Goal: Task Accomplishment & Management: Complete application form

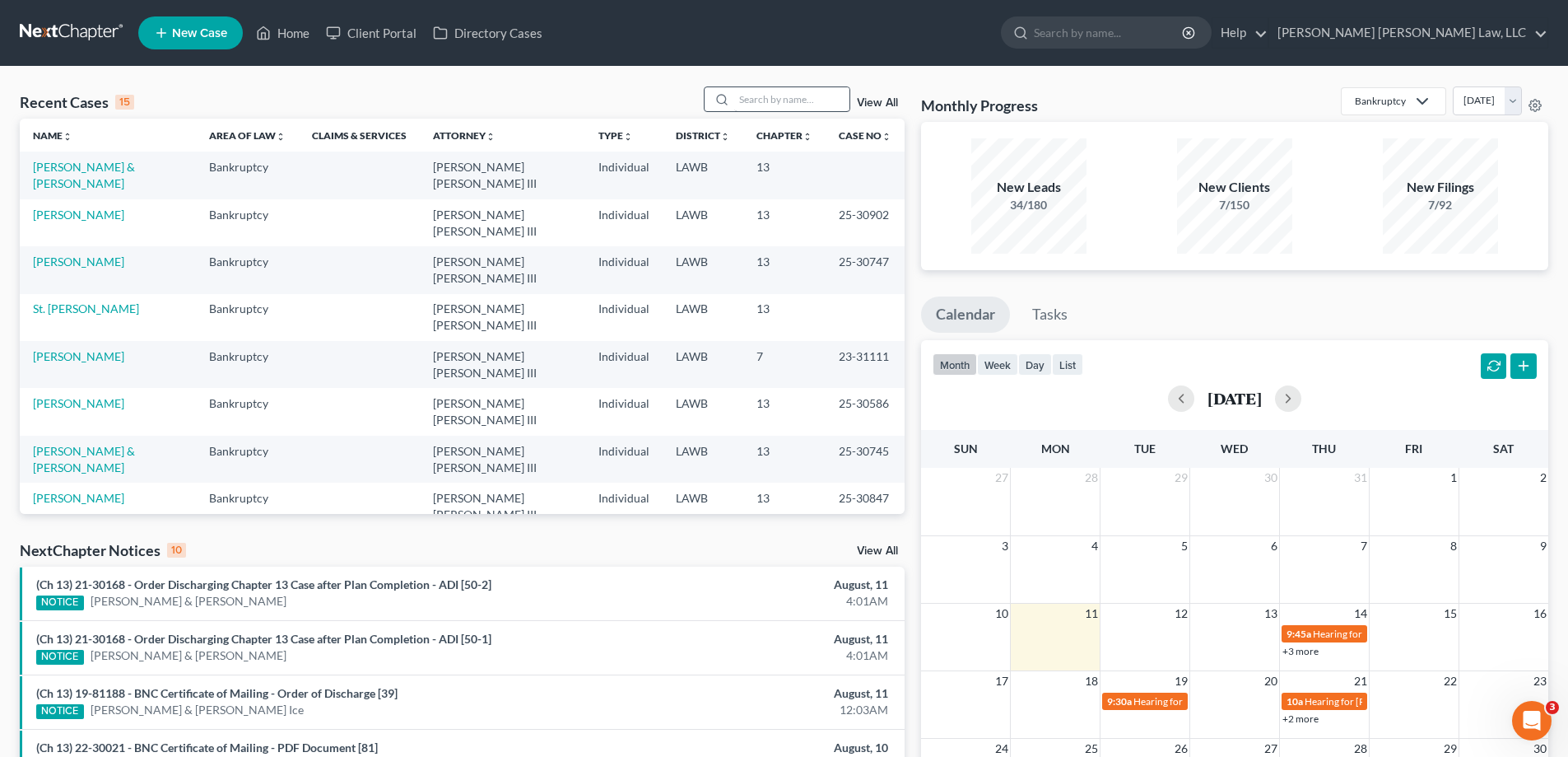
drag, startPoint x: 770, startPoint y: 118, endPoint x: 777, endPoint y: 97, distance: 22.1
click at [769, 118] on div "Recent Cases 15 View All" at bounding box center [462, 102] width 885 height 32
click at [777, 97] on input "search" at bounding box center [792, 99] width 116 height 24
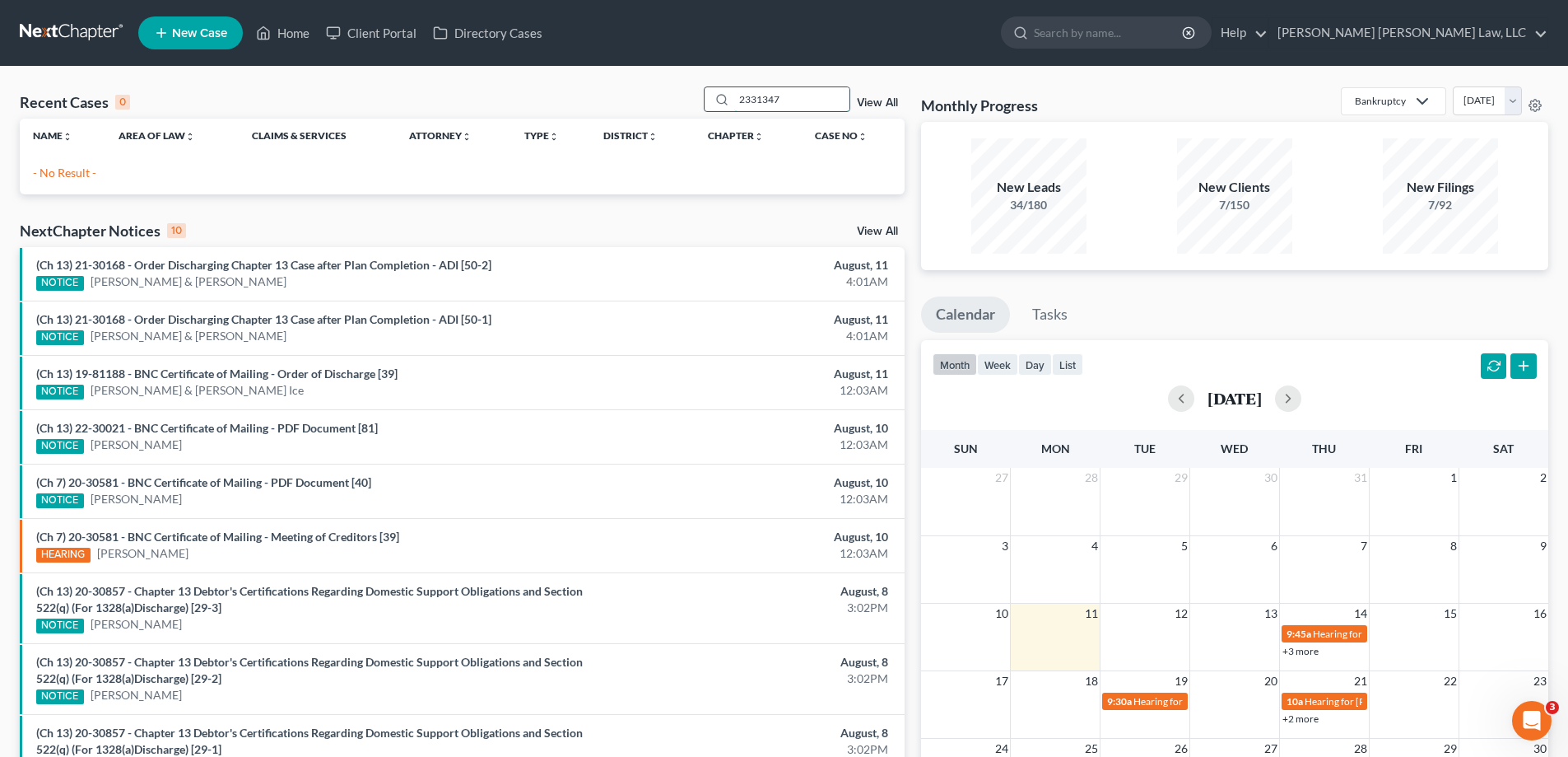
click at [754, 99] on input "2331347" at bounding box center [792, 99] width 116 height 24
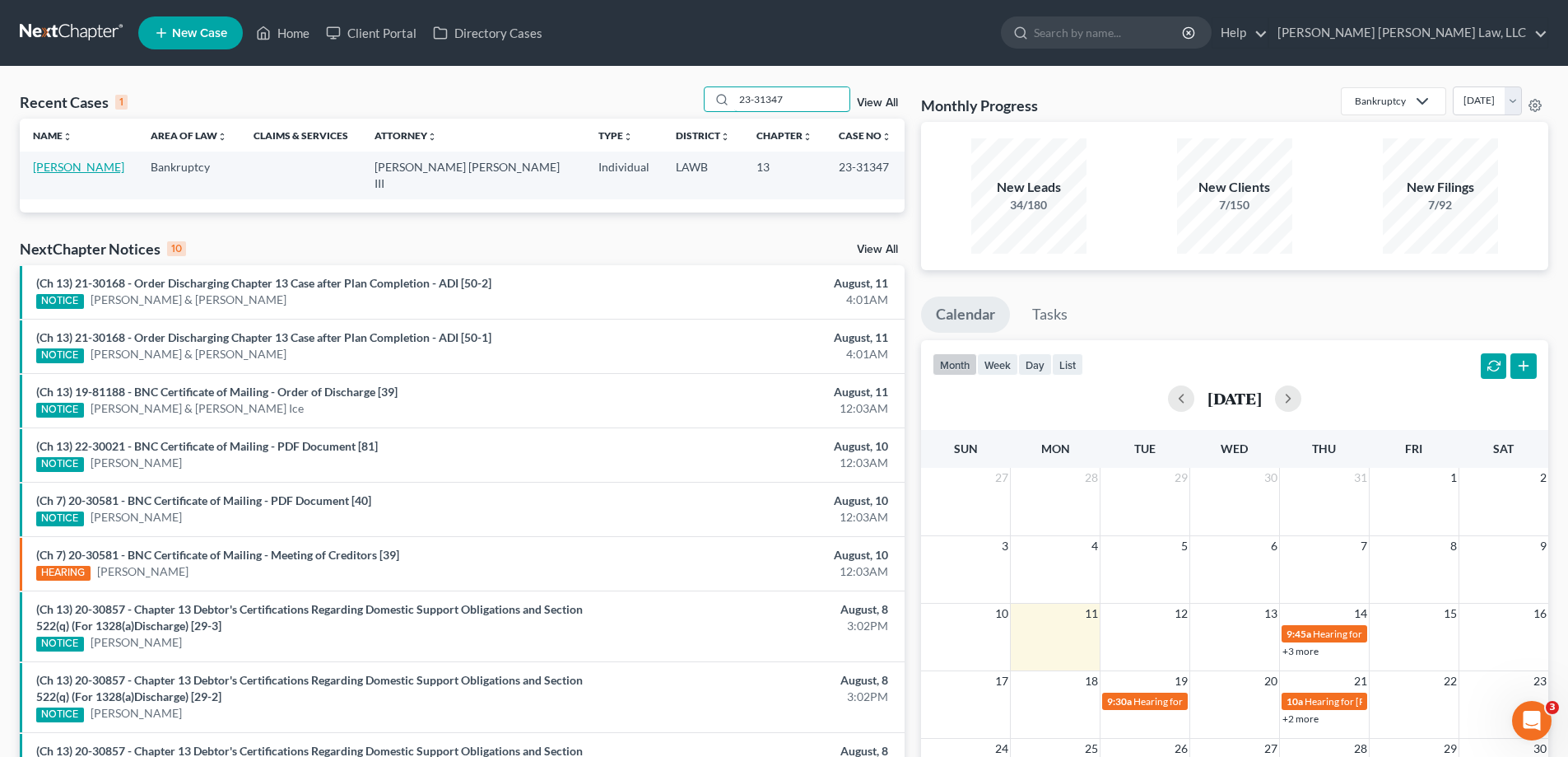
type input "23-31347"
click at [59, 167] on link "[PERSON_NAME]" at bounding box center [78, 167] width 91 height 14
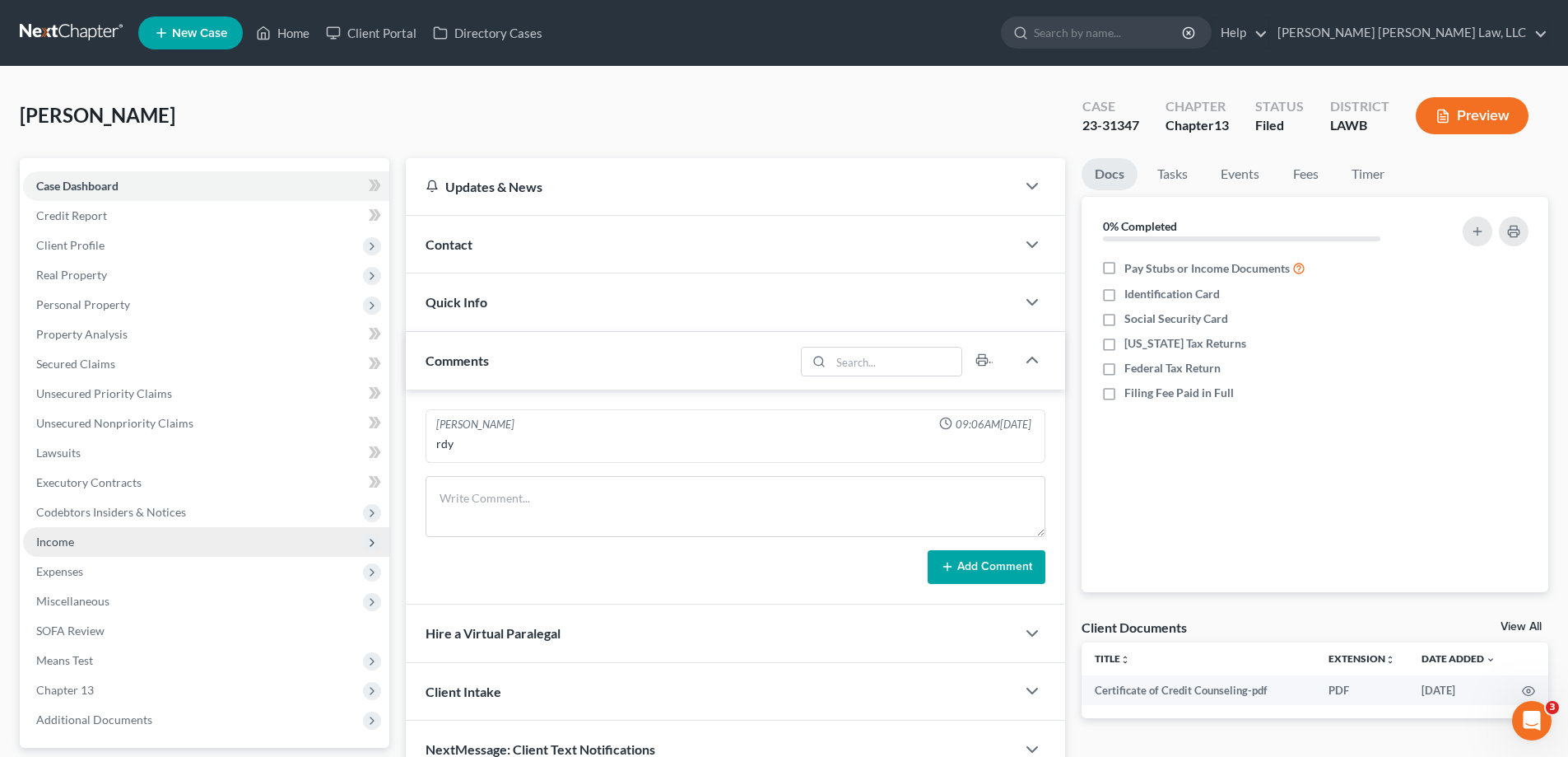
click at [75, 544] on span "Income" at bounding box center [207, 541] width 367 height 29
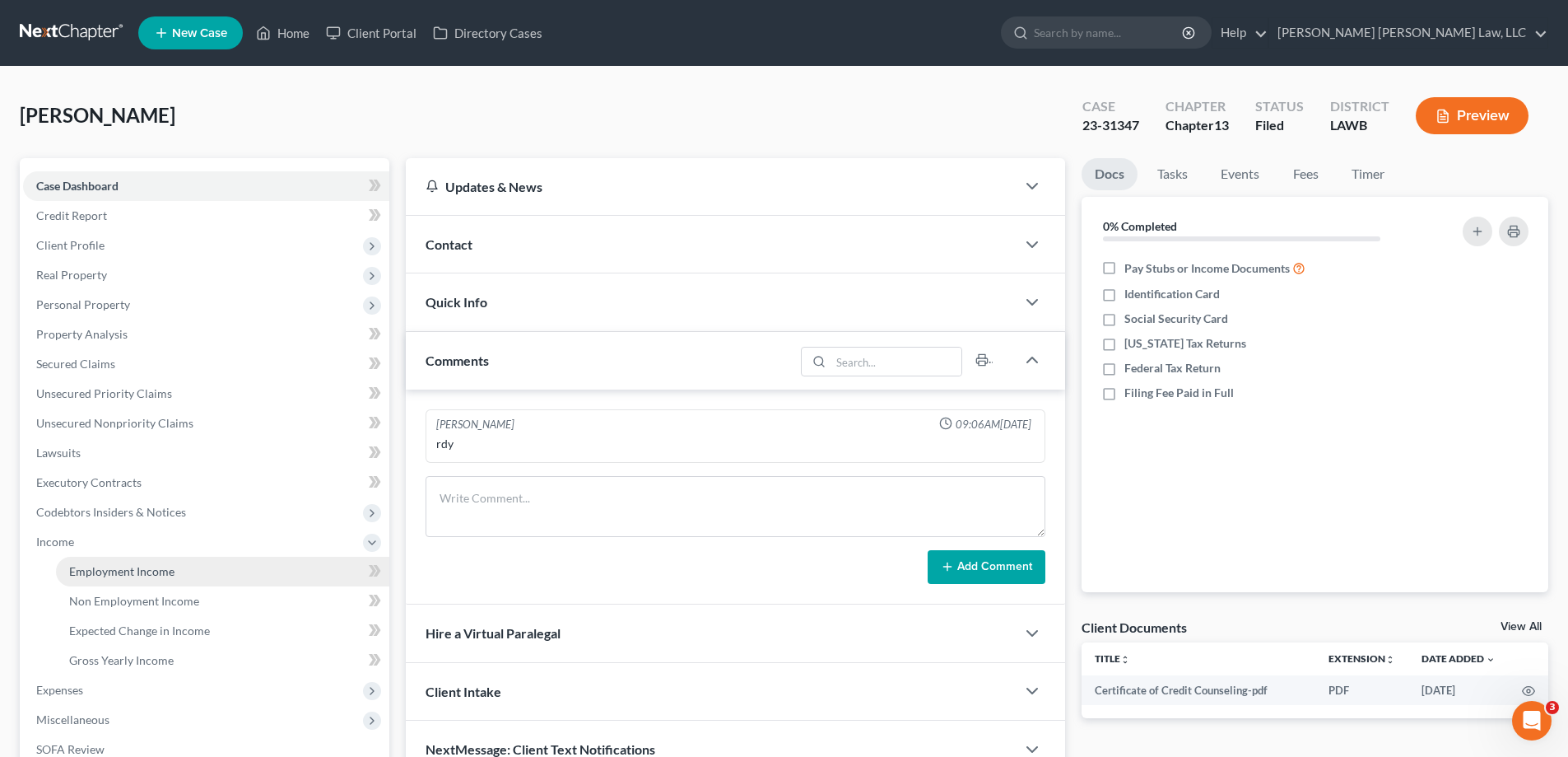
click at [123, 569] on span "Employment Income" at bounding box center [122, 571] width 105 height 14
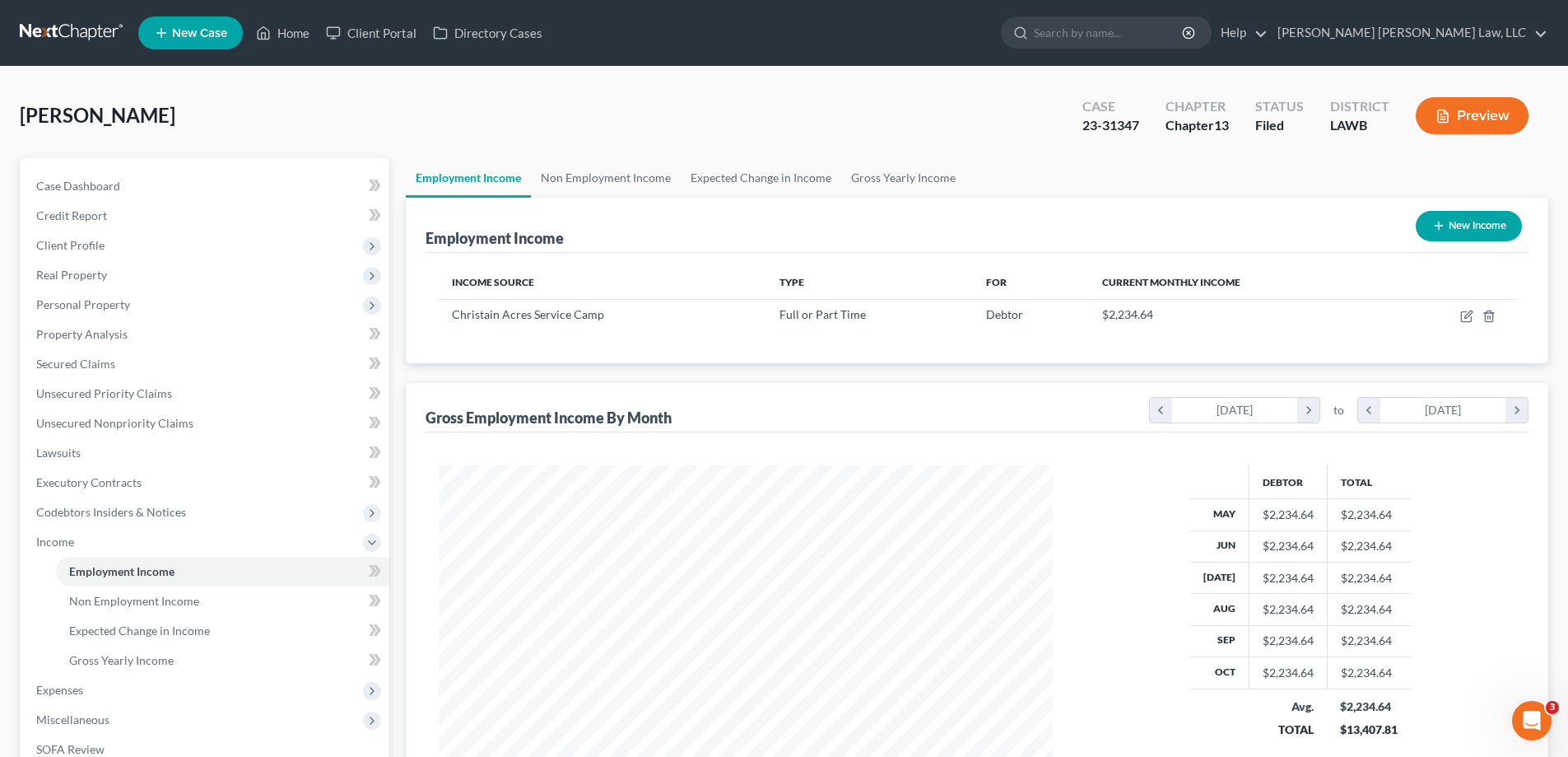
scroll to position [307, 647]
click at [289, 25] on link "Home" at bounding box center [283, 33] width 70 height 29
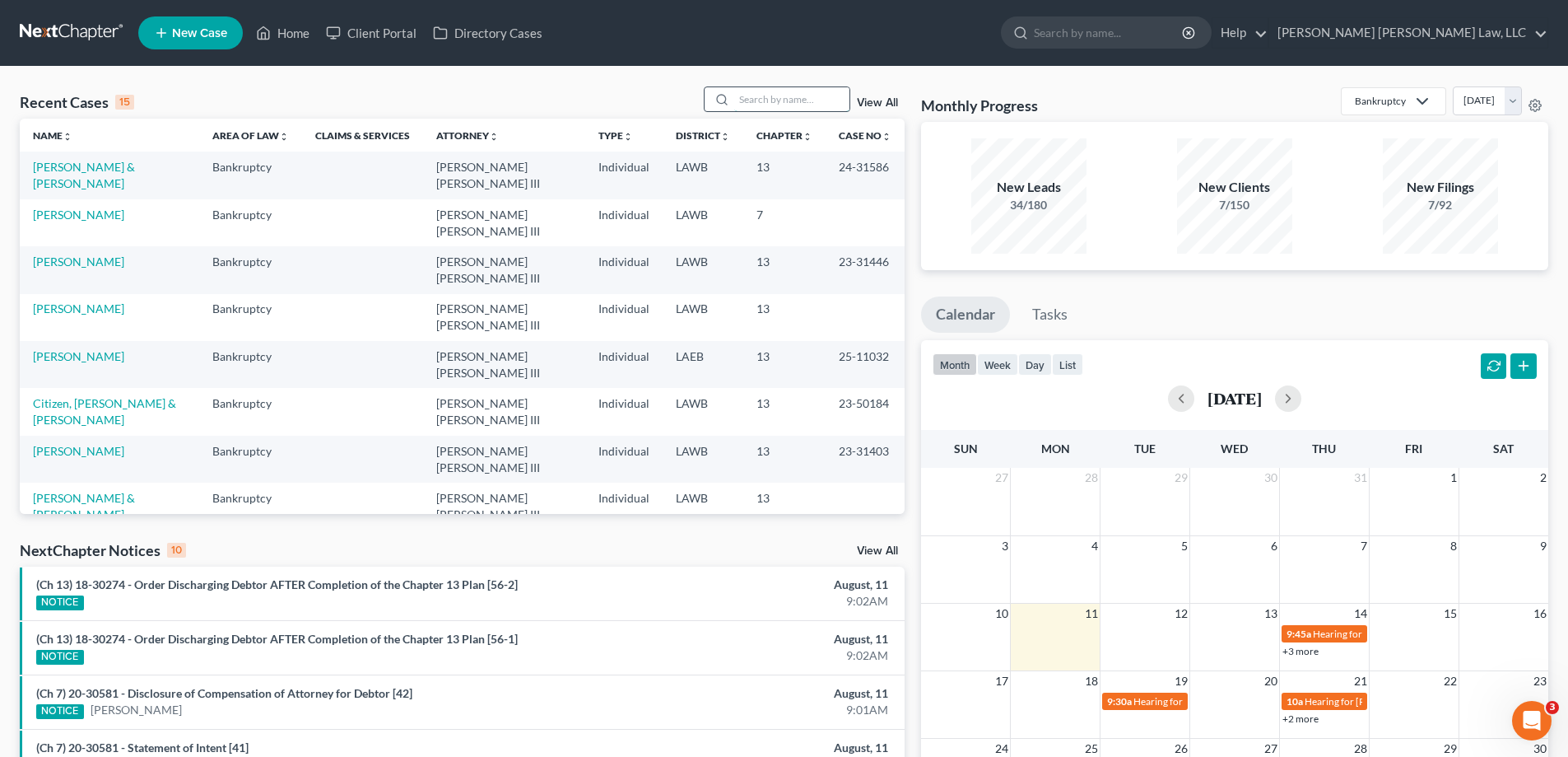
click at [750, 108] on input "search" at bounding box center [792, 99] width 116 height 24
type input "25-80295"
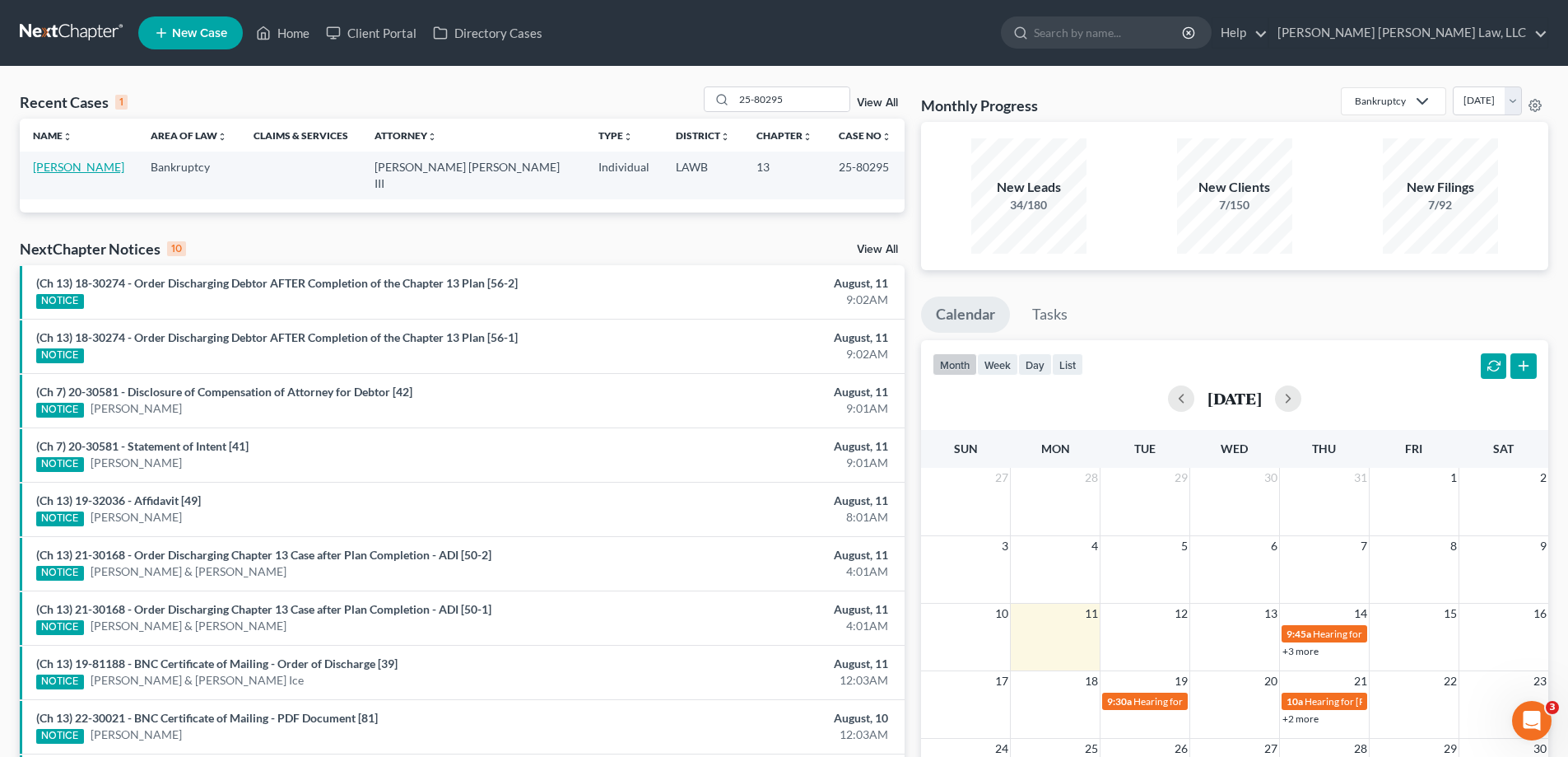
click at [78, 160] on link "[PERSON_NAME]" at bounding box center [78, 167] width 91 height 14
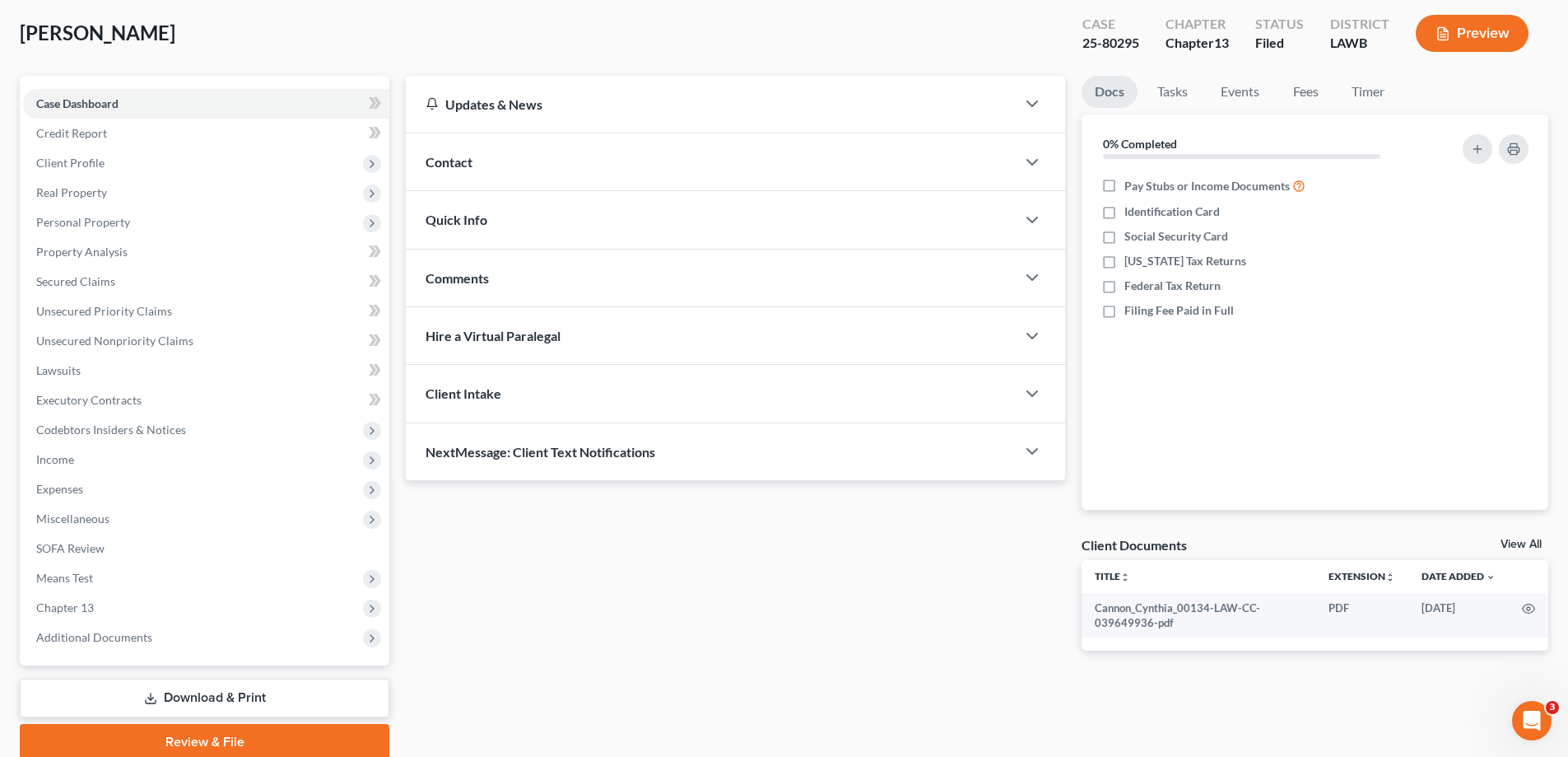
scroll to position [148, 0]
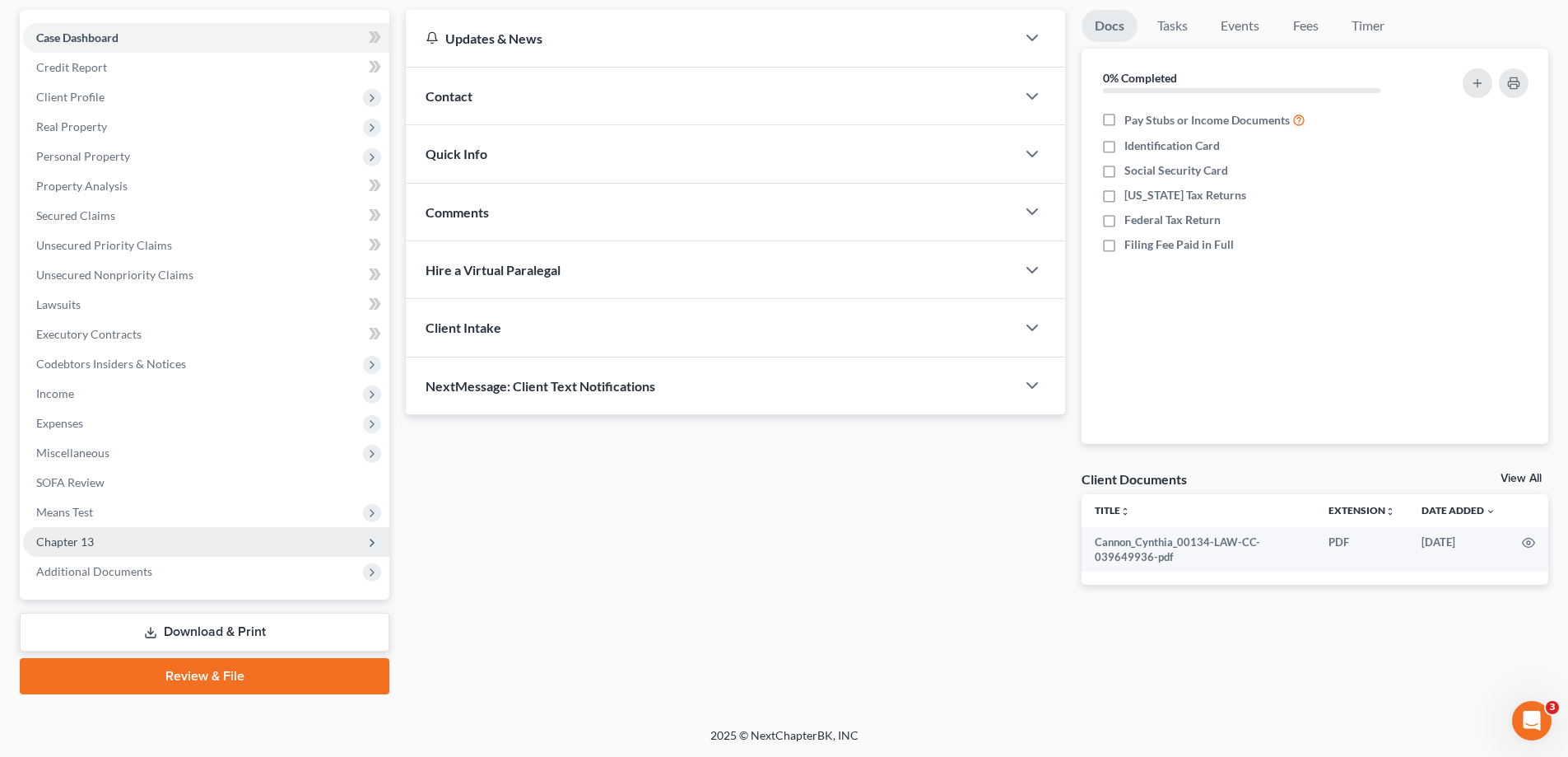
click at [79, 542] on span "Chapter 13" at bounding box center [64, 541] width 58 height 14
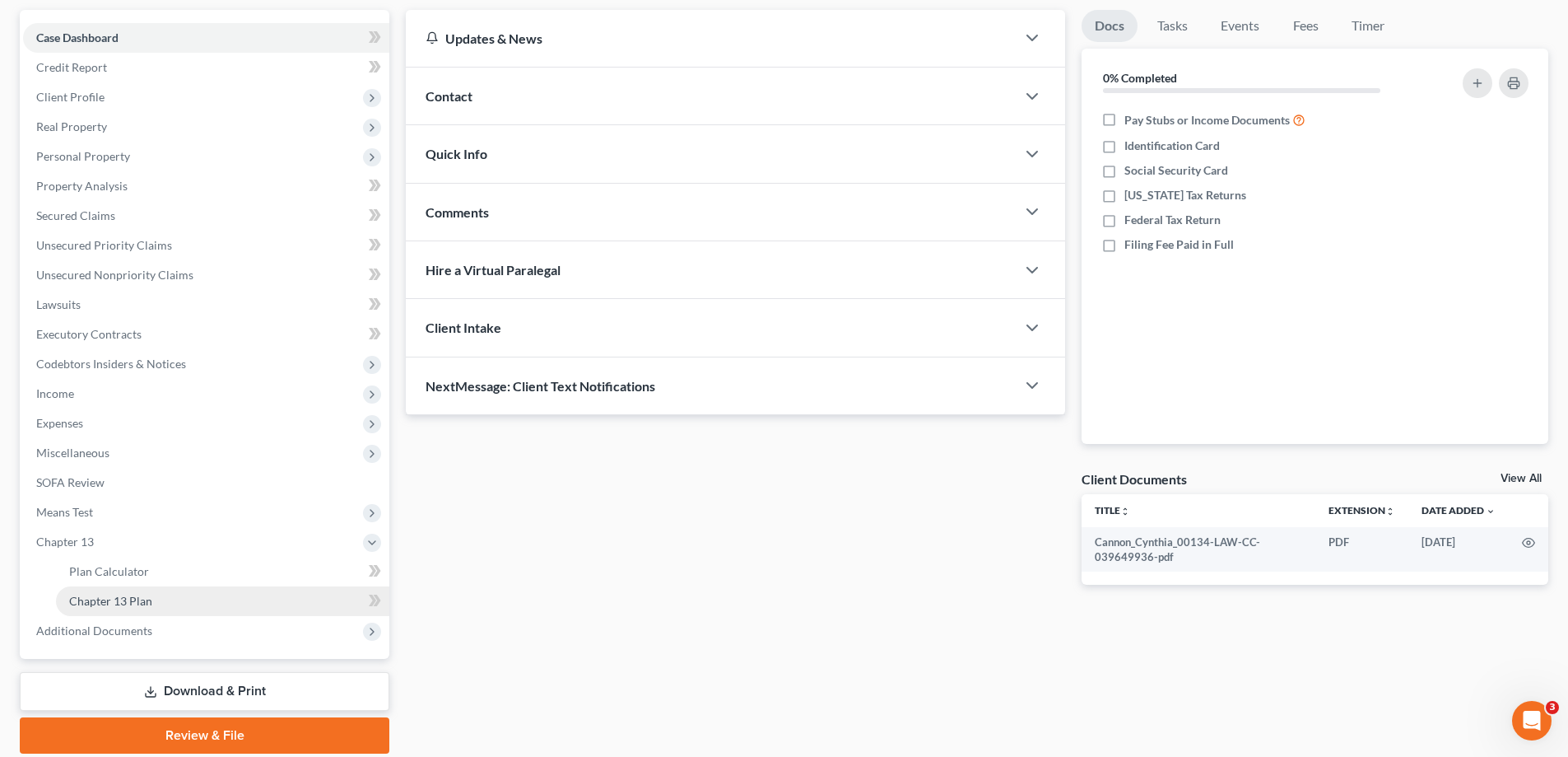
click at [145, 590] on link "Chapter 13 Plan" at bounding box center [223, 600] width 333 height 29
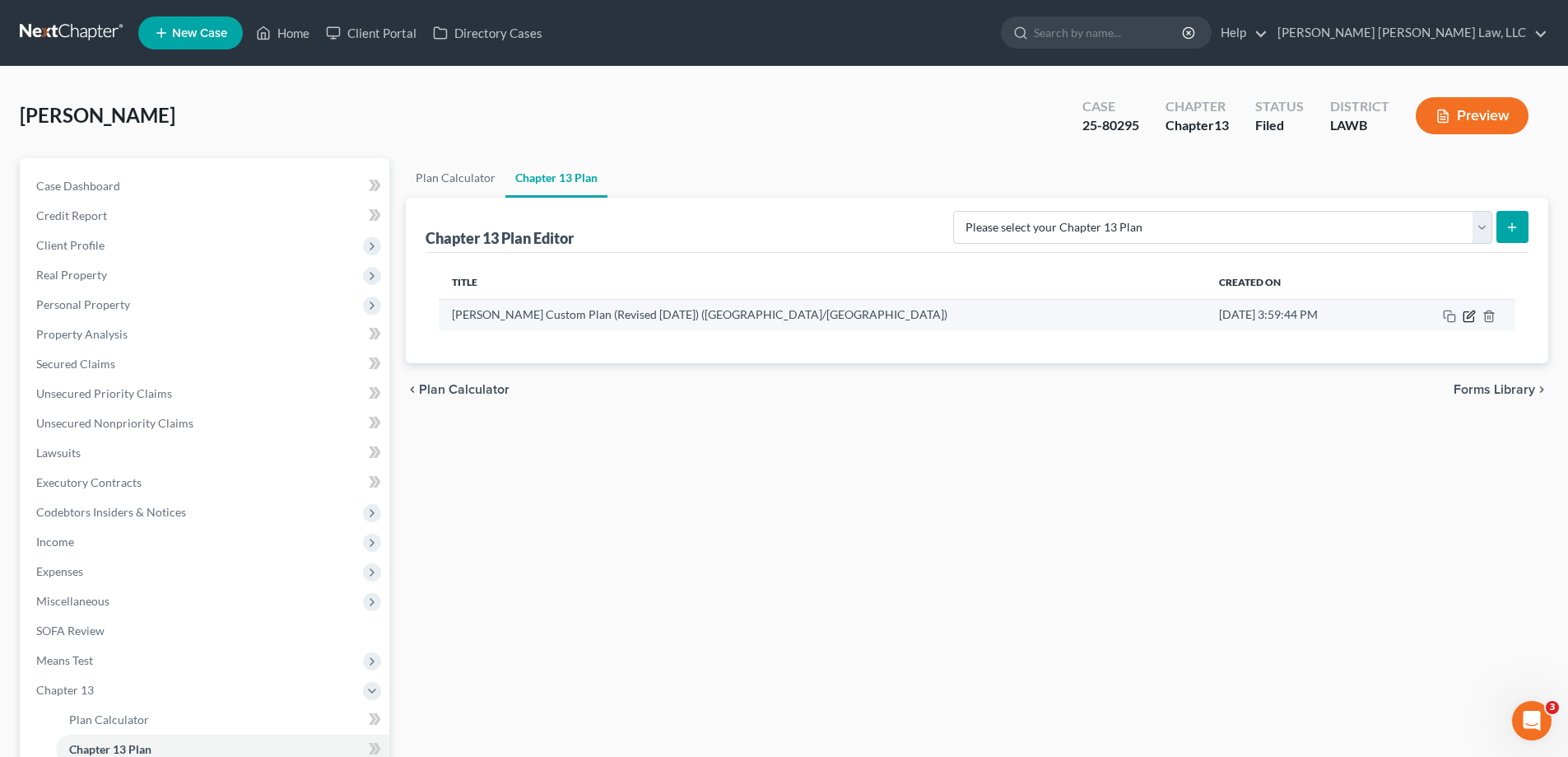
click at [1467, 317] on icon "button" at bounding box center [1469, 317] width 13 height 13
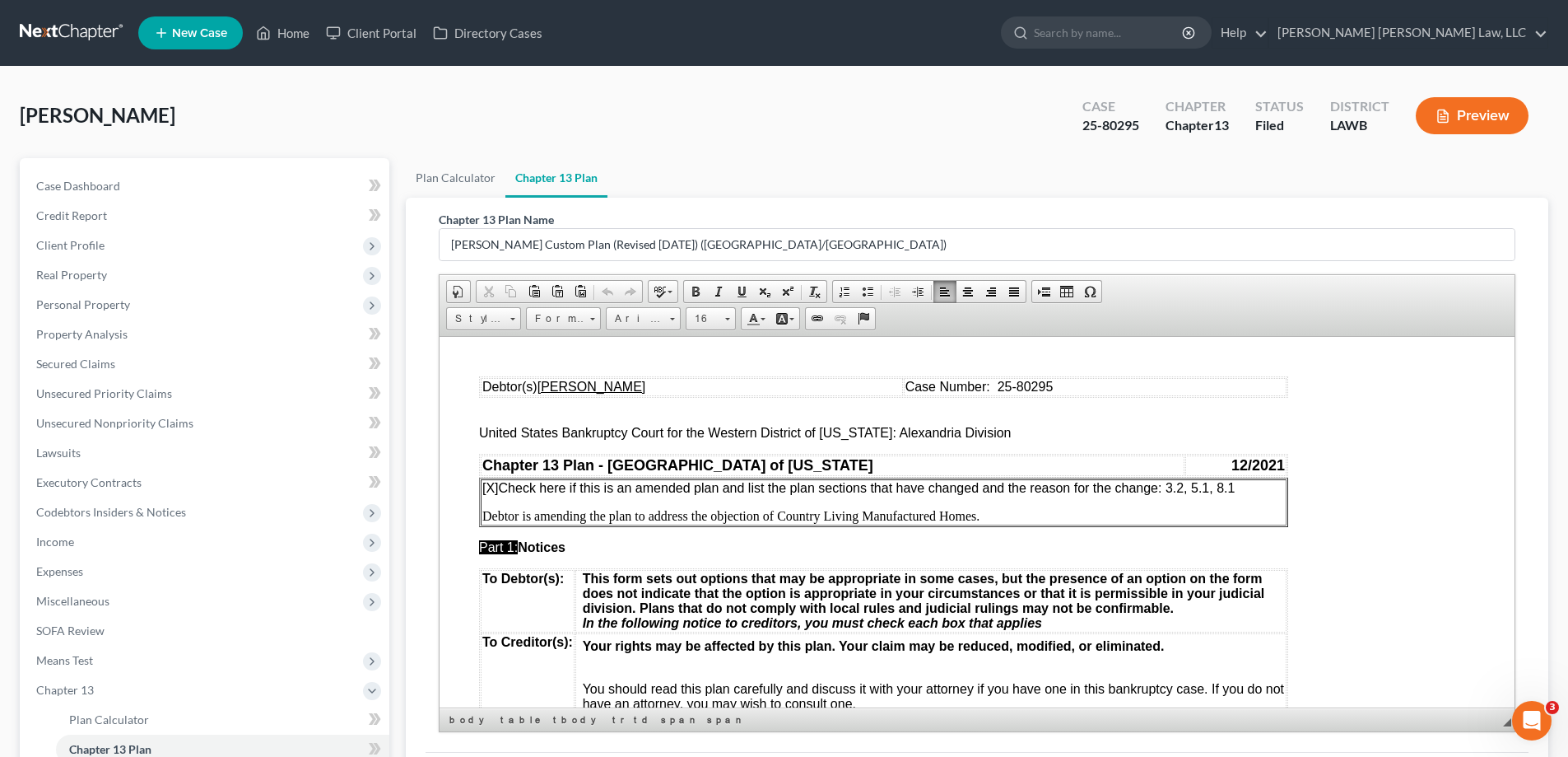
click at [987, 515] on p "Debtor is amending the plan to address the objection of Country Living Manufact…" at bounding box center [883, 516] width 803 height 15
click at [974, 515] on p "Debtor is amending the plan to address the objection of Country Living Manufact…" at bounding box center [883, 516] width 803 height 15
click at [1193, 490] on span "[X] Check here if this is an amended plan and list the plan sections that have …" at bounding box center [858, 487] width 753 height 14
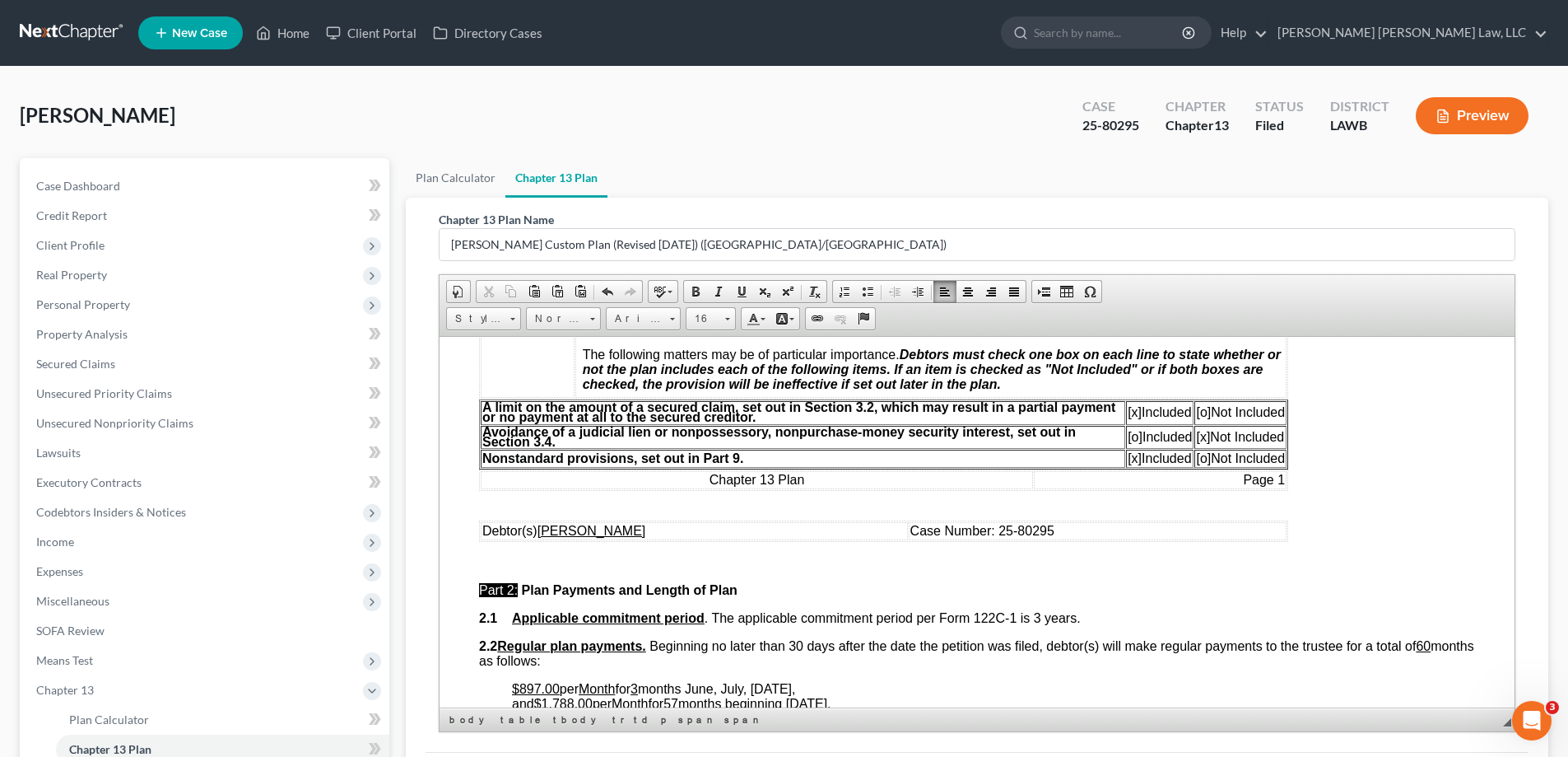
scroll to position [659, 0]
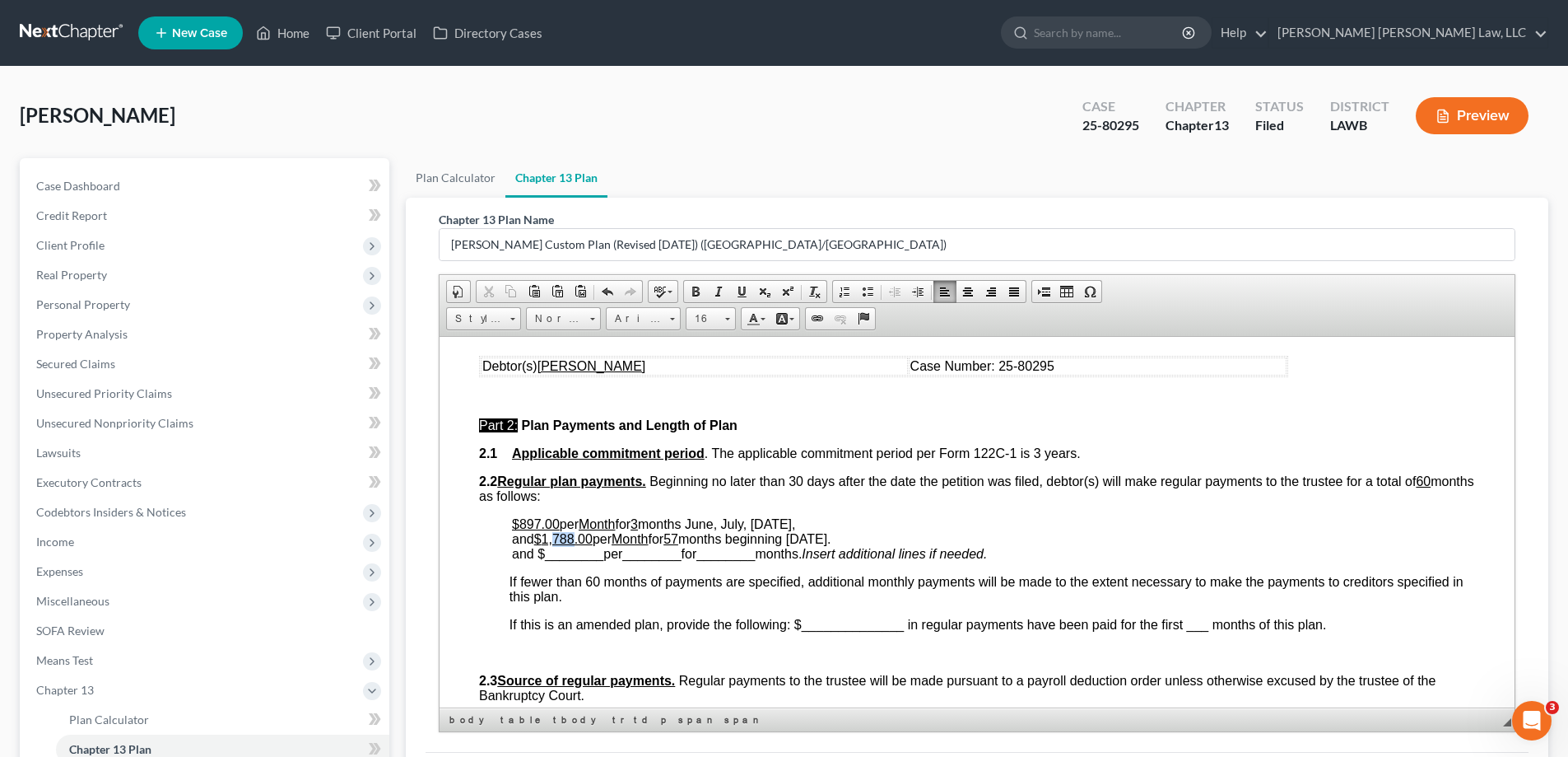
drag, startPoint x: 554, startPoint y: 538, endPoint x: 576, endPoint y: 538, distance: 22.0
click at [576, 538] on span "1,788.00" at bounding box center [567, 538] width 51 height 14
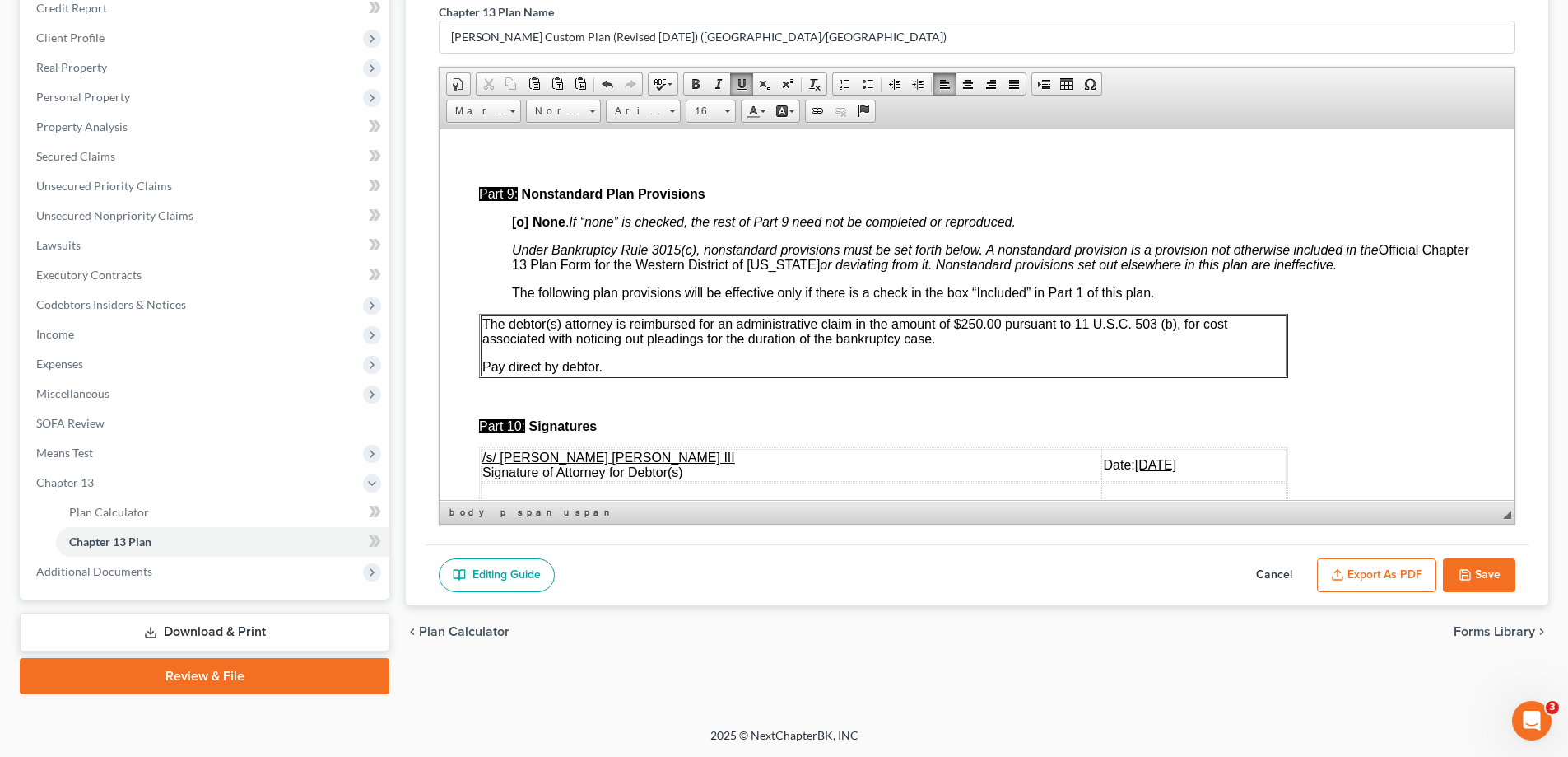
scroll to position [5434, 0]
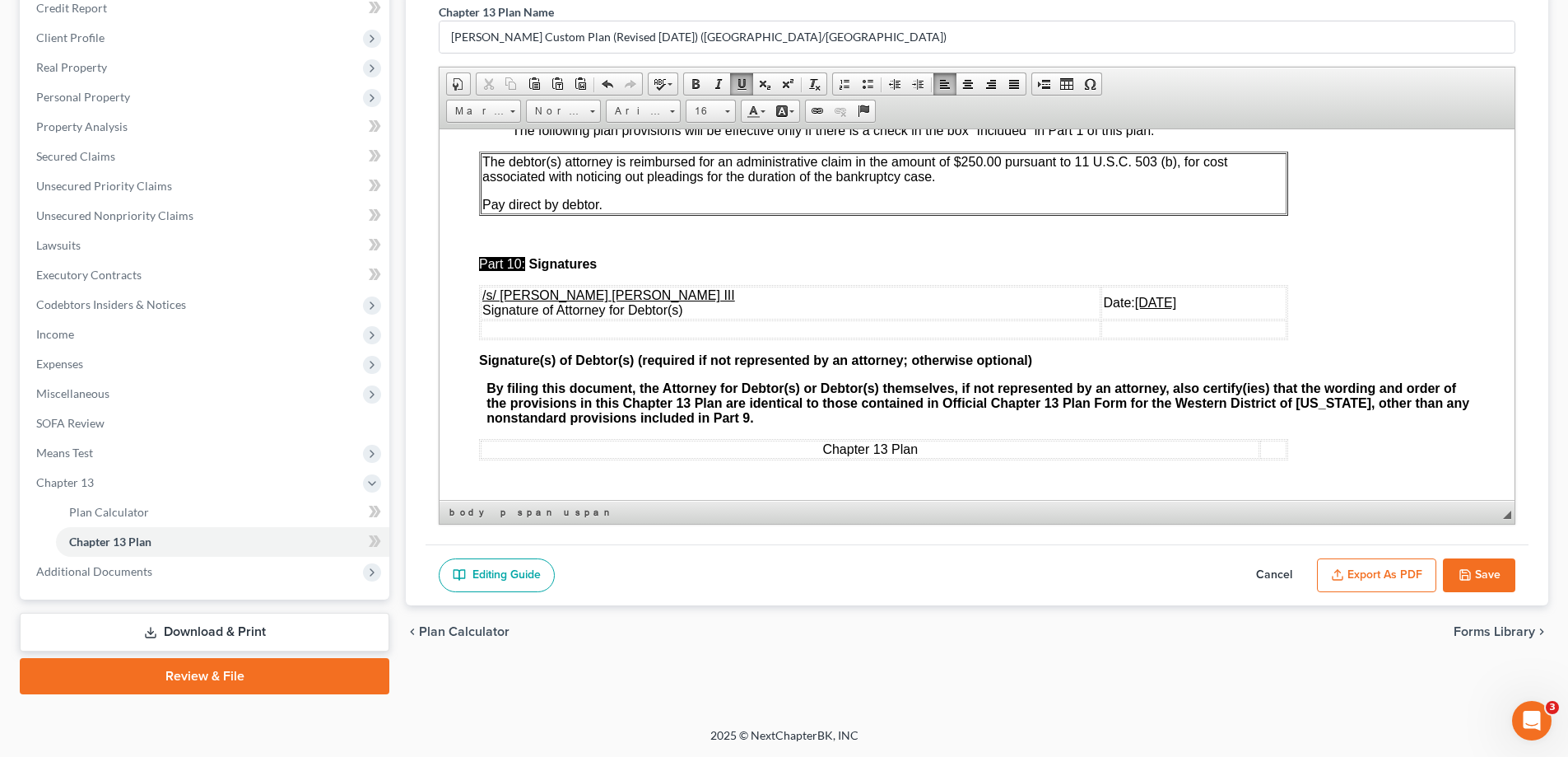
drag, startPoint x: 1052, startPoint y: 327, endPoint x: 1125, endPoint y: 322, distance: 73.2
click at [1125, 319] on td "Date: [DATE]" at bounding box center [1194, 301] width 185 height 33
drag, startPoint x: 1490, startPoint y: 580, endPoint x: 1350, endPoint y: 533, distance: 147.7
click at [1487, 580] on button "Save" at bounding box center [1479, 575] width 73 height 34
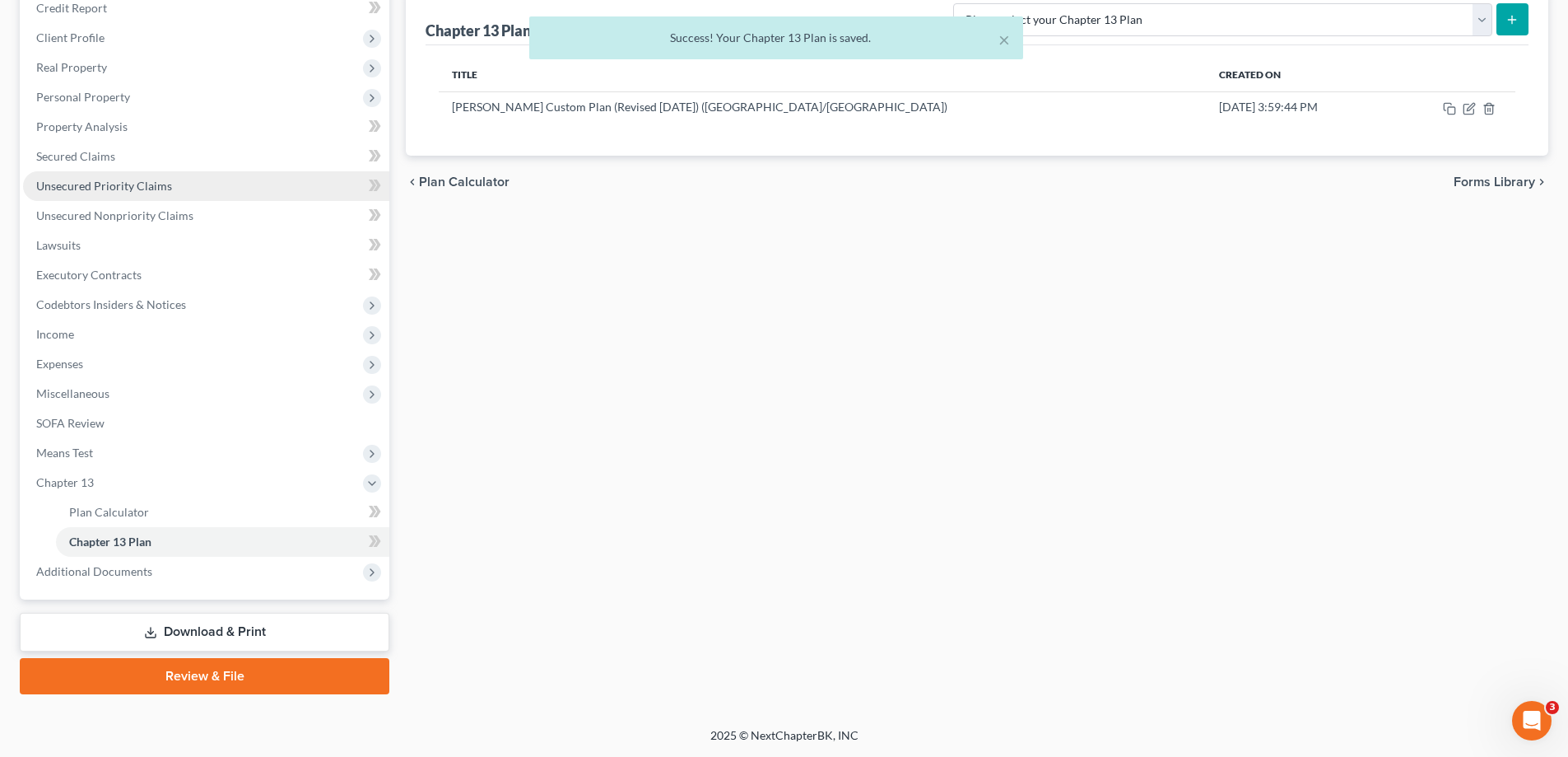
click at [132, 191] on span "Unsecured Priority Claims" at bounding box center [104, 185] width 136 height 14
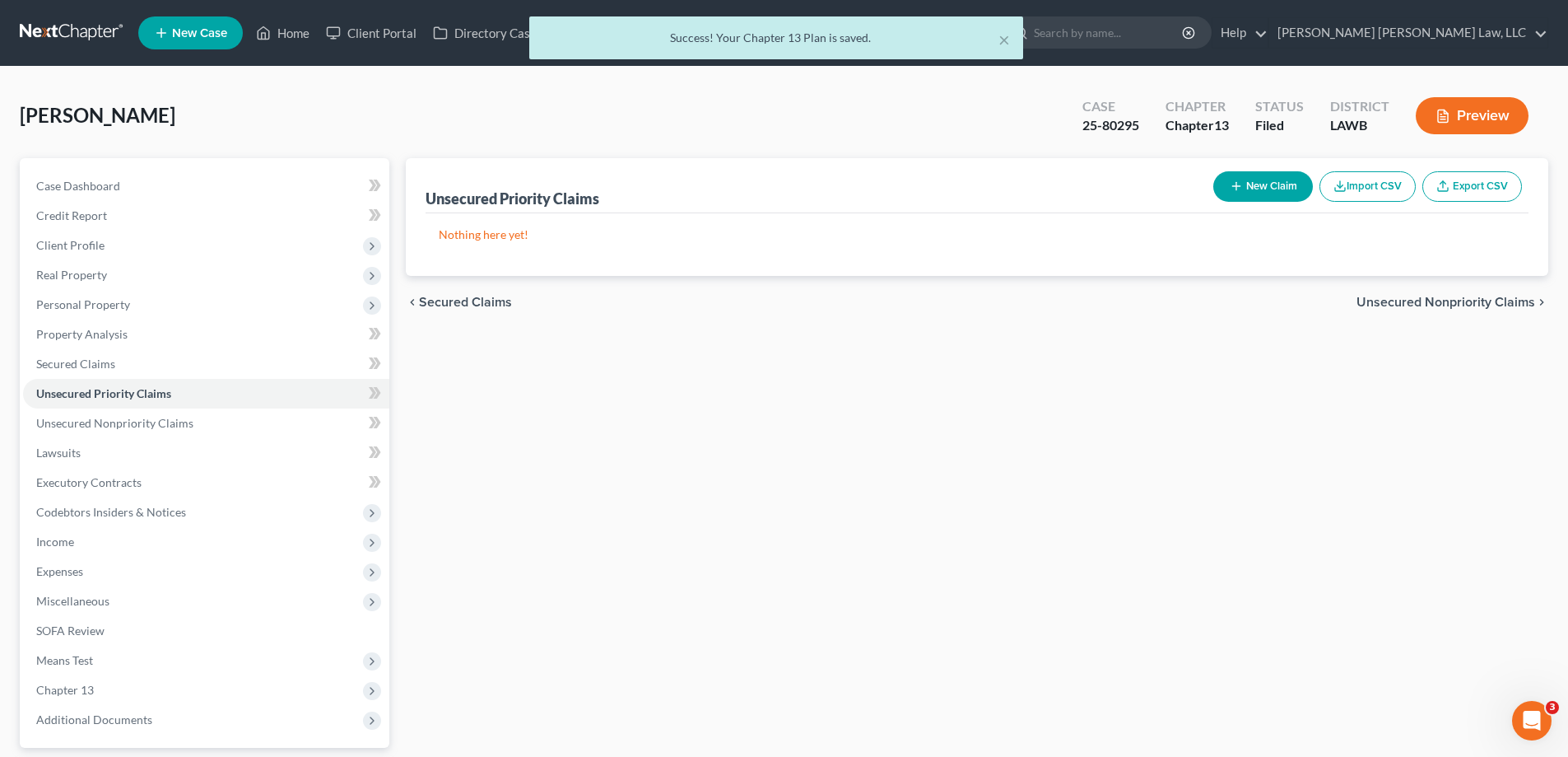
click at [1272, 173] on button "New Claim" at bounding box center [1262, 187] width 100 height 30
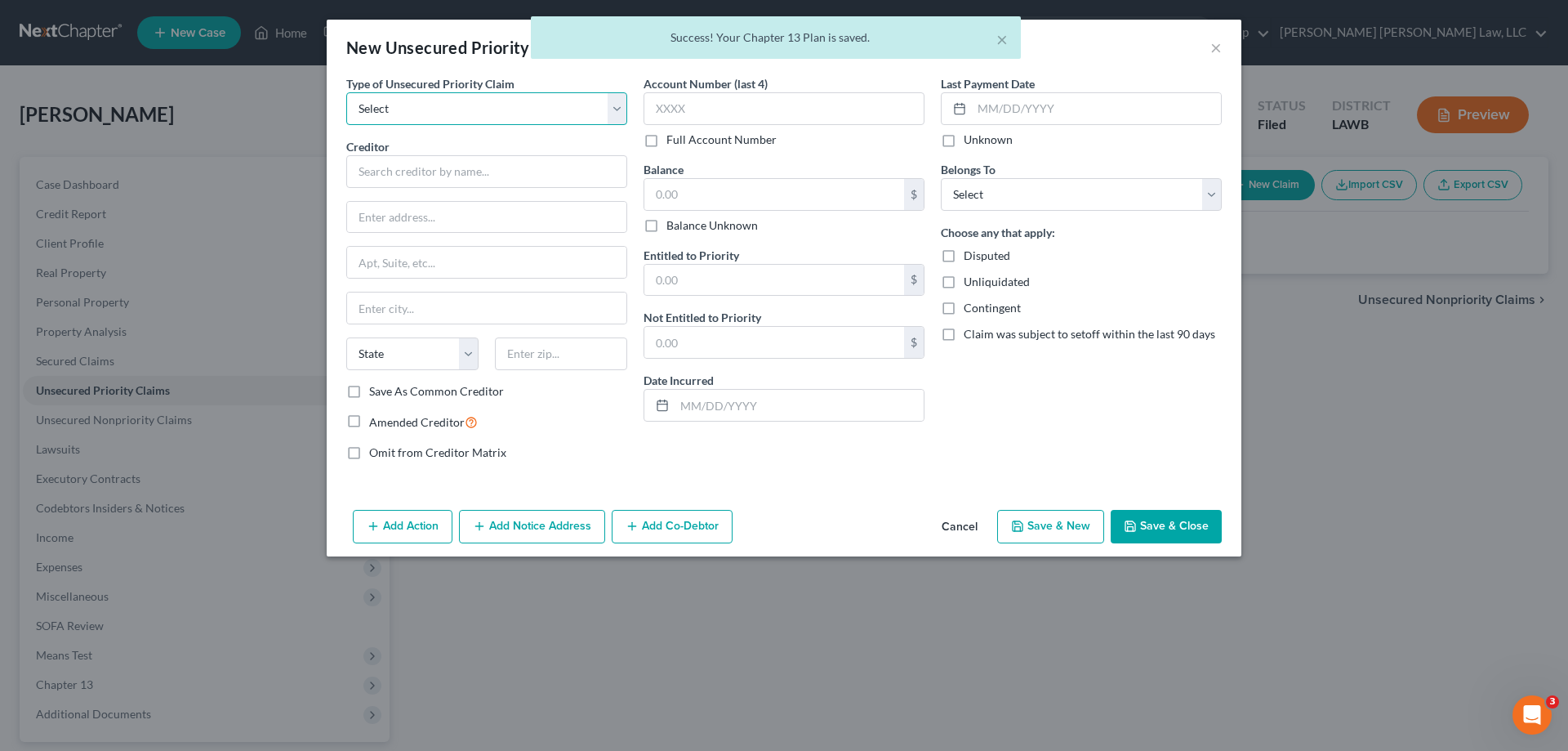
click at [551, 113] on select "Select Taxes & Other Government Units Domestic Support Obligations Extensions o…" at bounding box center [487, 108] width 281 height 32
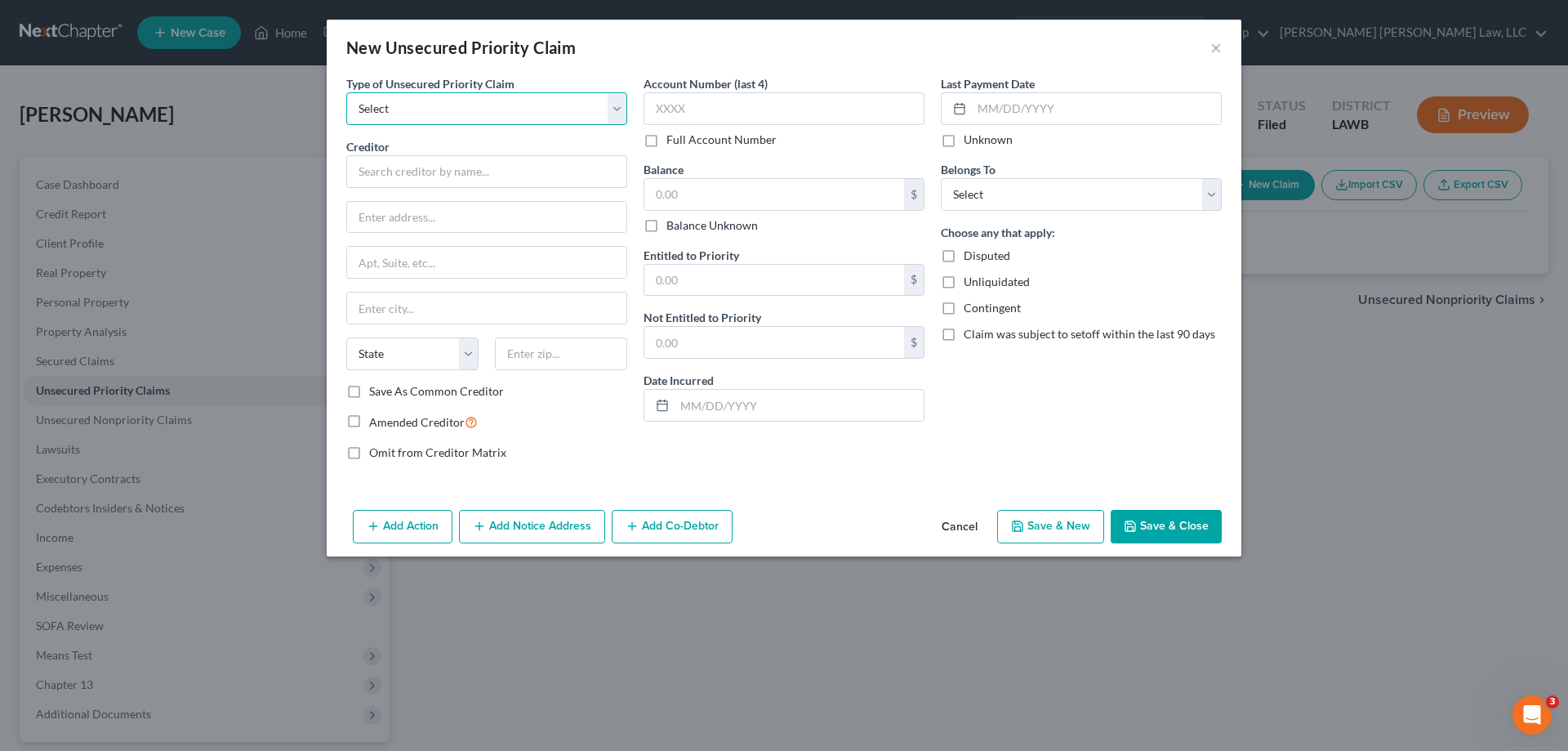
select select "0"
click at [346, 92] on select "Select Taxes & Other Government Units Domestic Support Obligations Extensions o…" at bounding box center [487, 108] width 281 height 32
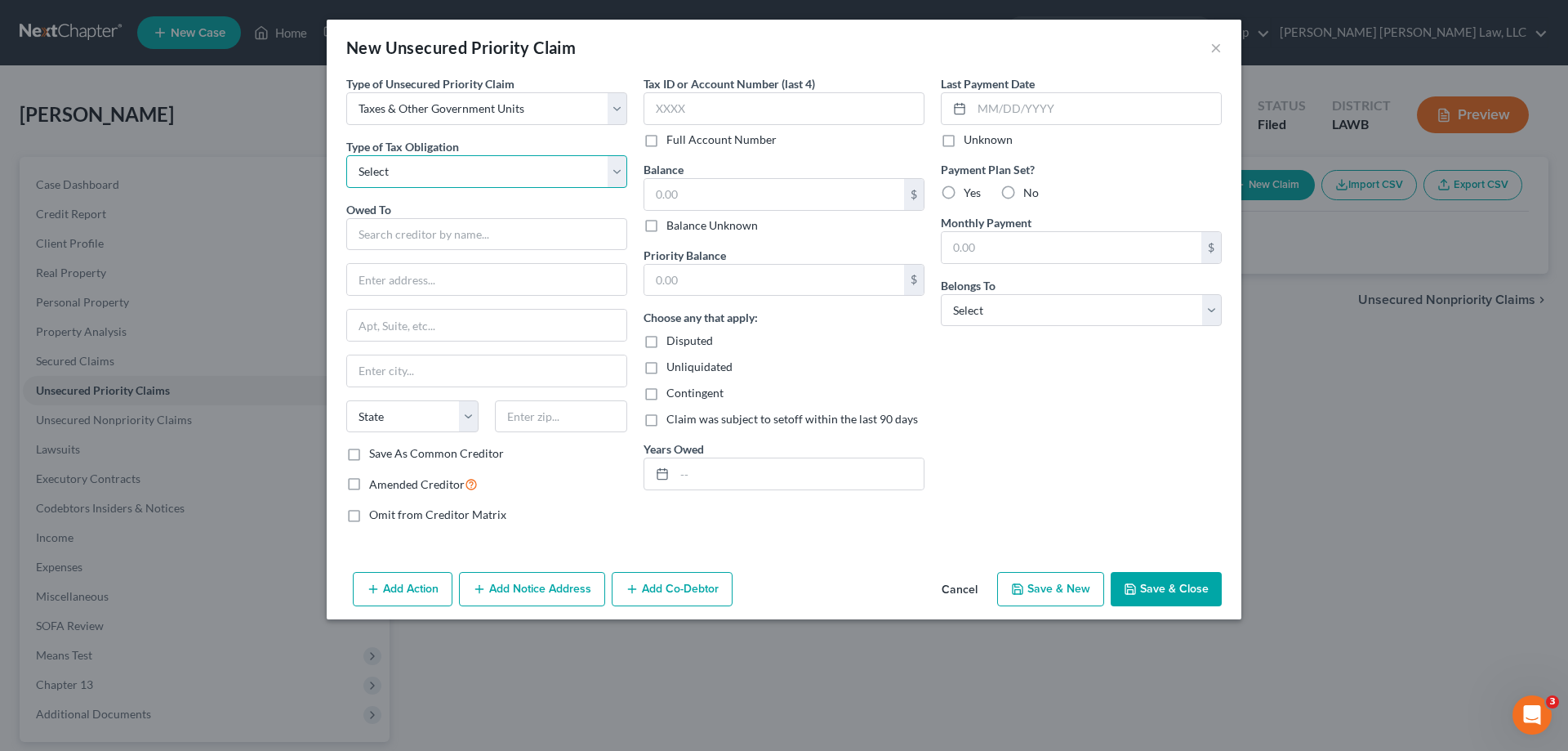
click at [428, 169] on select "Select Federal City State Franchise Tax Board Other" at bounding box center [487, 171] width 281 height 32
select select "2"
click at [346, 155] on select "Select Federal City State Franchise Tax Board Other" at bounding box center [487, 171] width 281 height 32
click at [403, 230] on input "text" at bounding box center [487, 234] width 281 height 32
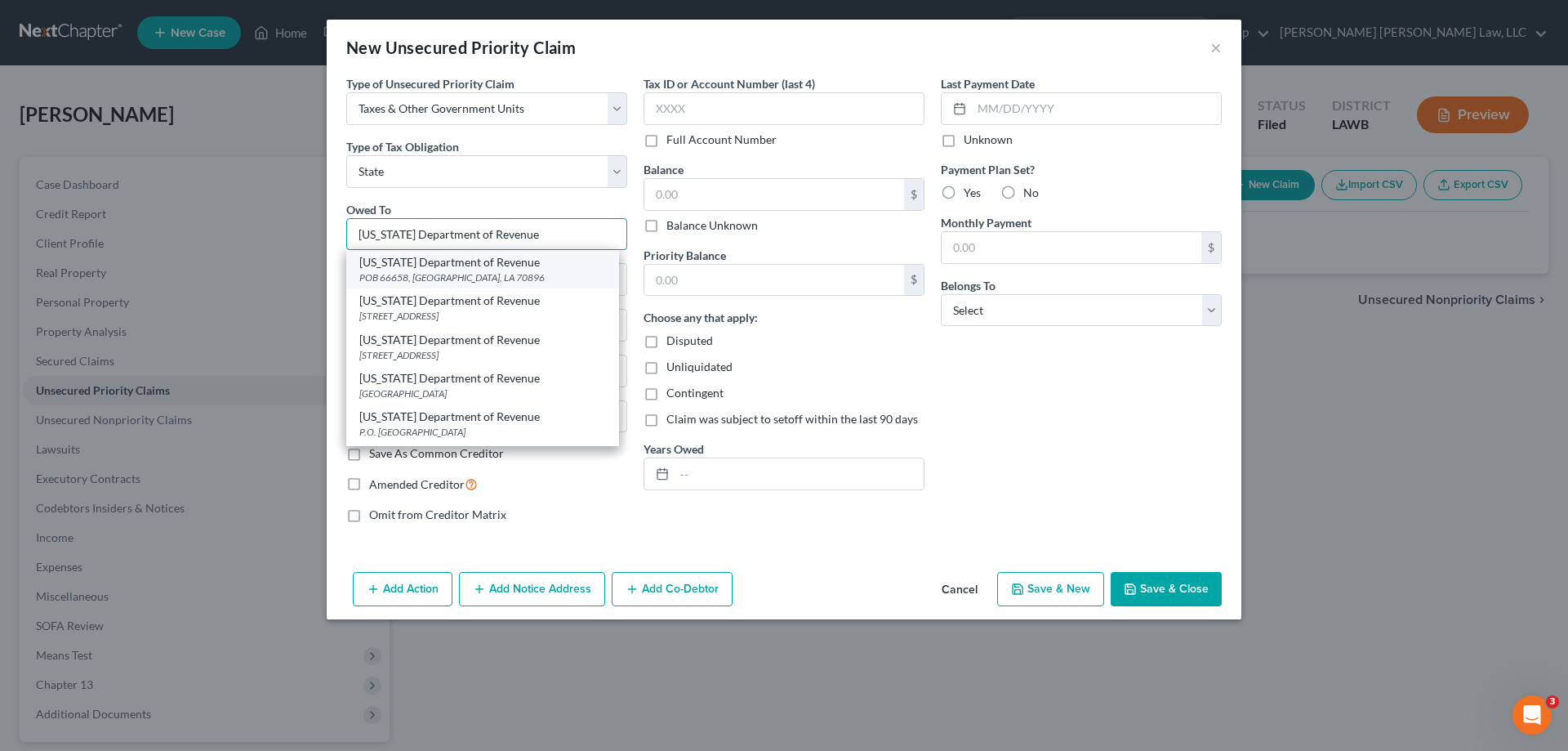
type input "[US_STATE] Department of Revenue"
click at [429, 284] on div "POB 66658, [GEOGRAPHIC_DATA], LA 70896" at bounding box center [483, 277] width 247 height 14
type input "POB 66658"
type input "Baton Rouge"
select select "19"
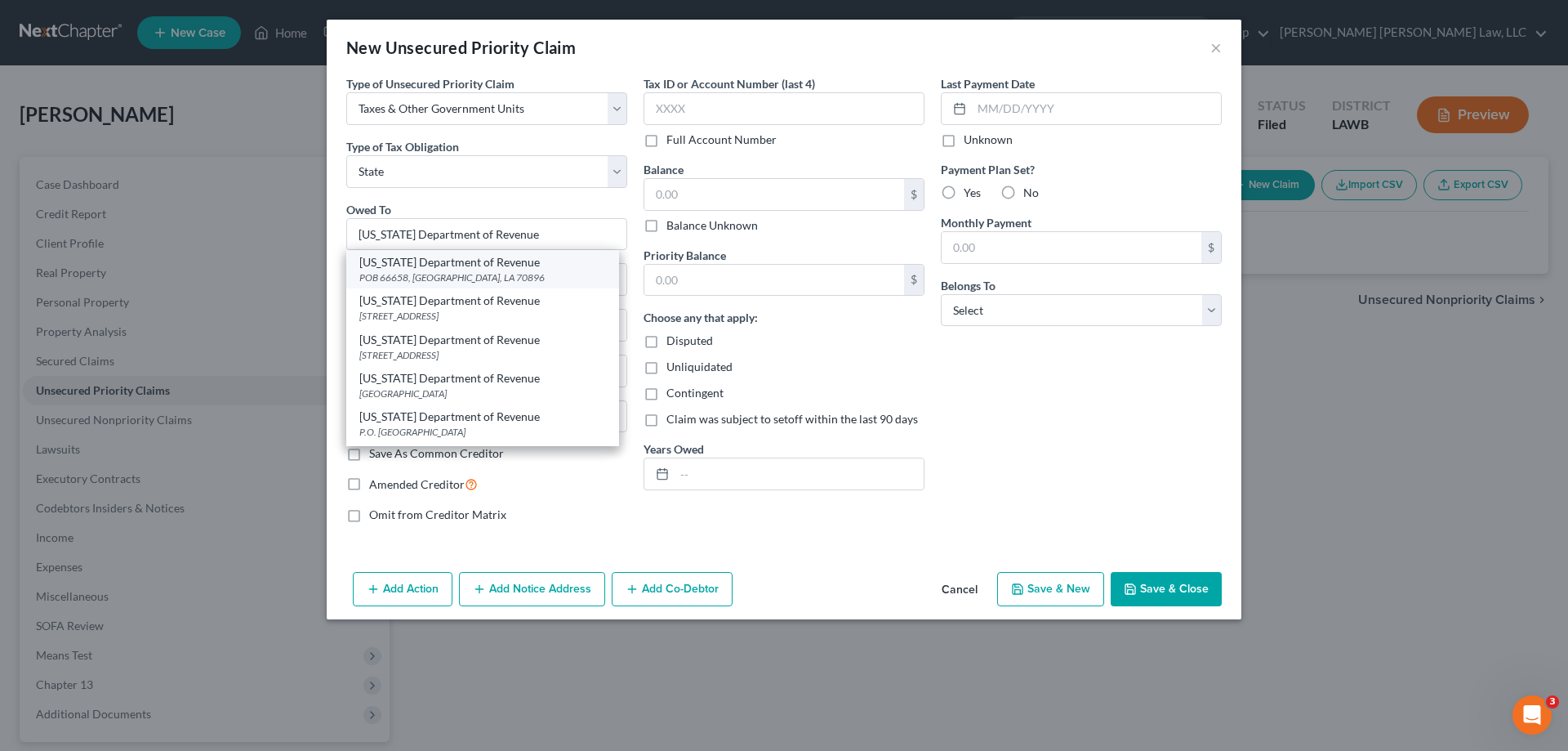
type input "70896"
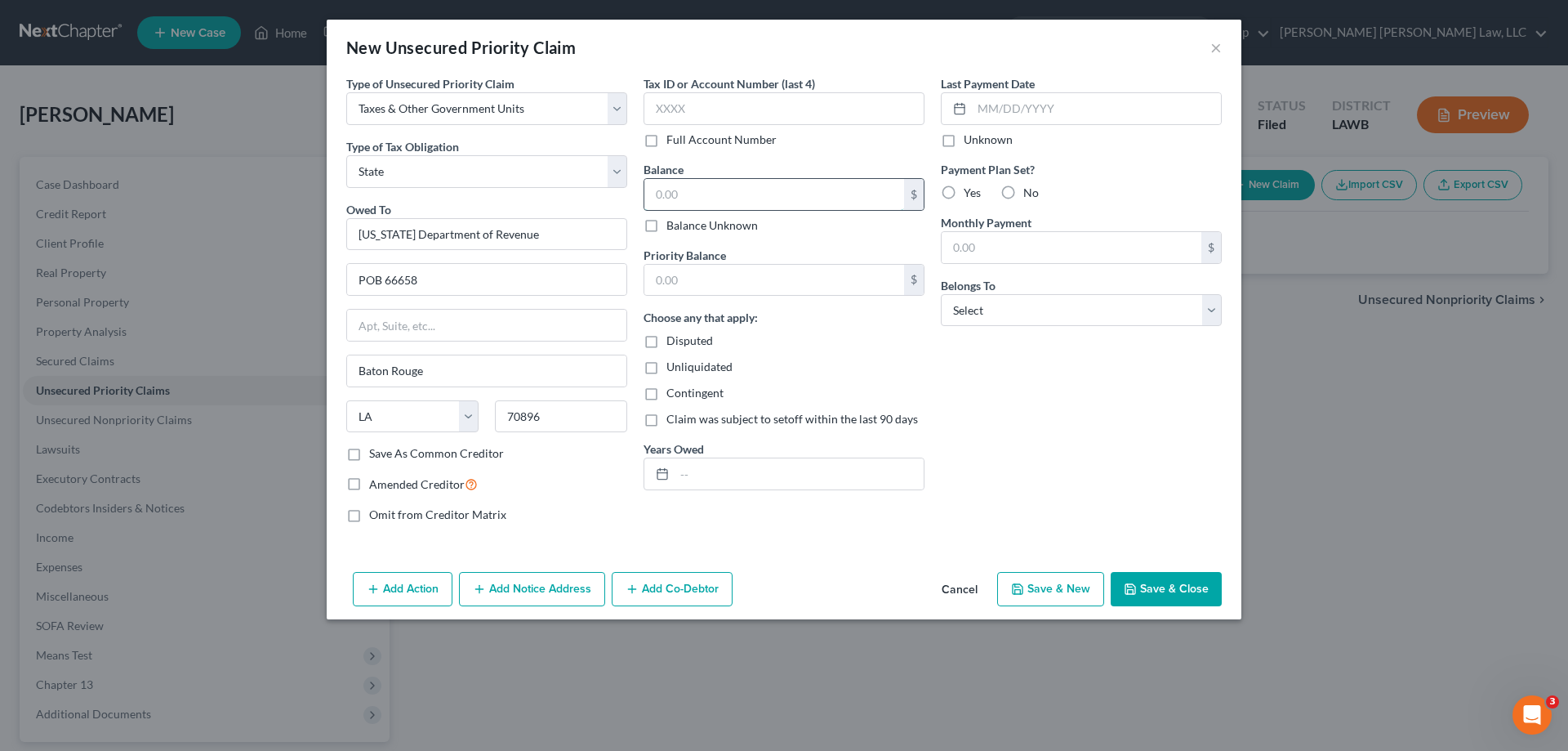
click at [716, 198] on input "text" at bounding box center [774, 194] width 260 height 31
type input "84.02"
click at [680, 268] on input "text" at bounding box center [774, 280] width 260 height 31
type input "84.02"
drag, startPoint x: 1056, startPoint y: 310, endPoint x: 1053, endPoint y: 323, distance: 13.3
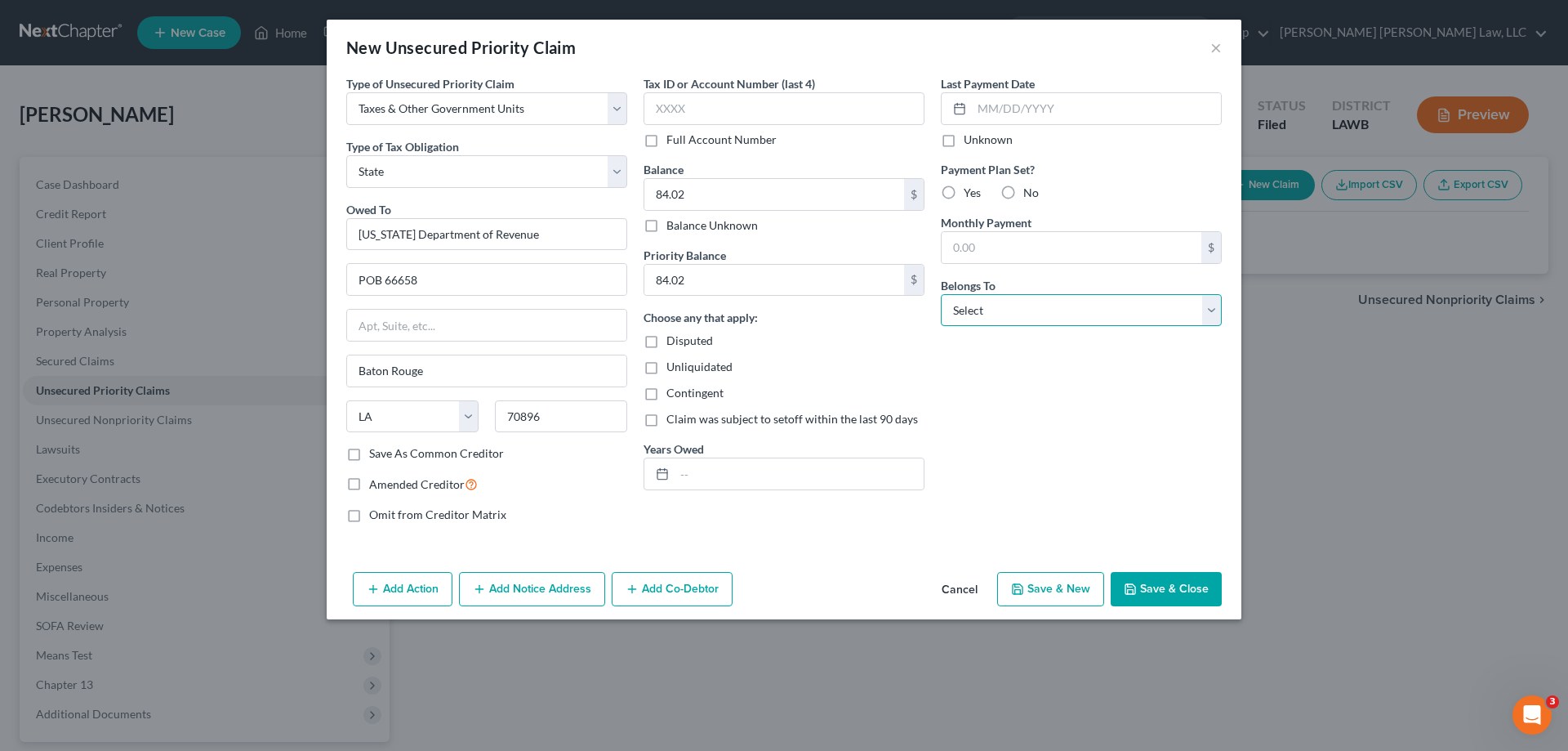
click at [1056, 310] on select "Select Debtor 1 Only Debtor 2 Only Debtor 1 And Debtor 2 Only At Least One Of T…" at bounding box center [1081, 310] width 281 height 32
select select "0"
click at [941, 294] on select "Select Debtor 1 Only Debtor 2 Only Debtor 1 And Debtor 2 Only At Least One Of T…" at bounding box center [1081, 310] width 281 height 32
click at [1156, 608] on div "Add Action Add Notice Address Add Co-Debtor Cancel Save & New Save & Close" at bounding box center [783, 591] width 914 height 54
click at [1155, 591] on button "Save & Close" at bounding box center [1166, 588] width 111 height 34
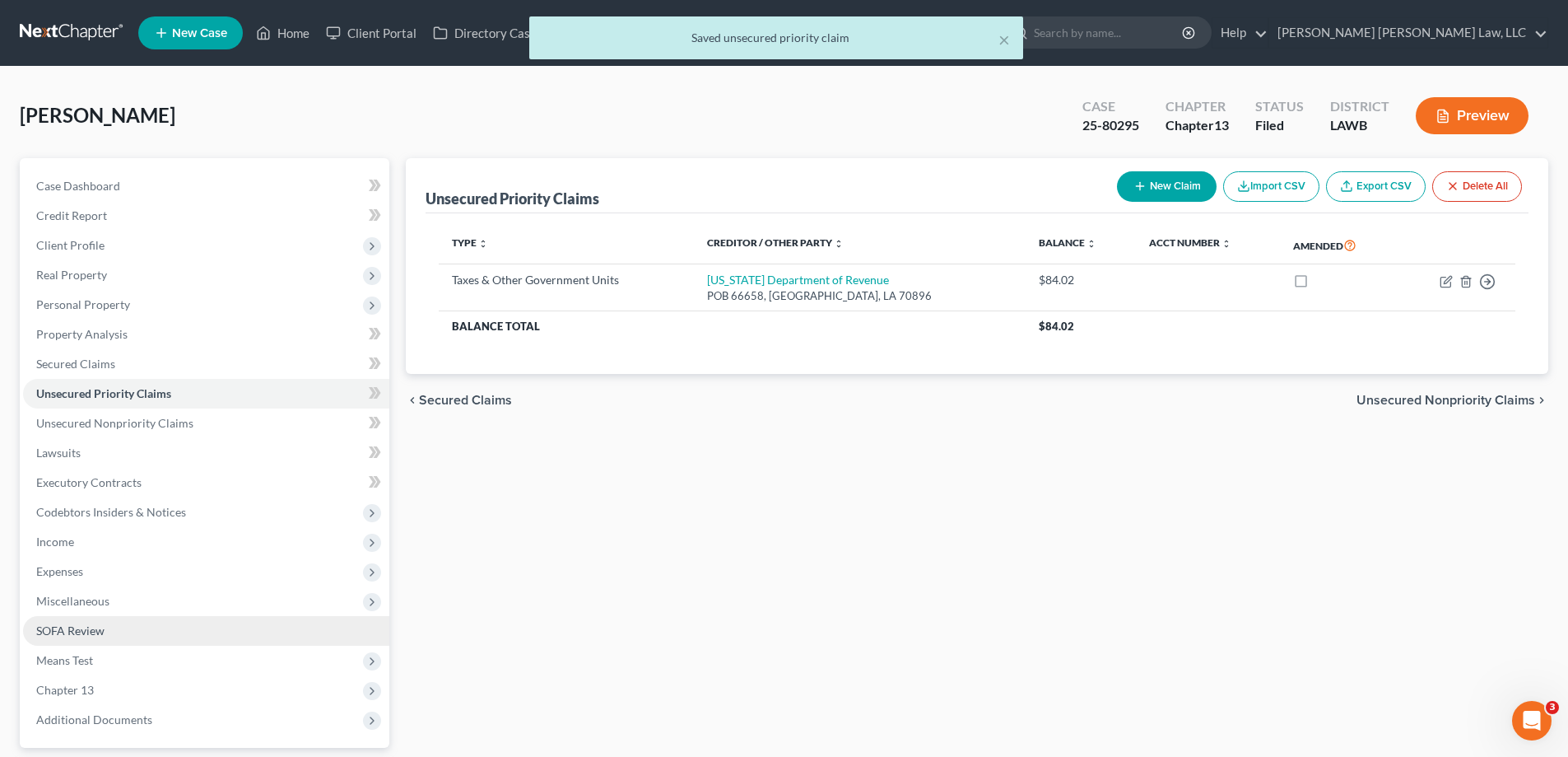
scroll to position [148, 0]
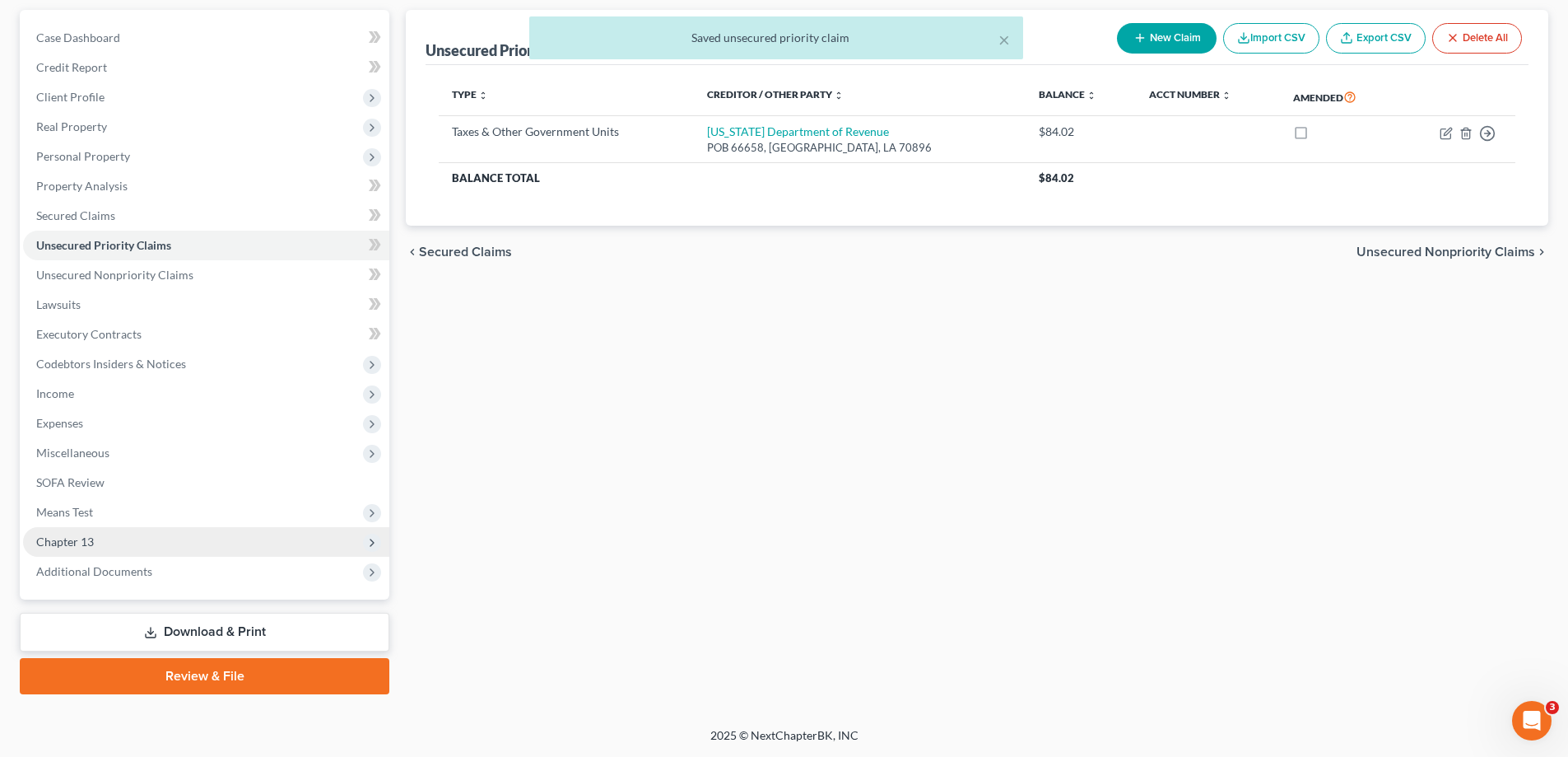
click at [121, 531] on span "Chapter 13" at bounding box center [207, 541] width 367 height 29
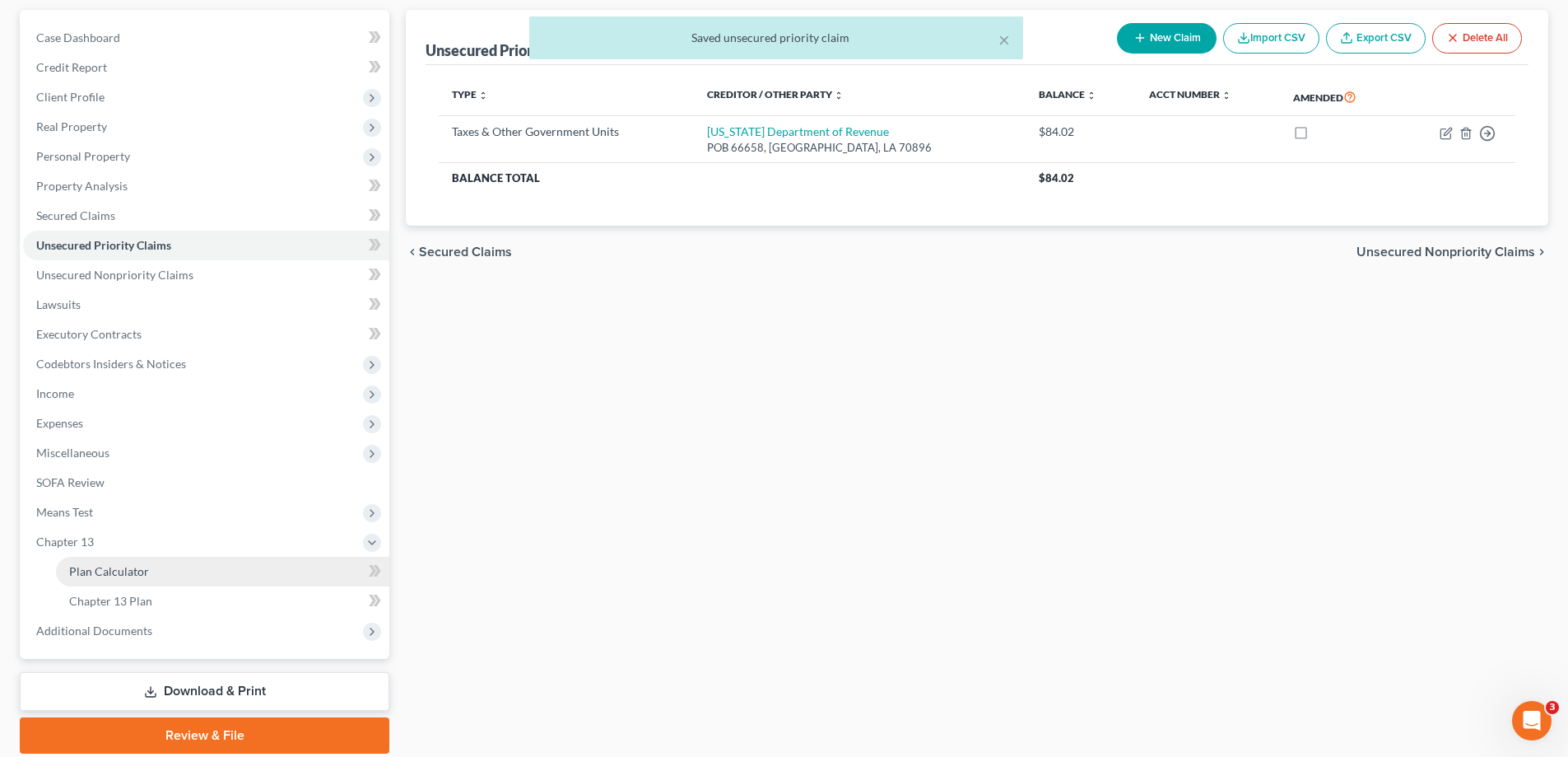
click at [244, 576] on link "Plan Calculator" at bounding box center [223, 571] width 333 height 29
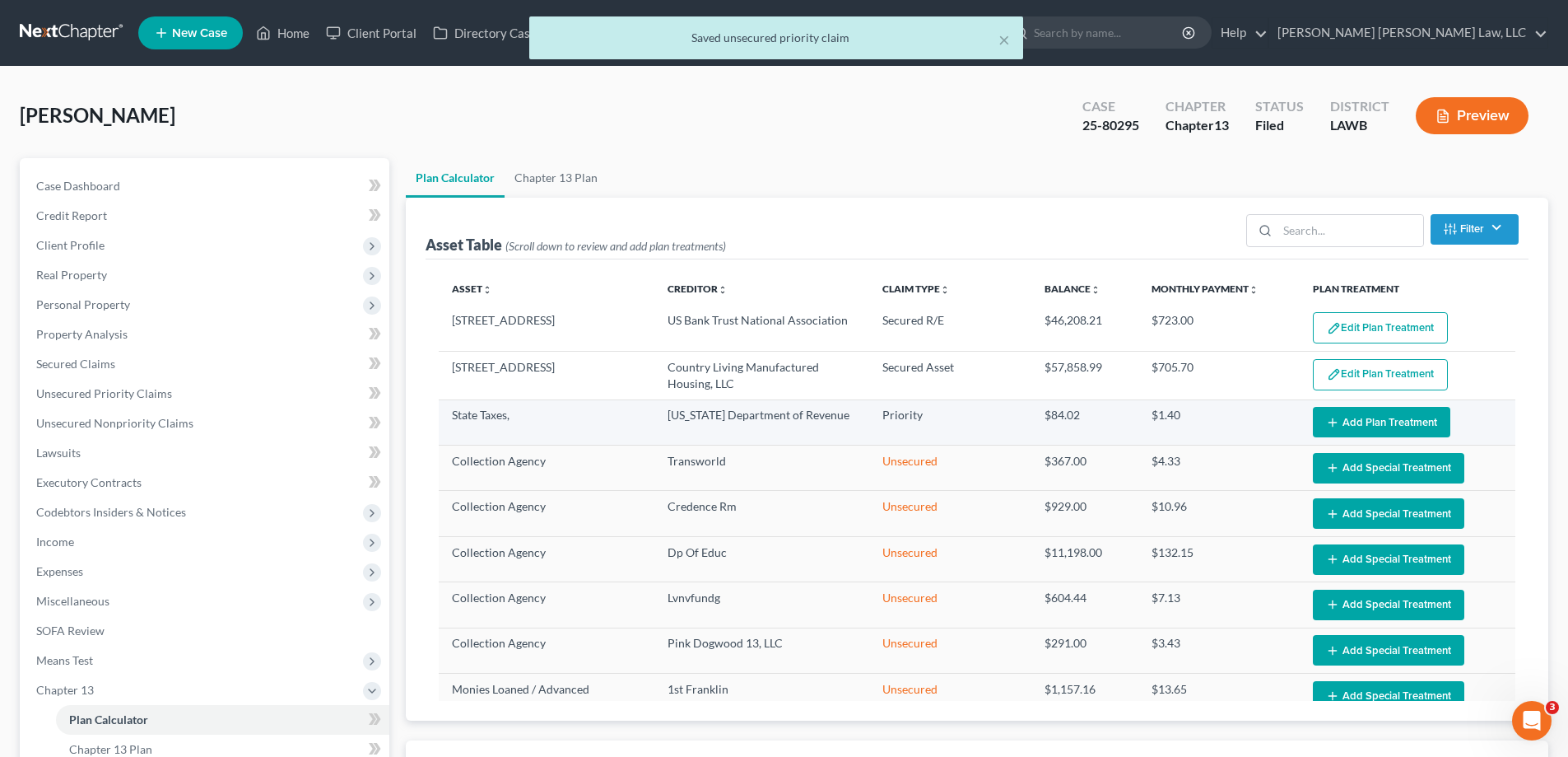
select select "59"
click at [1355, 440] on td "Edit Plan Treatment Add Plan Treatment" at bounding box center [1408, 422] width 216 height 45
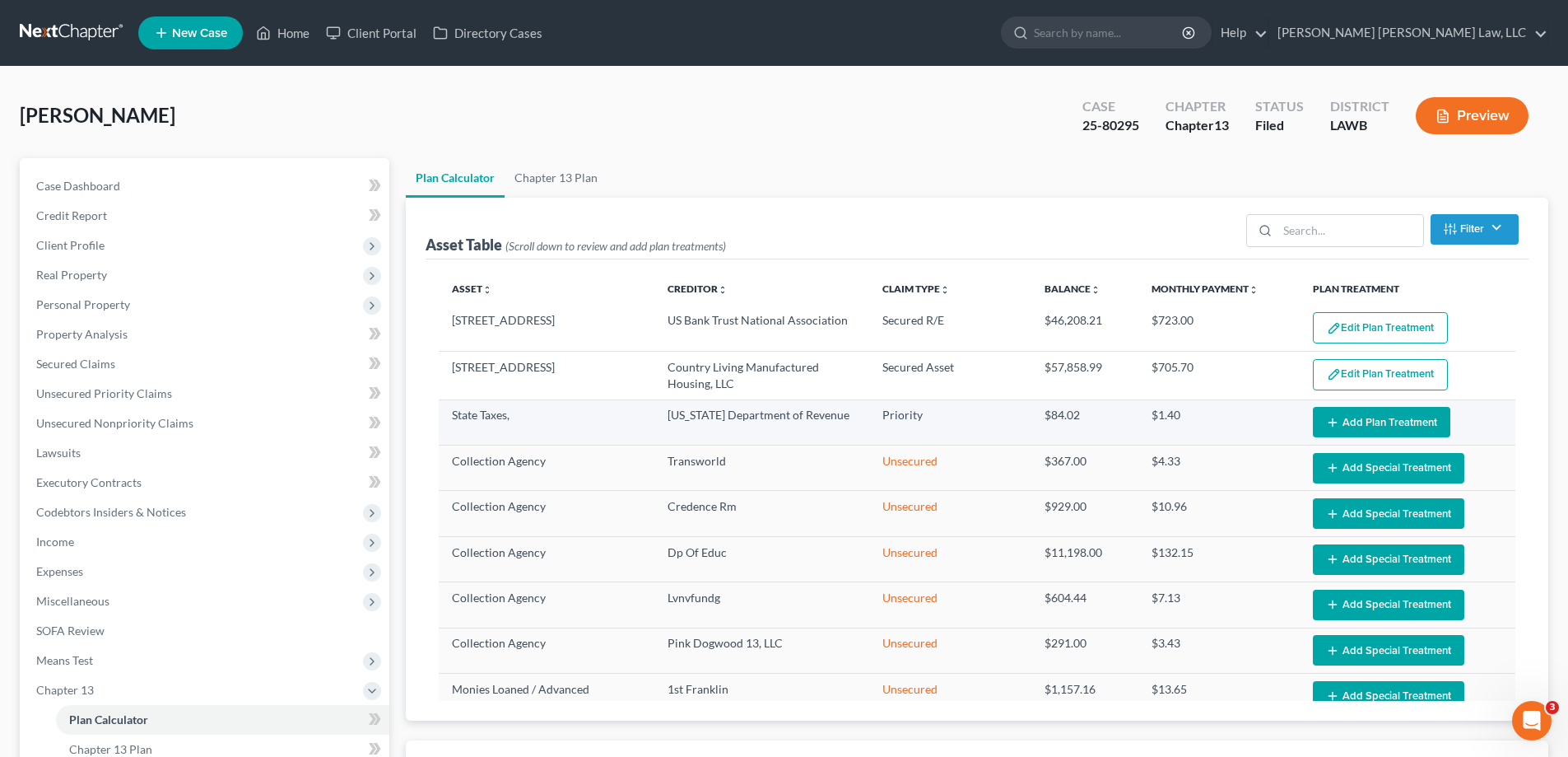
click at [1363, 420] on button "Add Plan Treatment" at bounding box center [1381, 422] width 137 height 30
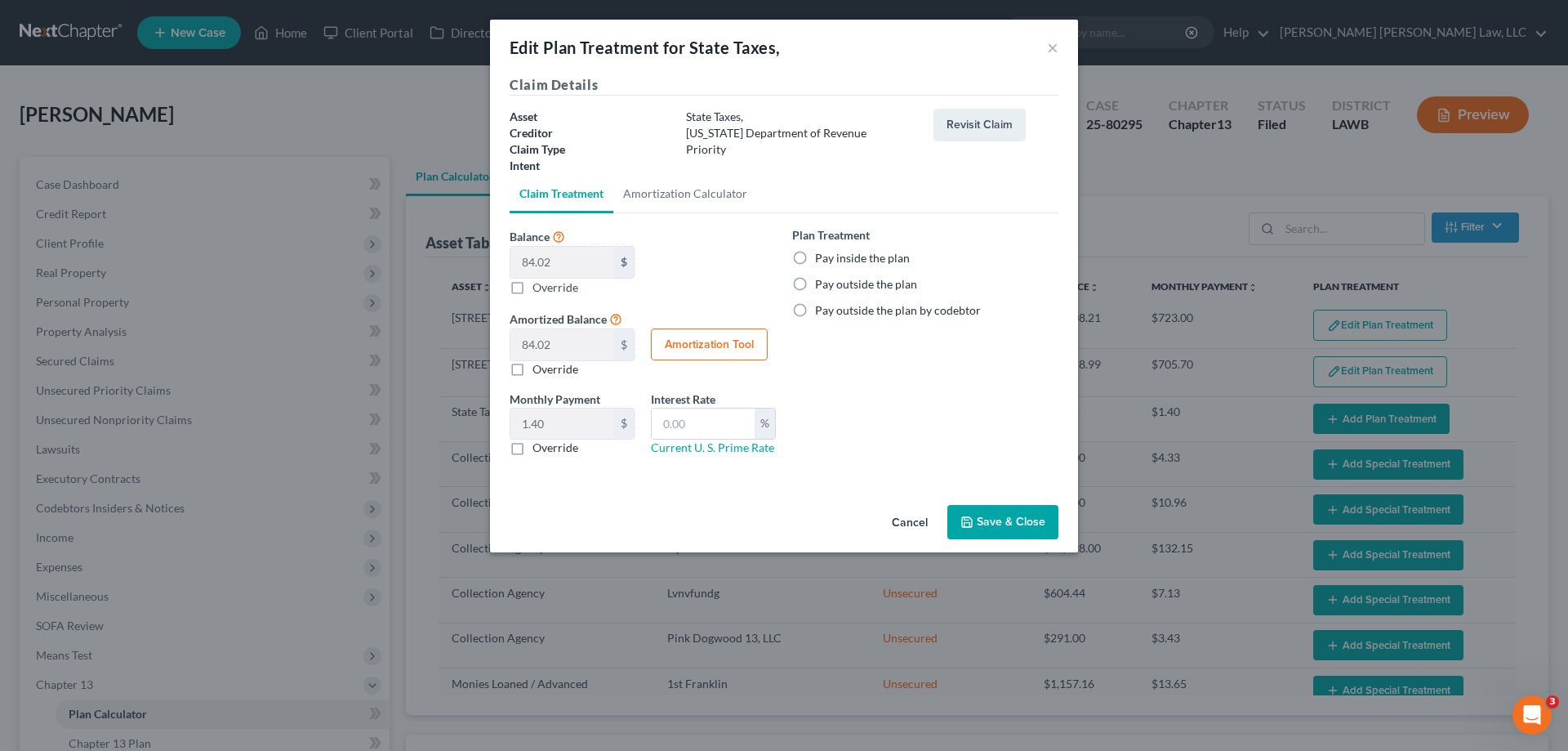
click at [815, 252] on label "Pay inside the plan" at bounding box center [862, 258] width 95 height 17
click at [821, 252] on input "Pay inside the plan" at bounding box center [826, 255] width 11 height 11
radio input "true"
click at [987, 529] on button "Save & Close" at bounding box center [1003, 522] width 111 height 34
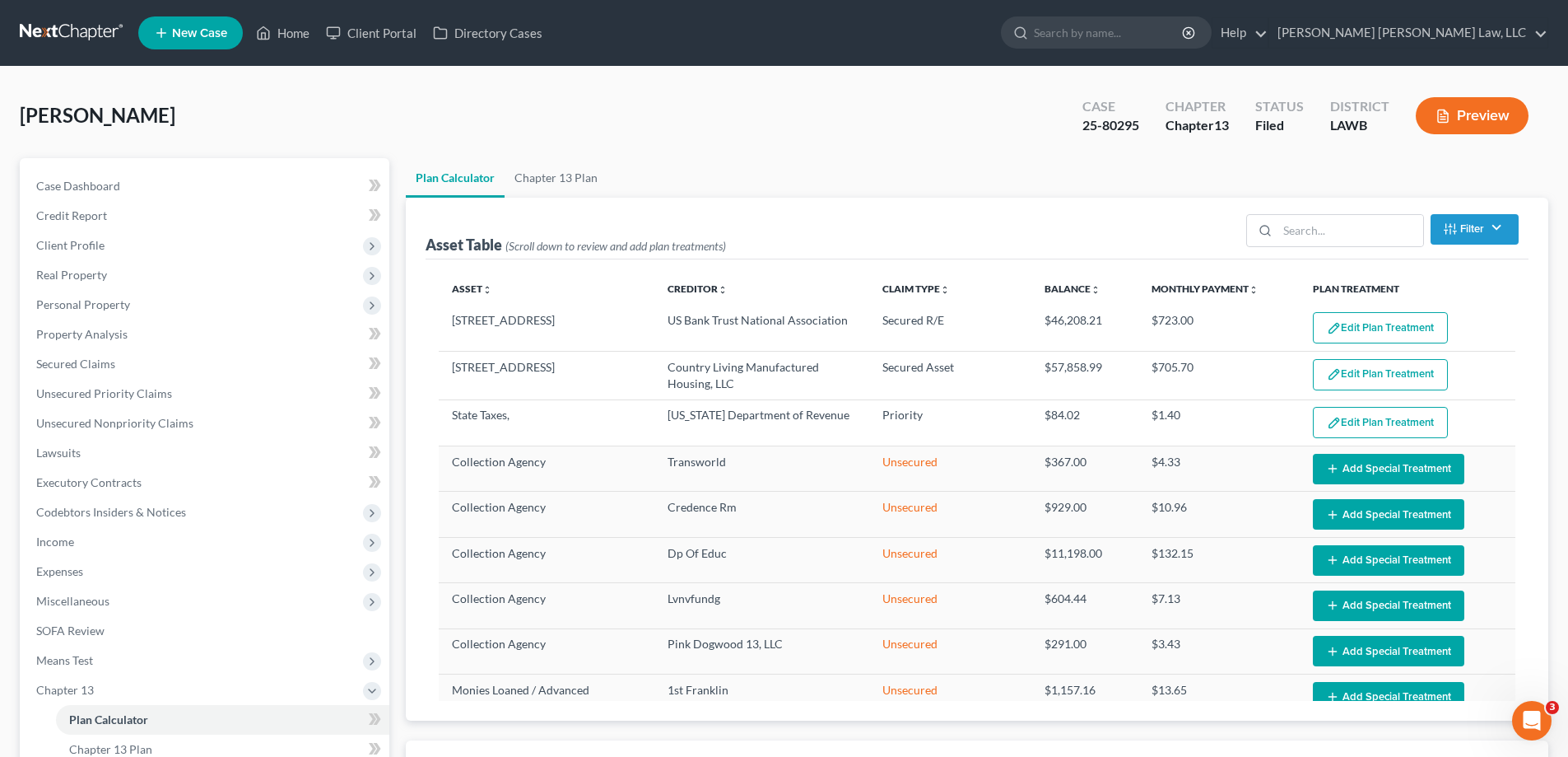
scroll to position [318, 0]
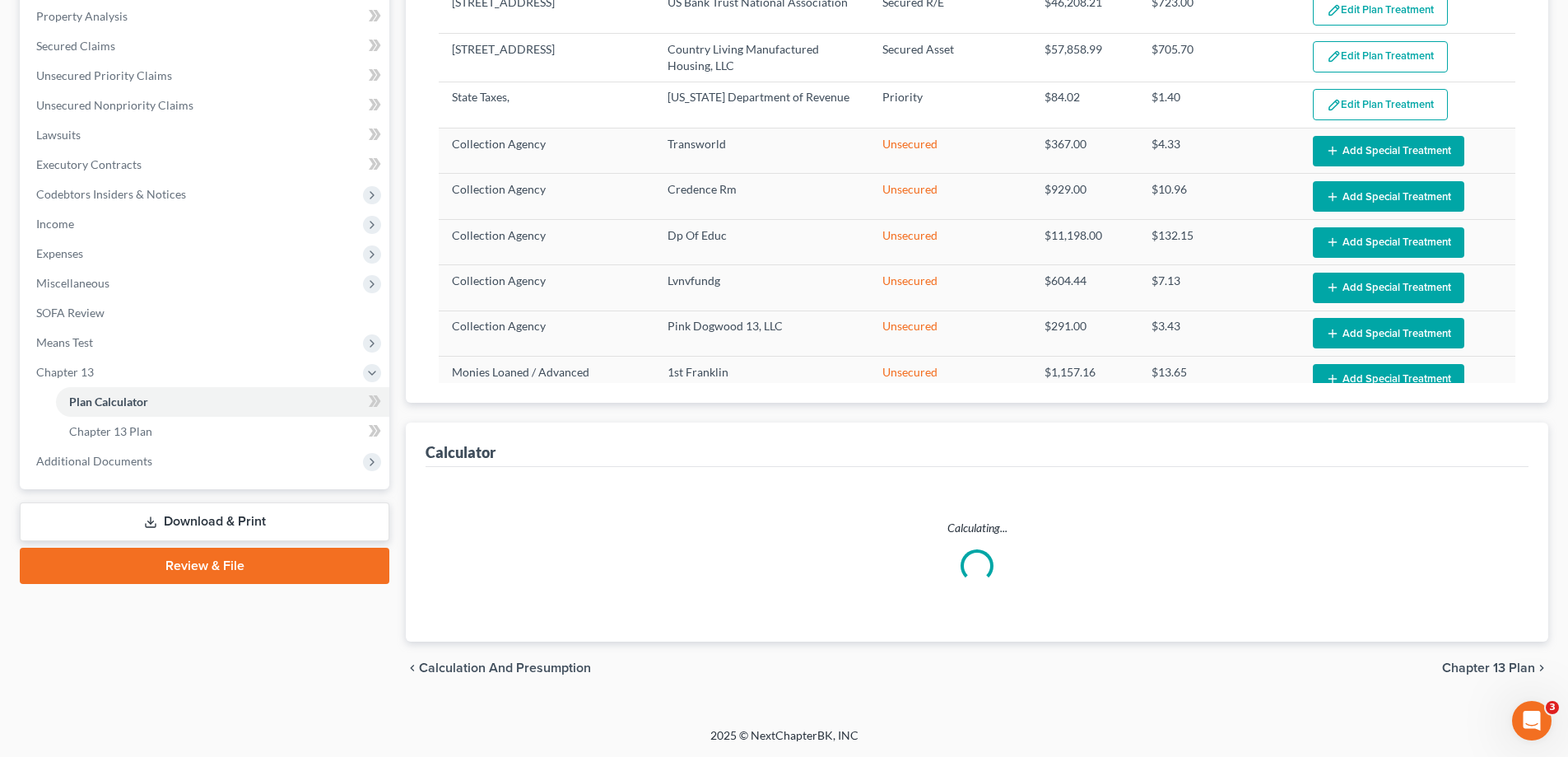
select select "59"
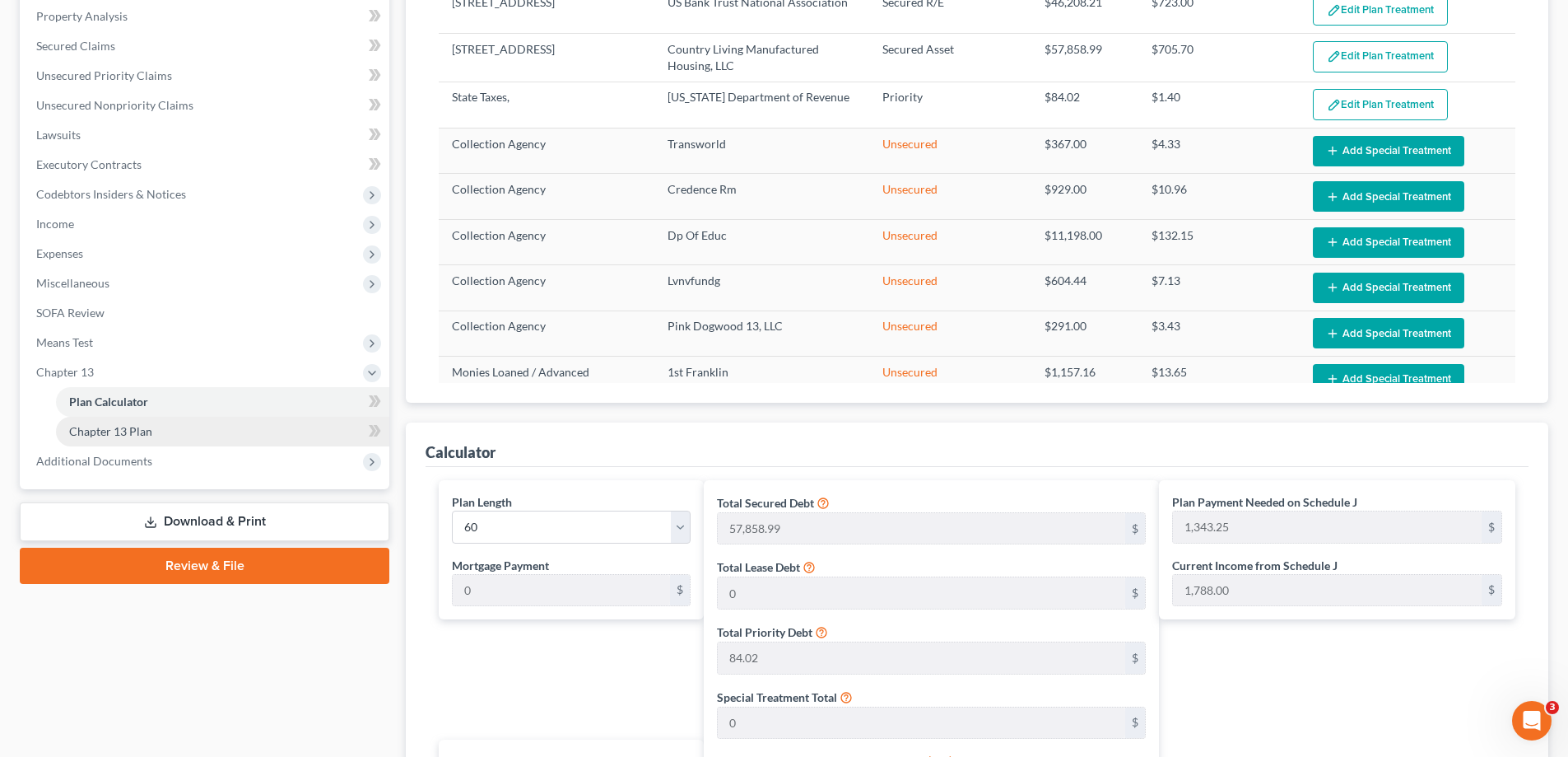
click at [108, 436] on span "Chapter 13 Plan" at bounding box center [111, 430] width 83 height 14
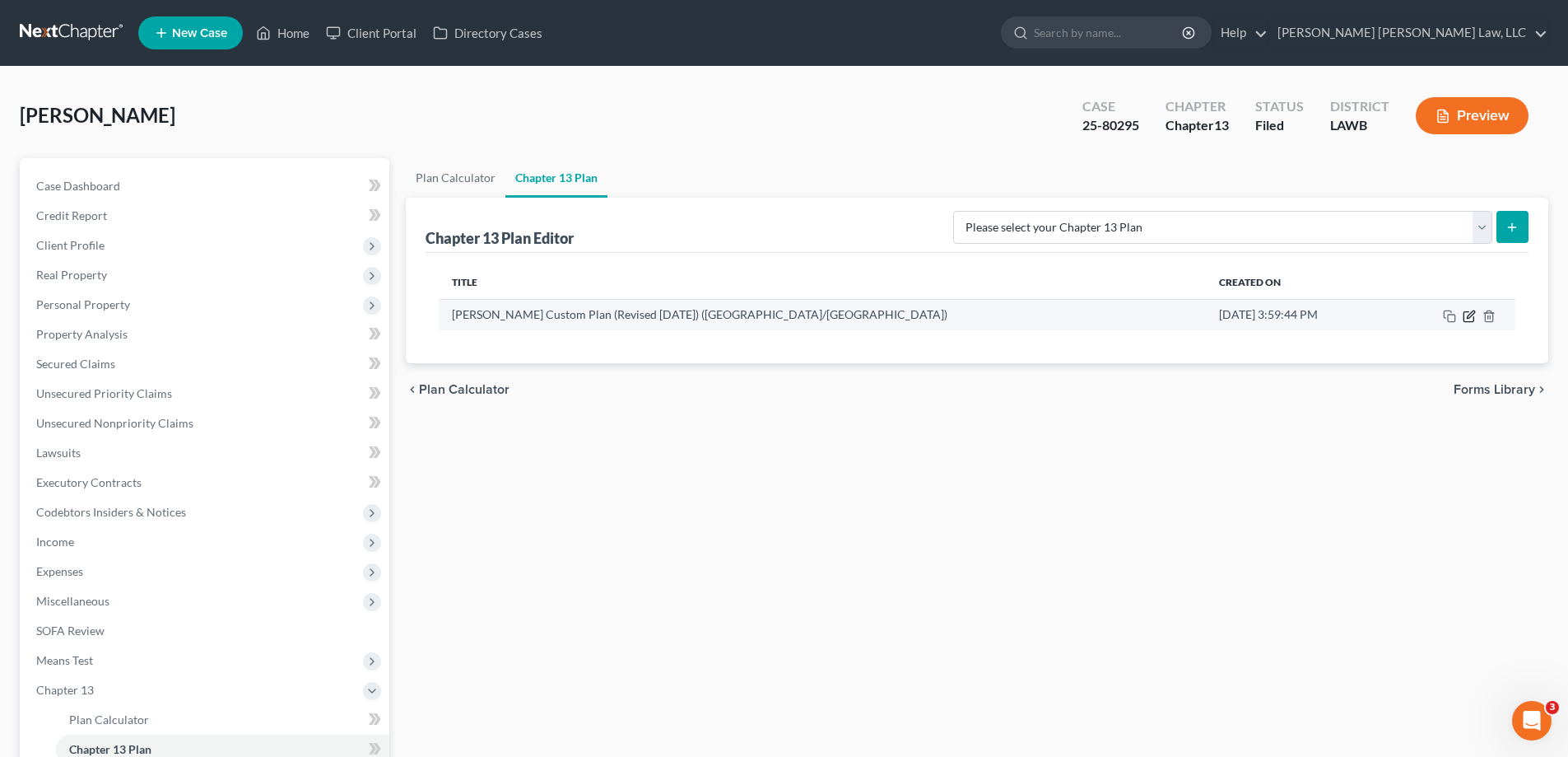
click at [1464, 312] on icon "button" at bounding box center [1468, 317] width 10 height 10
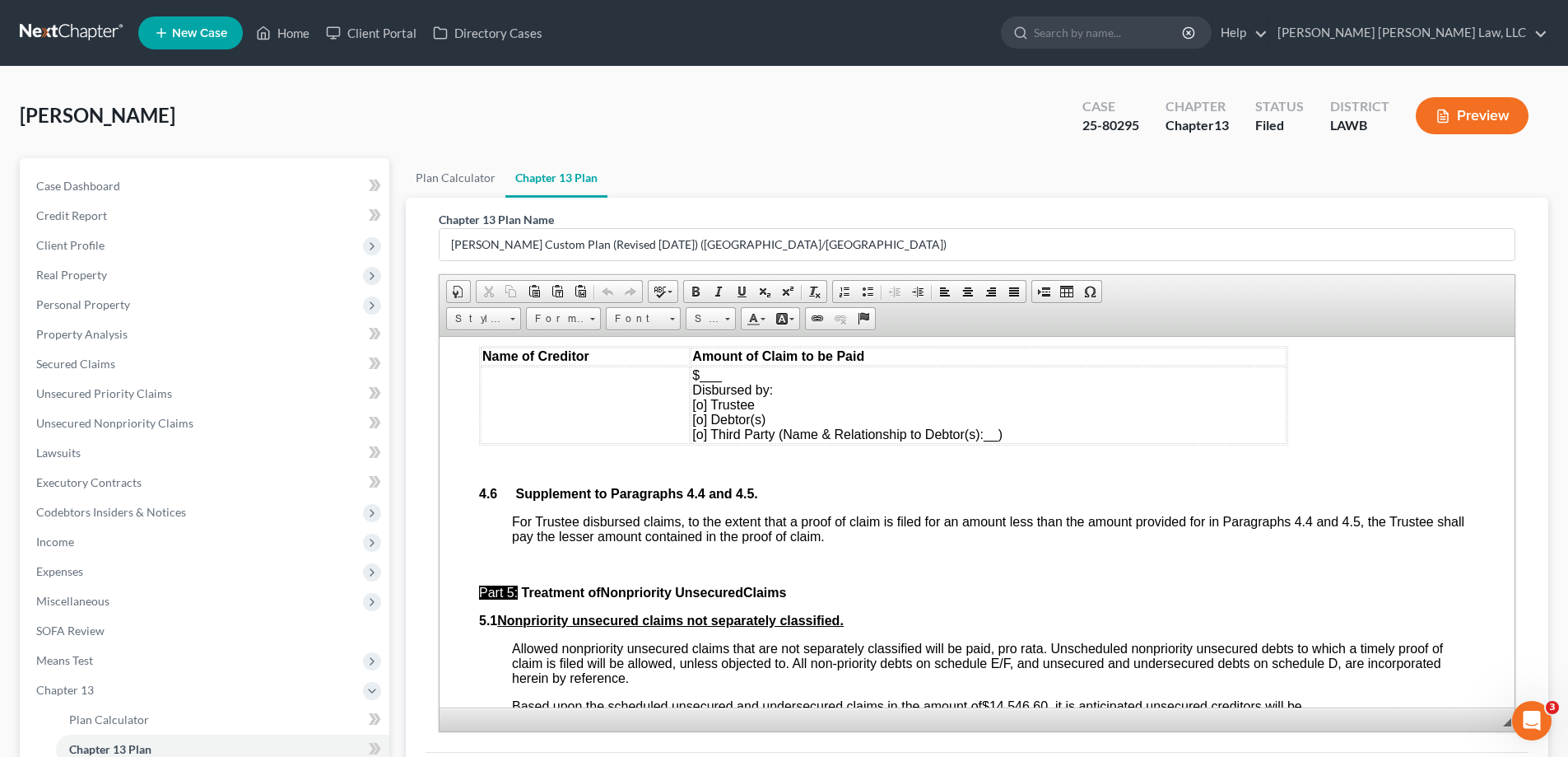
scroll to position [4282, 0]
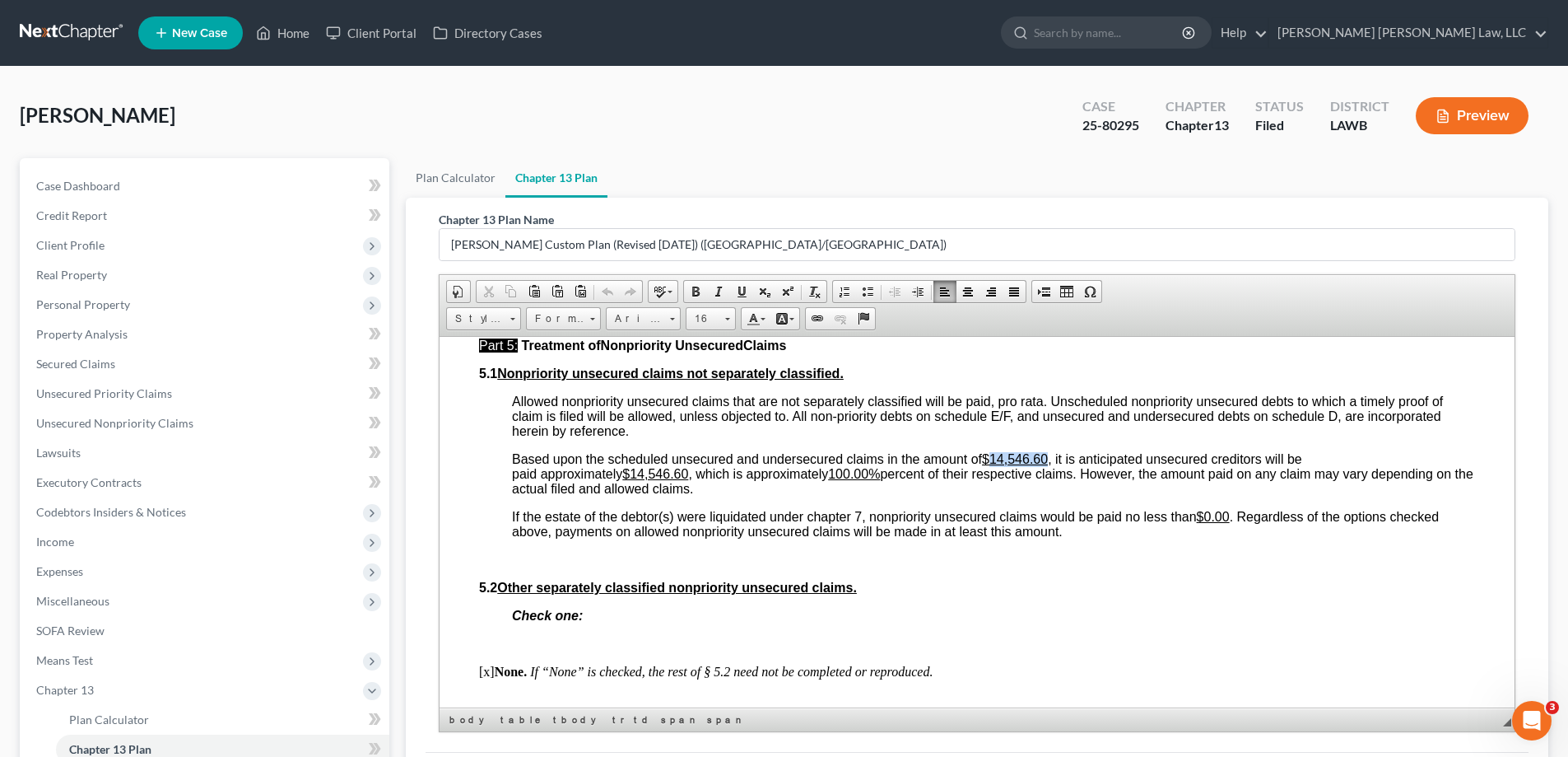
drag, startPoint x: 994, startPoint y: 487, endPoint x: 1049, endPoint y: 492, distance: 55.2
click at [1048, 466] on u "$14,546.60" at bounding box center [1015, 458] width 66 height 14
drag, startPoint x: 1095, startPoint y: 520, endPoint x: 1084, endPoint y: 519, distance: 11.0
click at [1088, 496] on p "Based upon the scheduled unsecured and undersecured claims in the amount of $14…" at bounding box center [994, 473] width 963 height 44
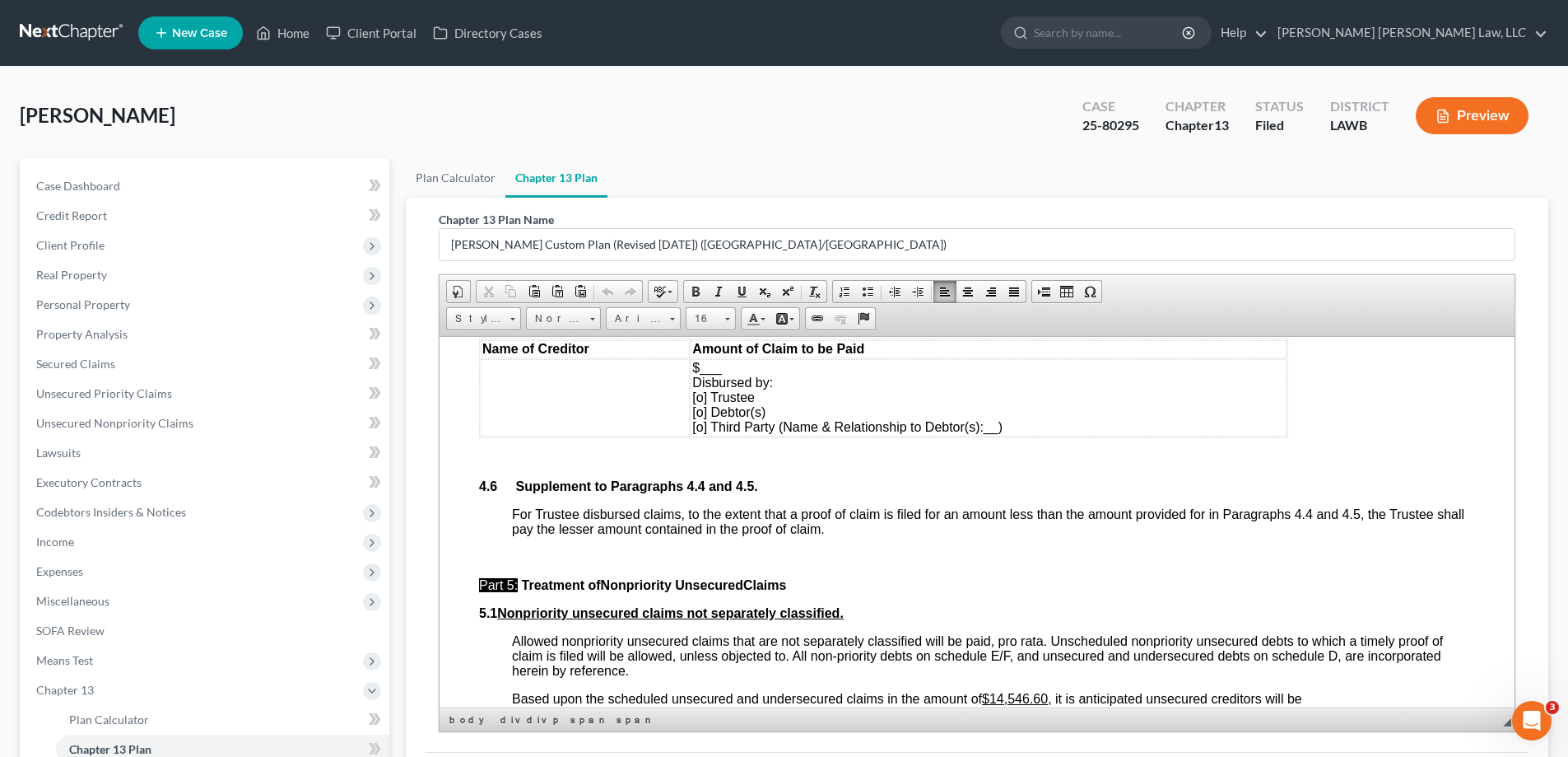
scroll to position [4197, 0]
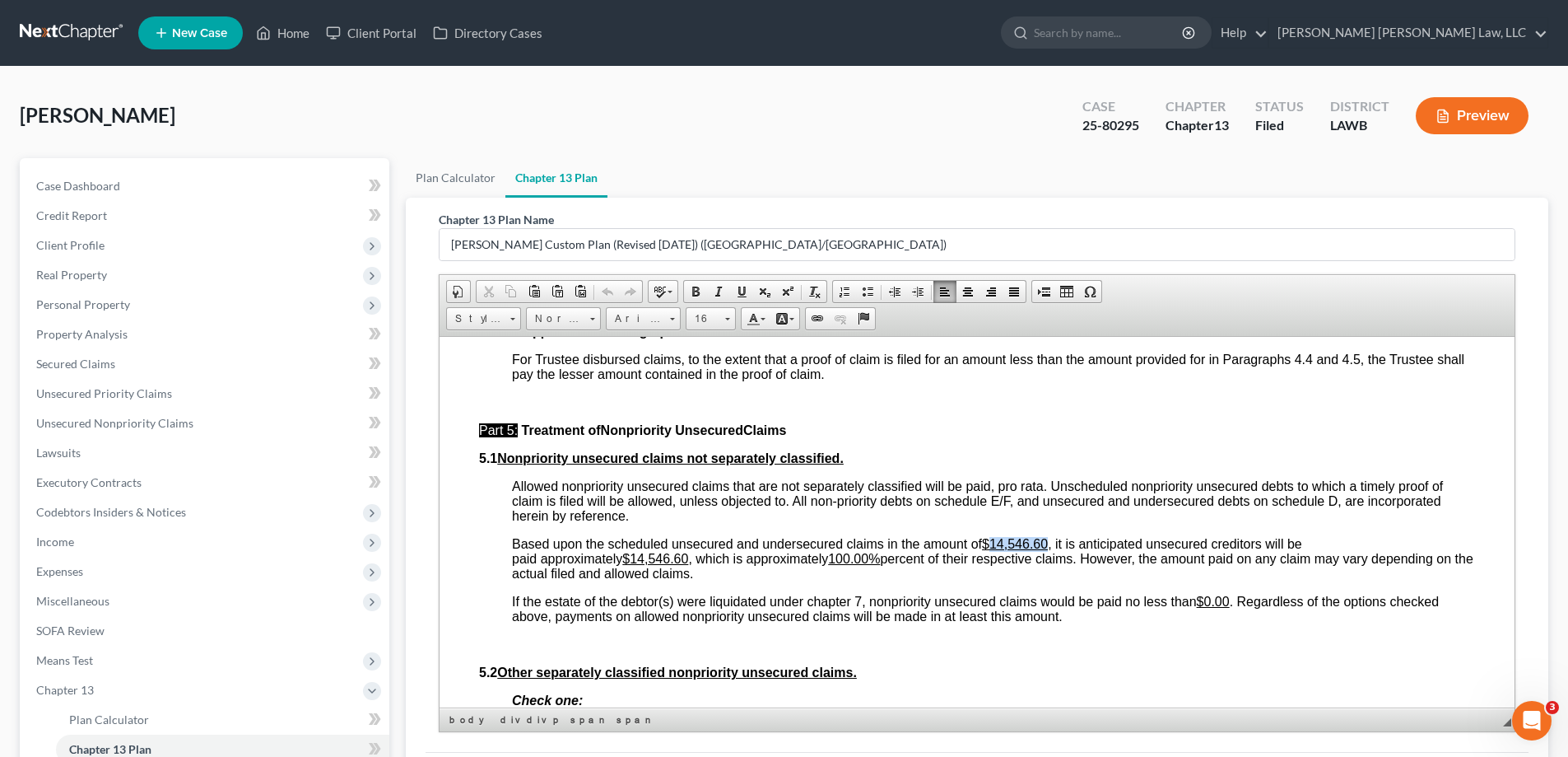
drag, startPoint x: 992, startPoint y: 569, endPoint x: 1051, endPoint y: 567, distance: 59.0
click at [1048, 550] on u "$14,546.60" at bounding box center [1015, 543] width 66 height 14
drag, startPoint x: 634, startPoint y: 587, endPoint x: 691, endPoint y: 590, distance: 57.1
click at [688, 565] on u "$14,546.60" at bounding box center [655, 558] width 66 height 14
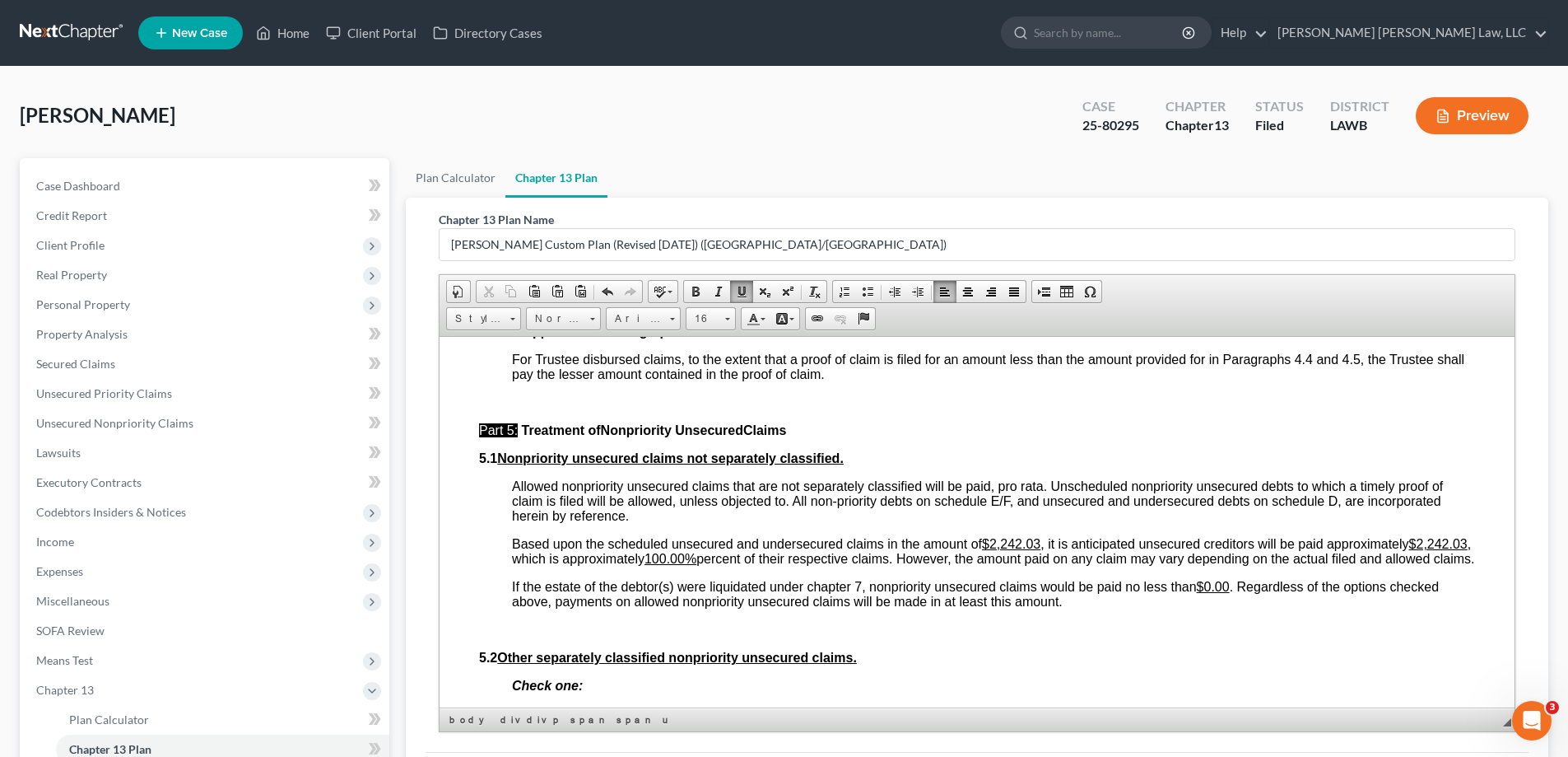
click at [942, 614] on div "Part 4: Treatment of Fees and Priority Claims 4.1 General Trustee's fees and al…" at bounding box center [977, 8] width 996 height 1594
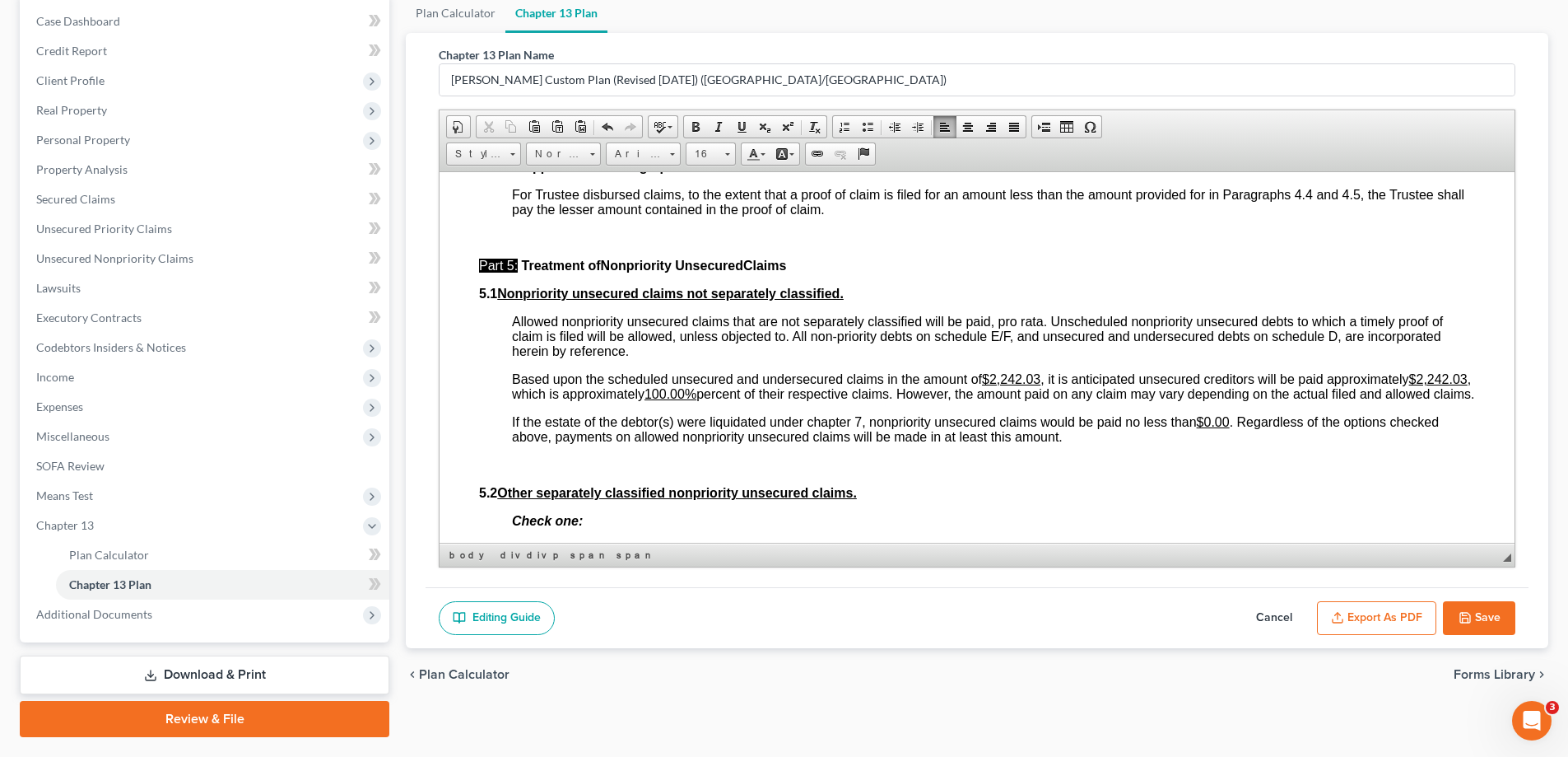
scroll to position [208, 0]
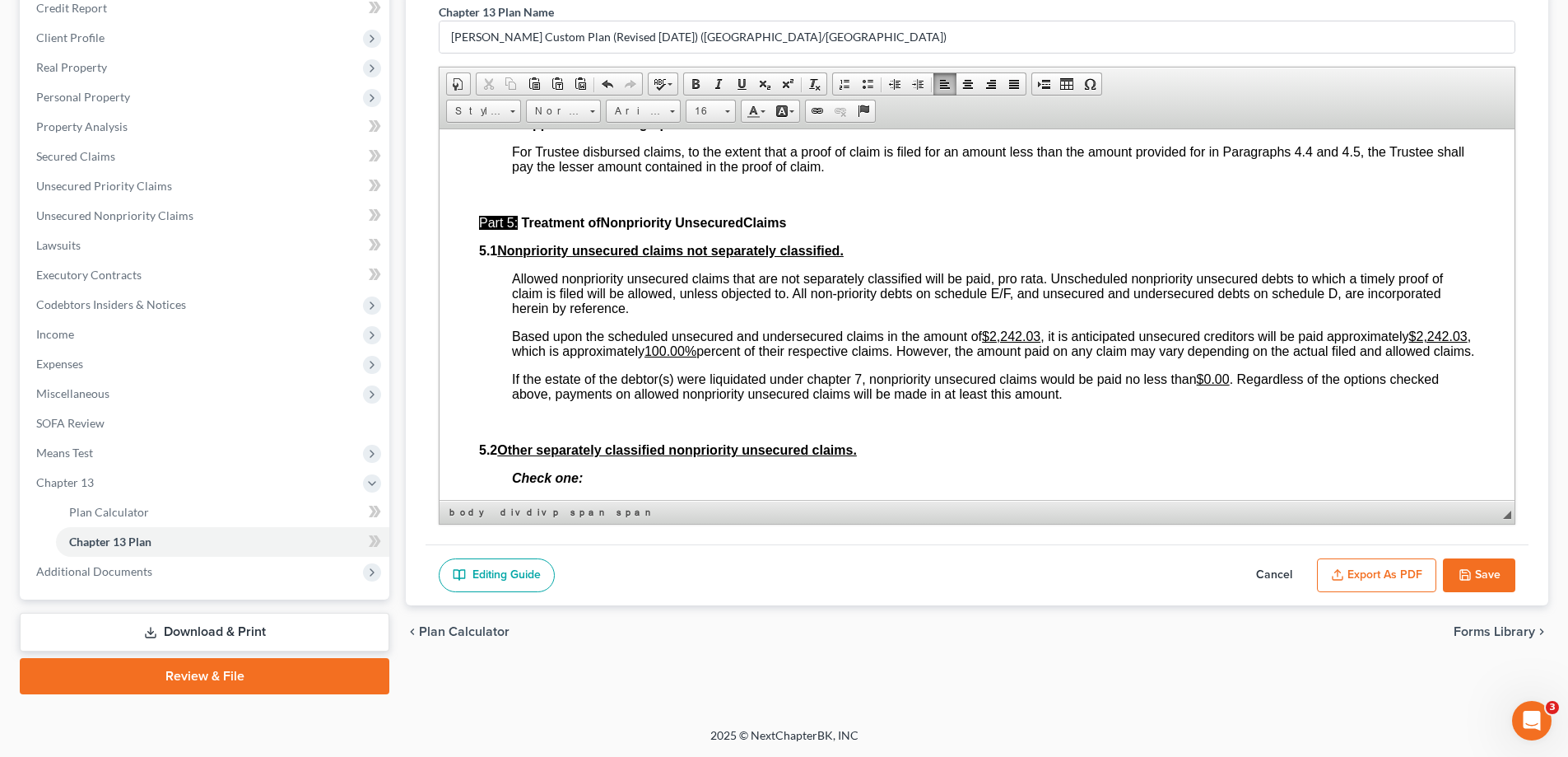
click at [1476, 569] on button "Save" at bounding box center [1479, 575] width 73 height 34
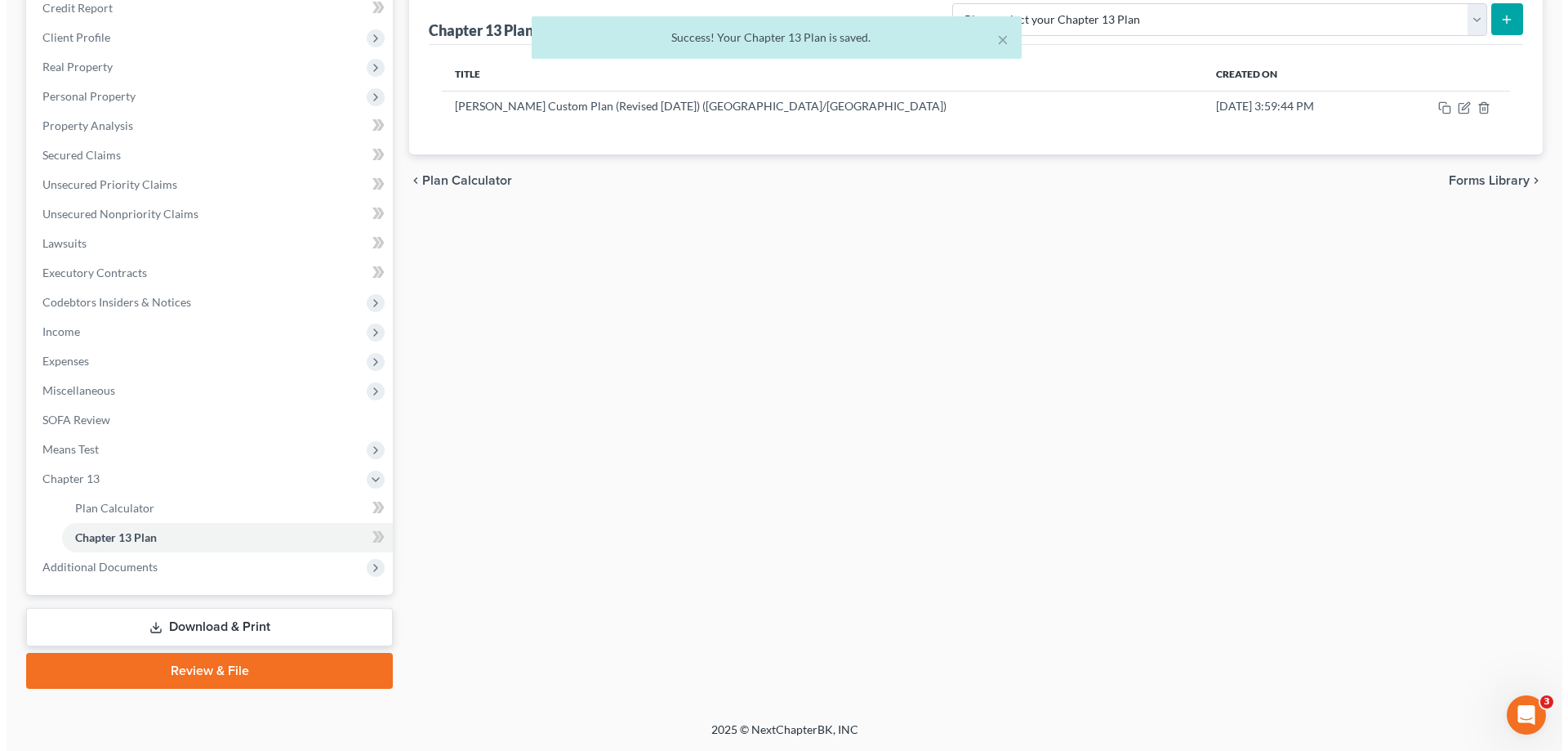
scroll to position [0, 0]
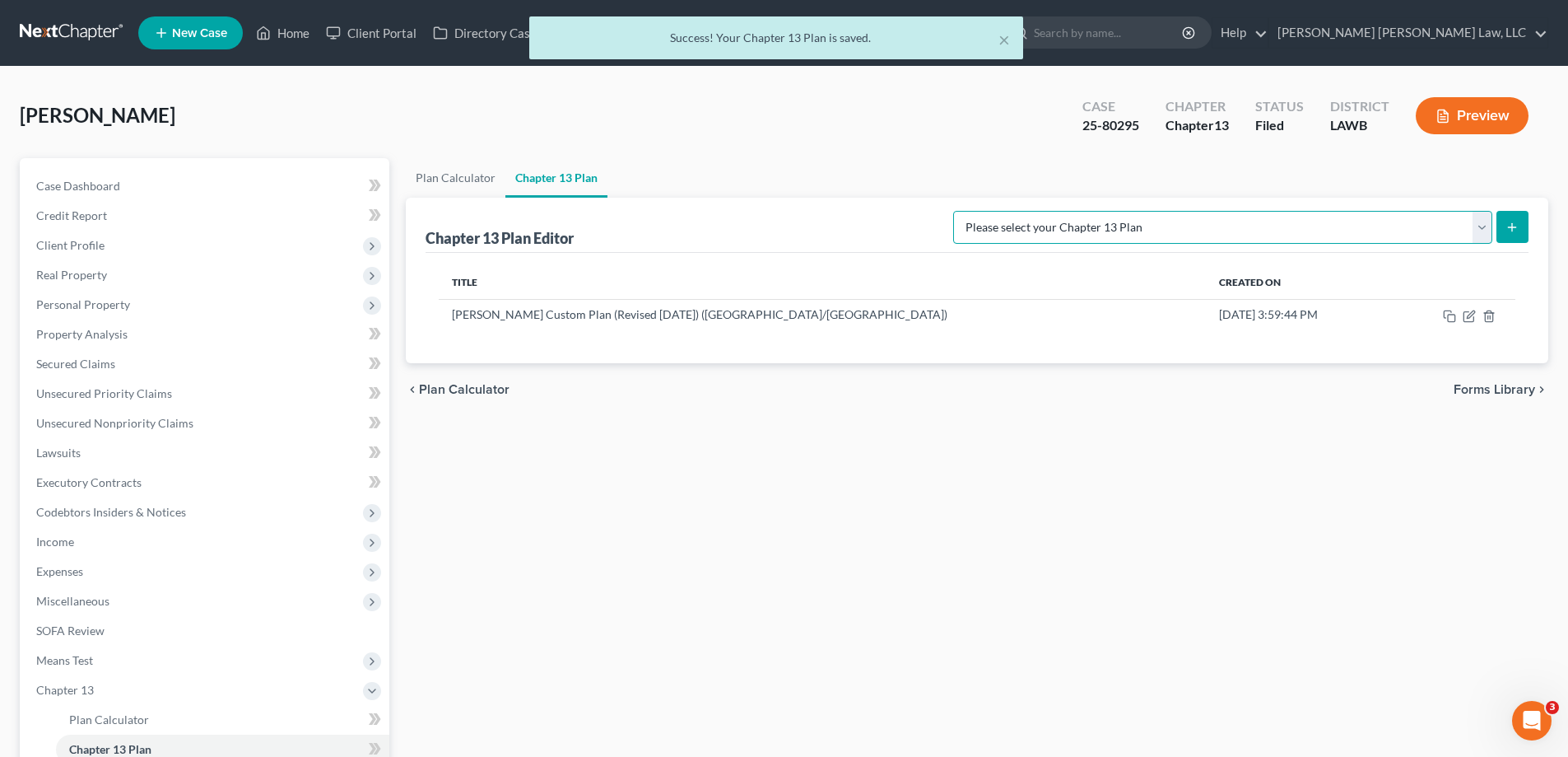
click at [1478, 226] on select "Please select your Chapter 13 Plan [PERSON_NAME] Custom Plan (Revised [DATE]) […" at bounding box center [1223, 227] width 539 height 33
select select "1"
click at [1126, 211] on select "Please select your Chapter 13 Plan [PERSON_NAME] Custom Plan (Revised [DATE]) […" at bounding box center [1223, 227] width 539 height 33
click at [1517, 232] on icon "submit" at bounding box center [1512, 228] width 13 height 13
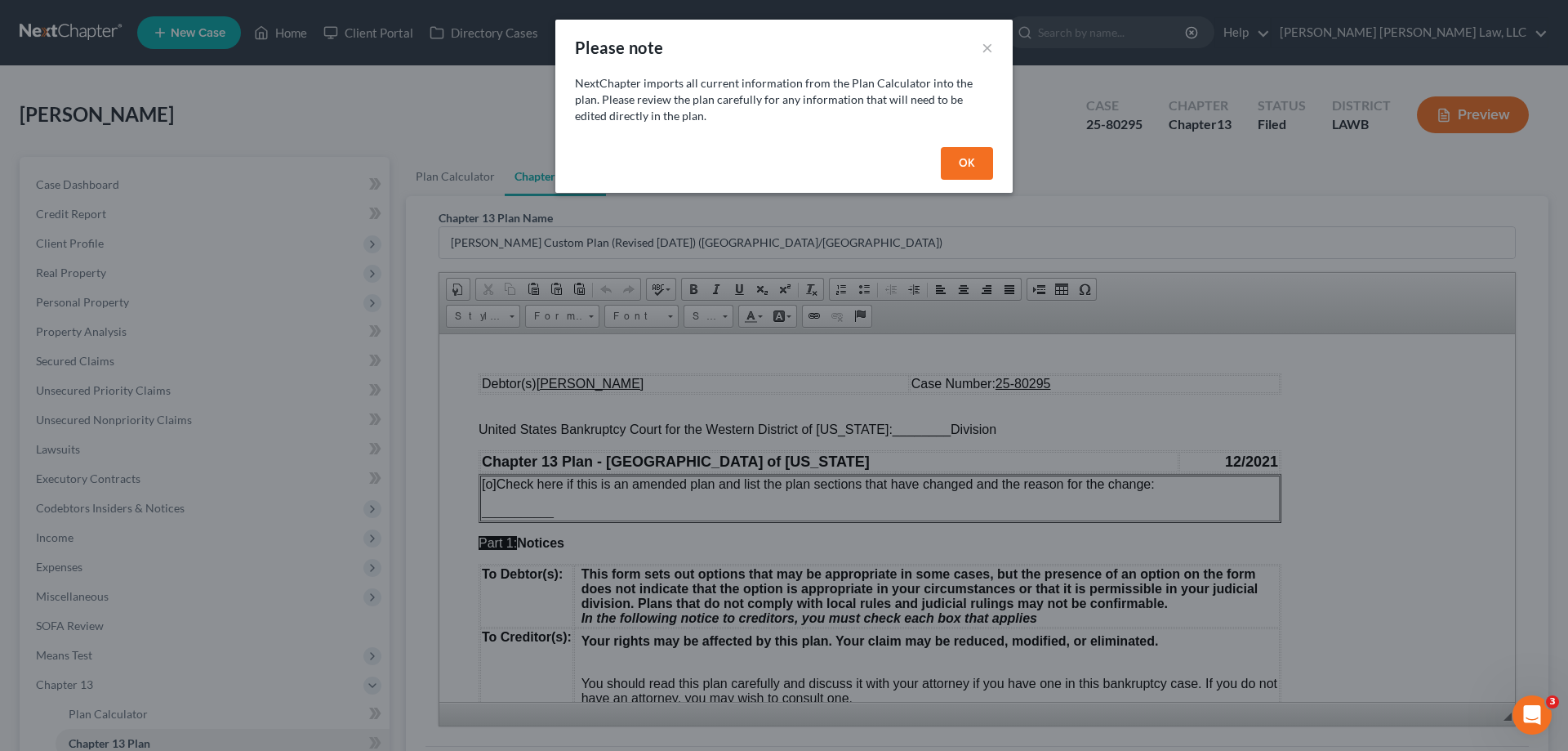
click at [952, 173] on button "OK" at bounding box center [967, 163] width 52 height 32
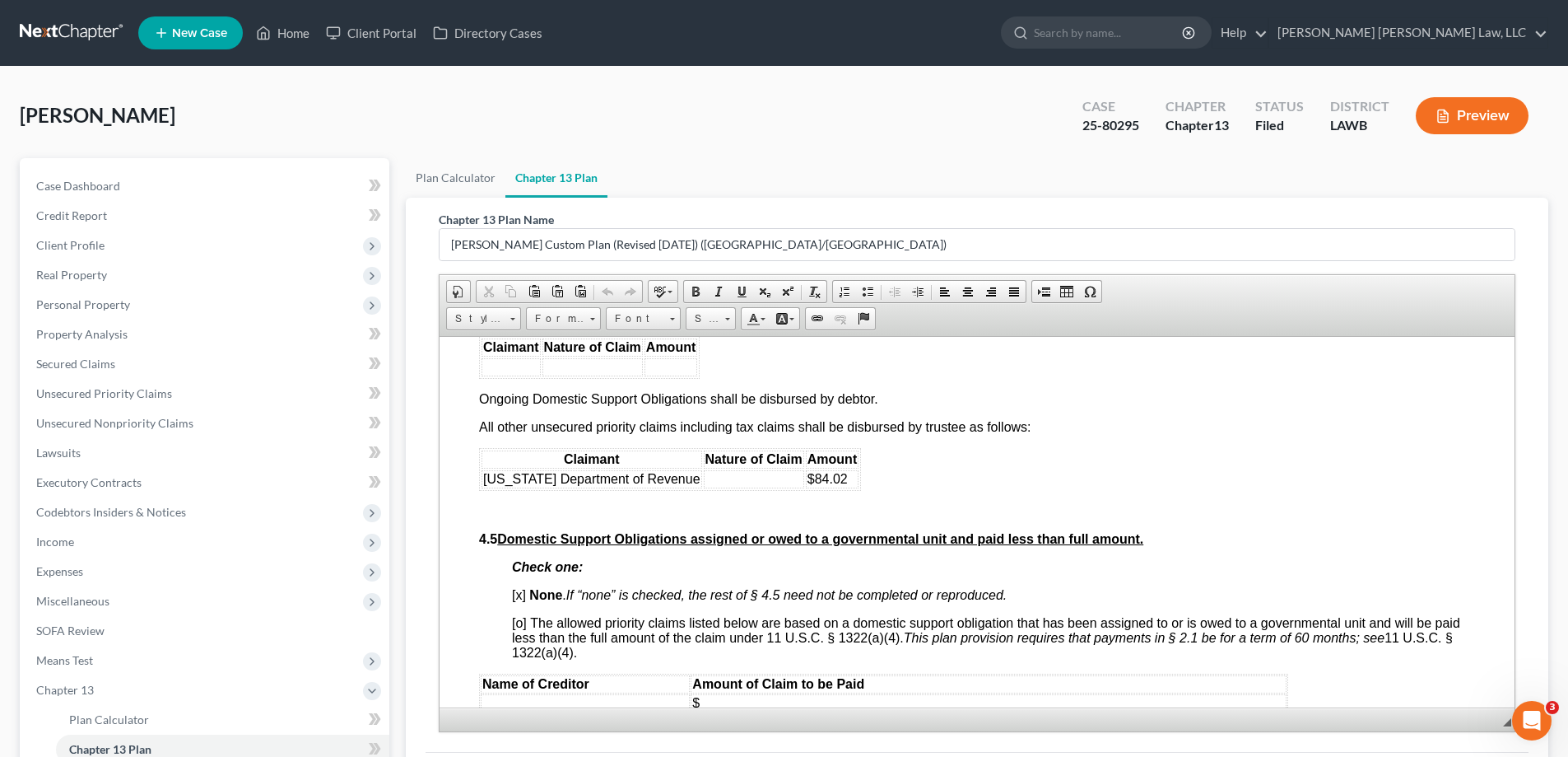
scroll to position [3788, 0]
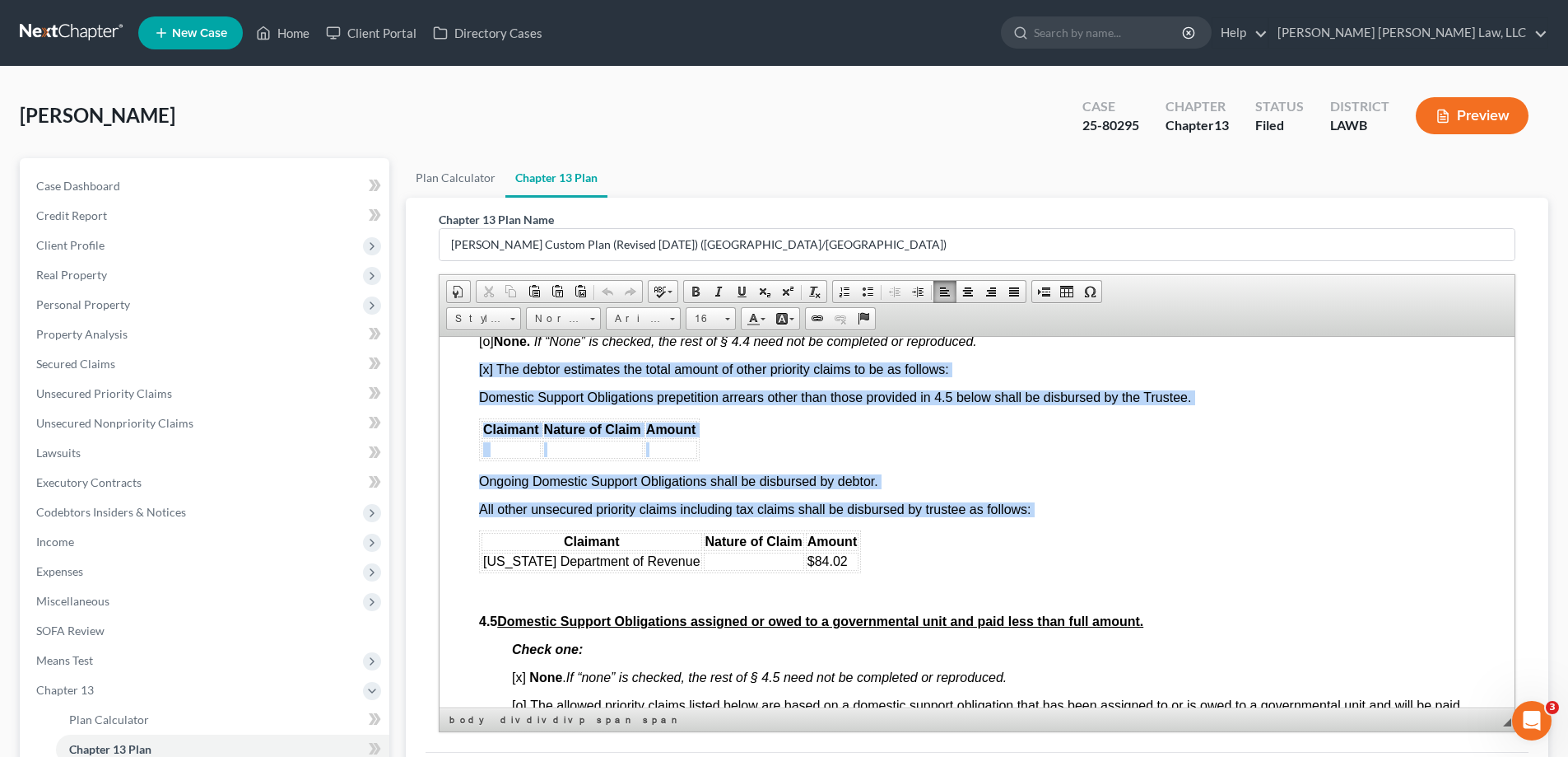
drag, startPoint x: 491, startPoint y: 403, endPoint x: 987, endPoint y: 600, distance: 533.7
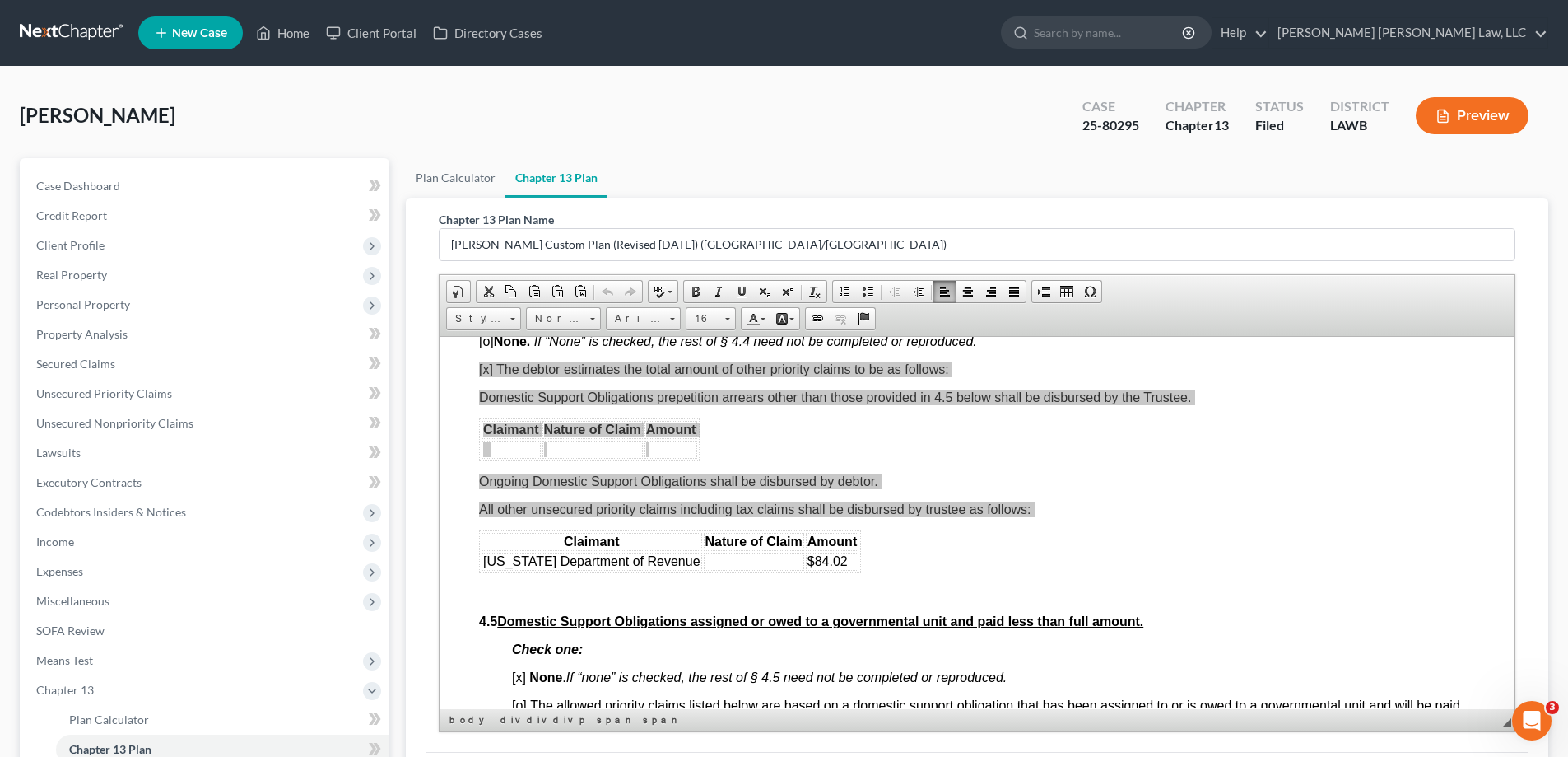
scroll to position [0, 0]
click at [909, 522] on span "Copy" at bounding box center [915, 527] width 87 height 21
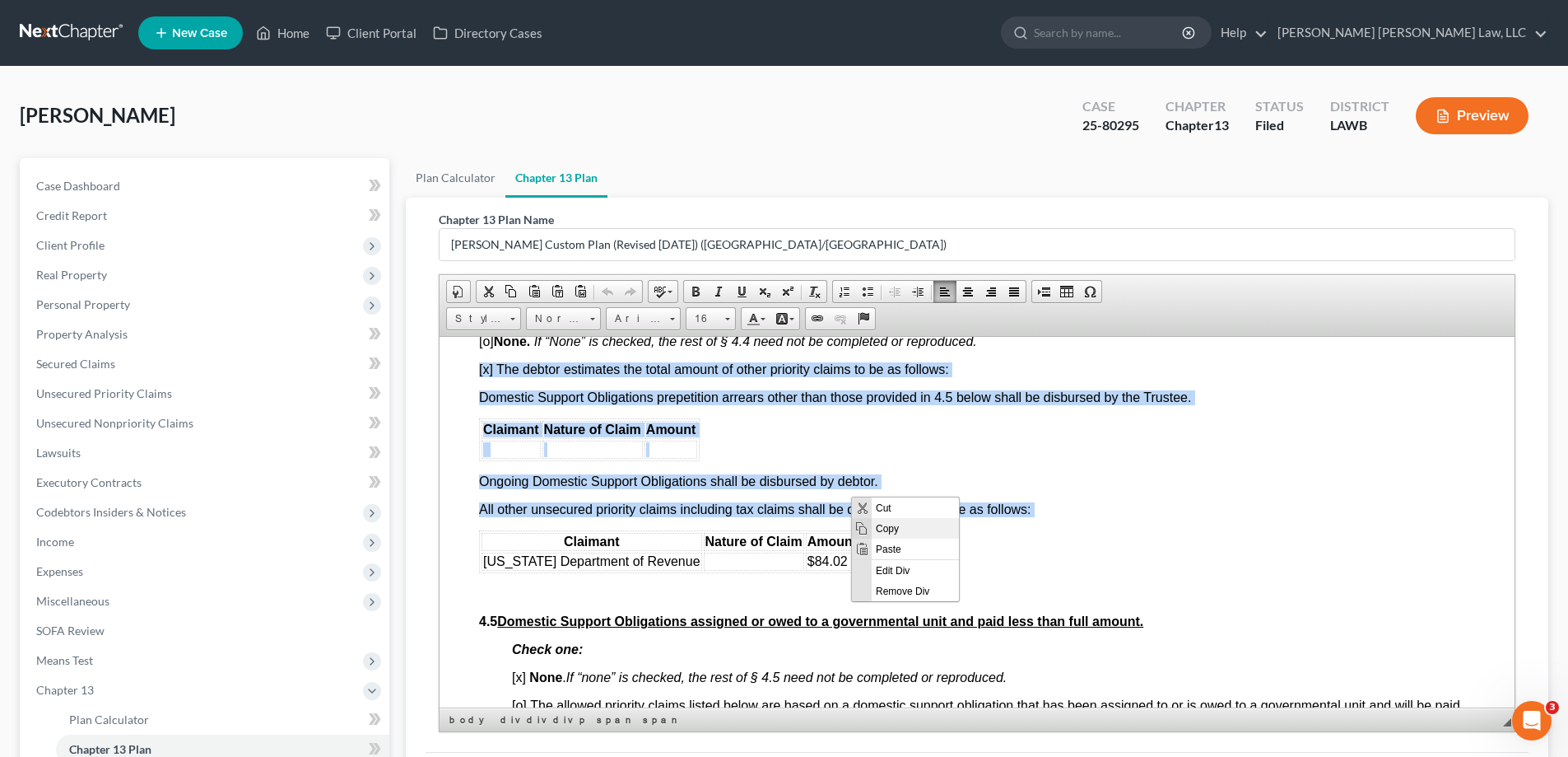
copy div "[x] The debtor estimates the total amount of other priority claims to be as fol…"
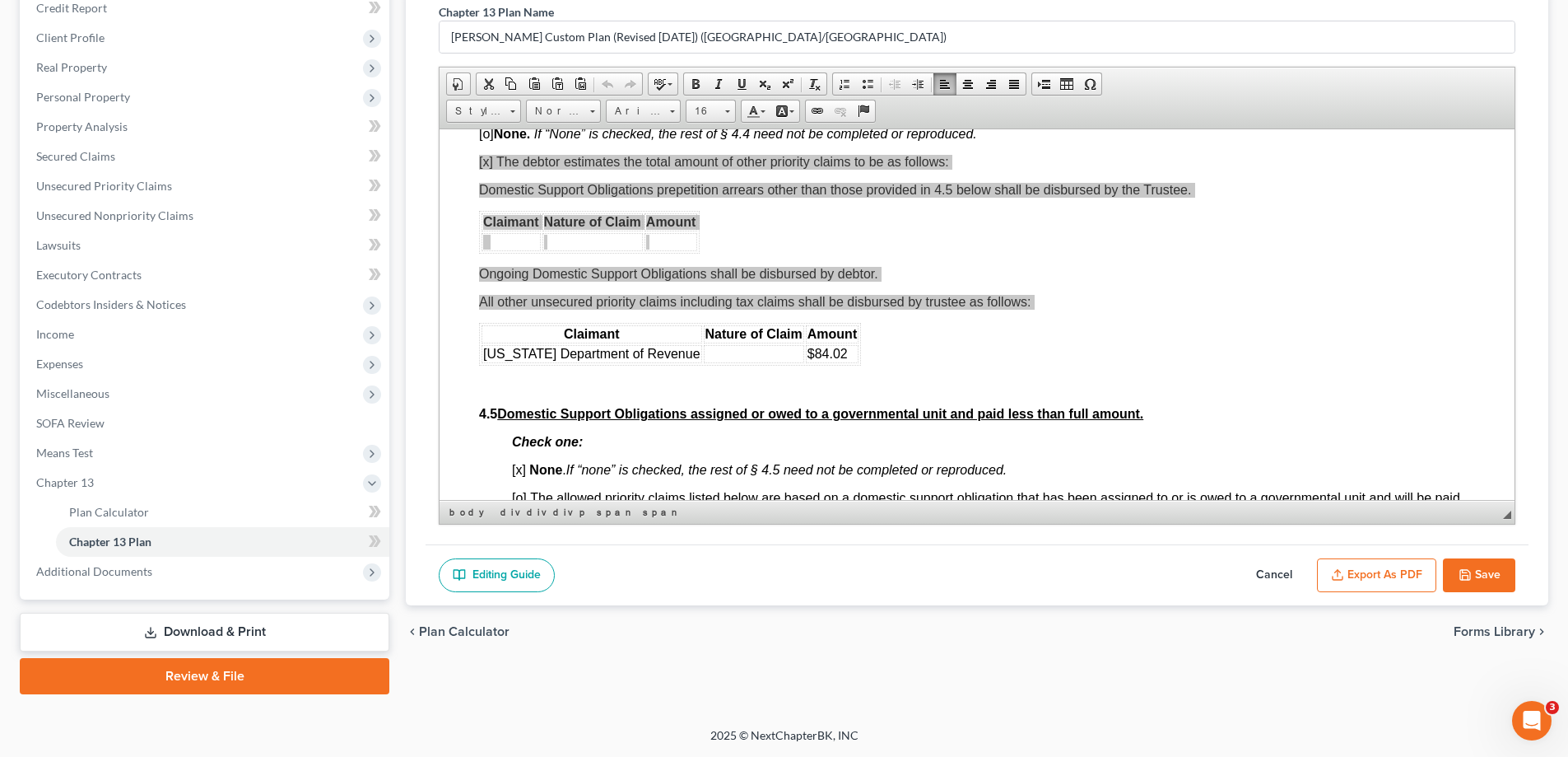
click at [1266, 570] on button "Cancel" at bounding box center [1274, 575] width 73 height 34
select select "1"
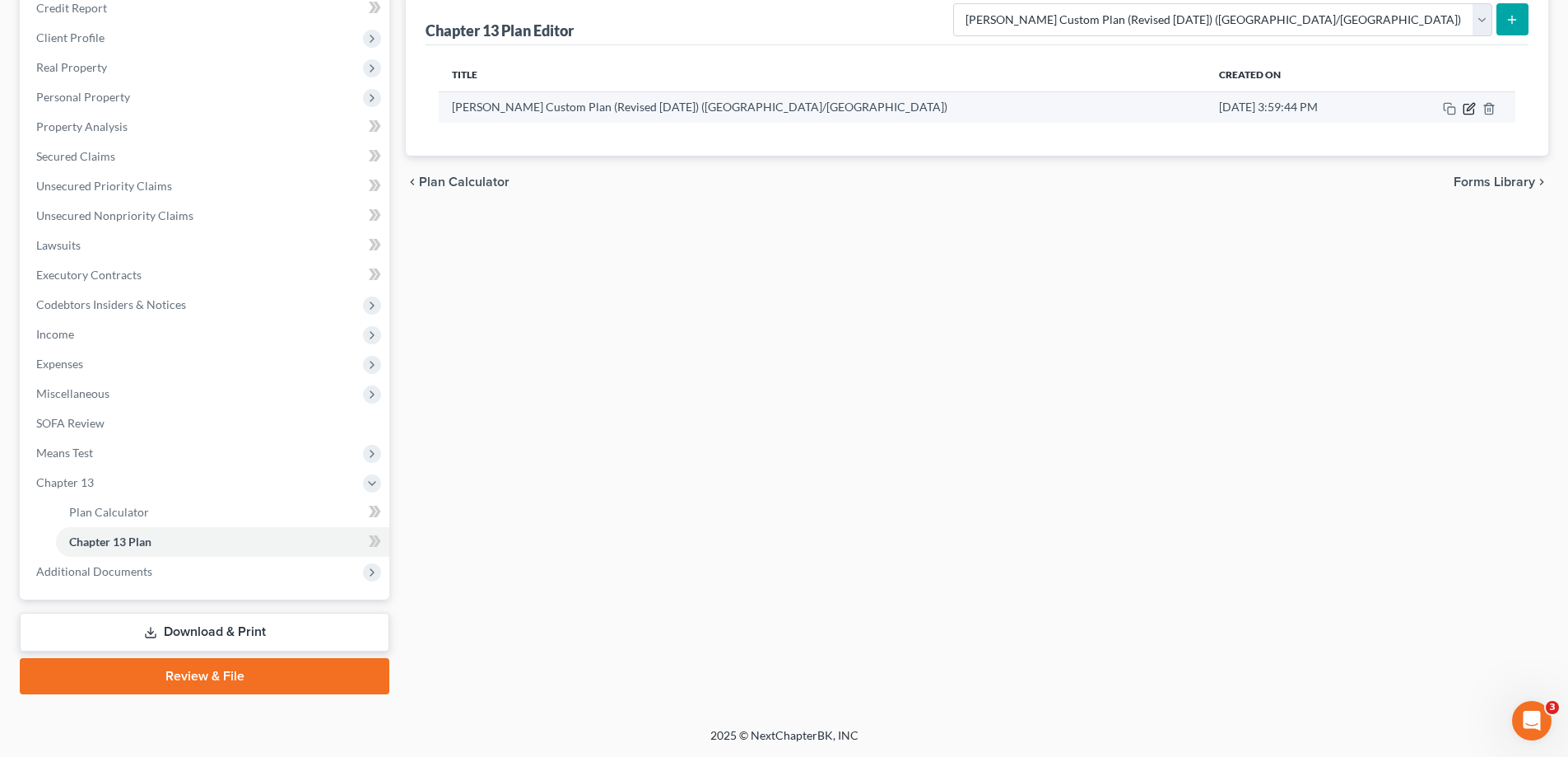
click at [1467, 110] on icon "button" at bounding box center [1470, 106] width 8 height 8
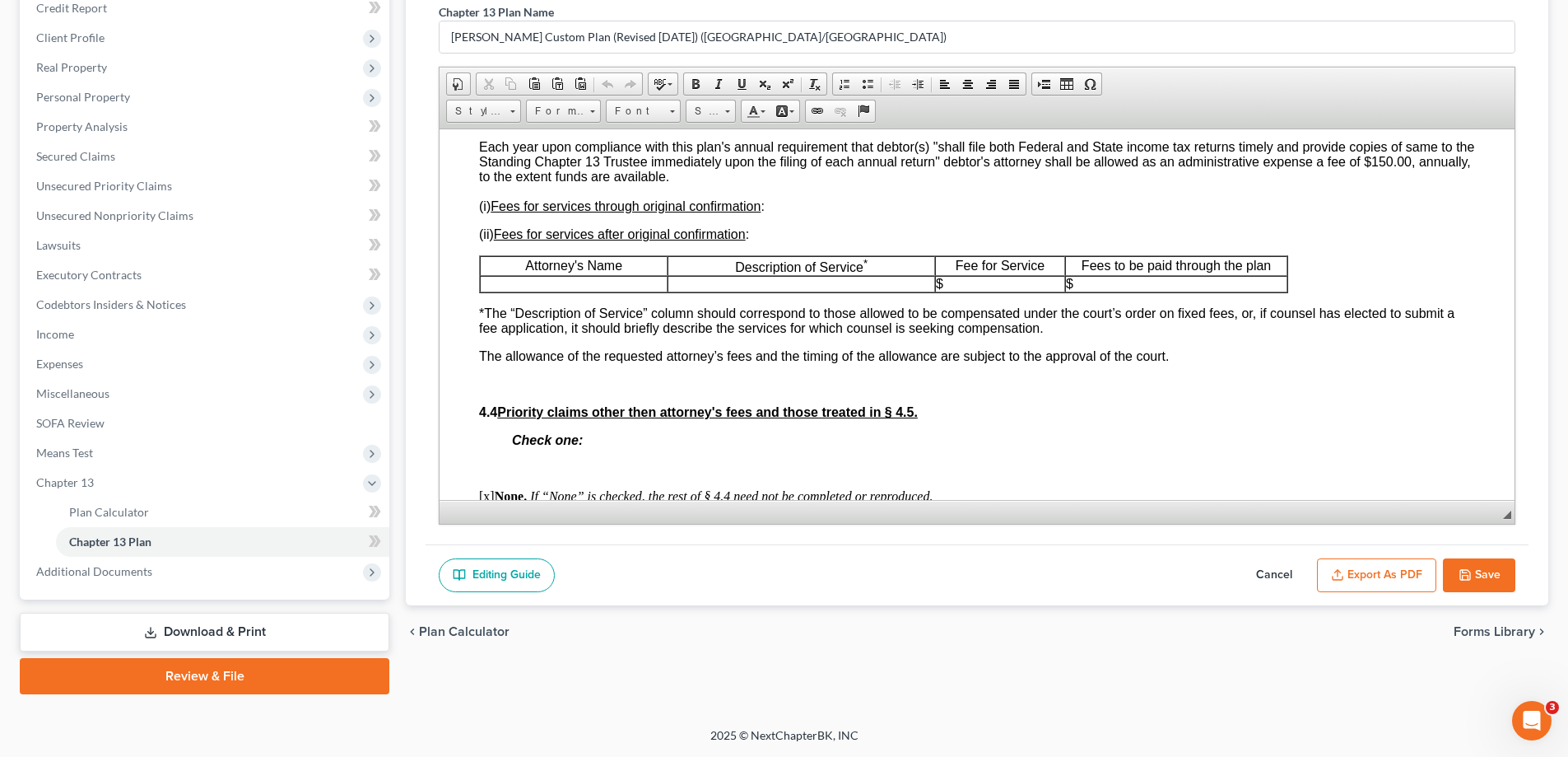
scroll to position [3705, 0]
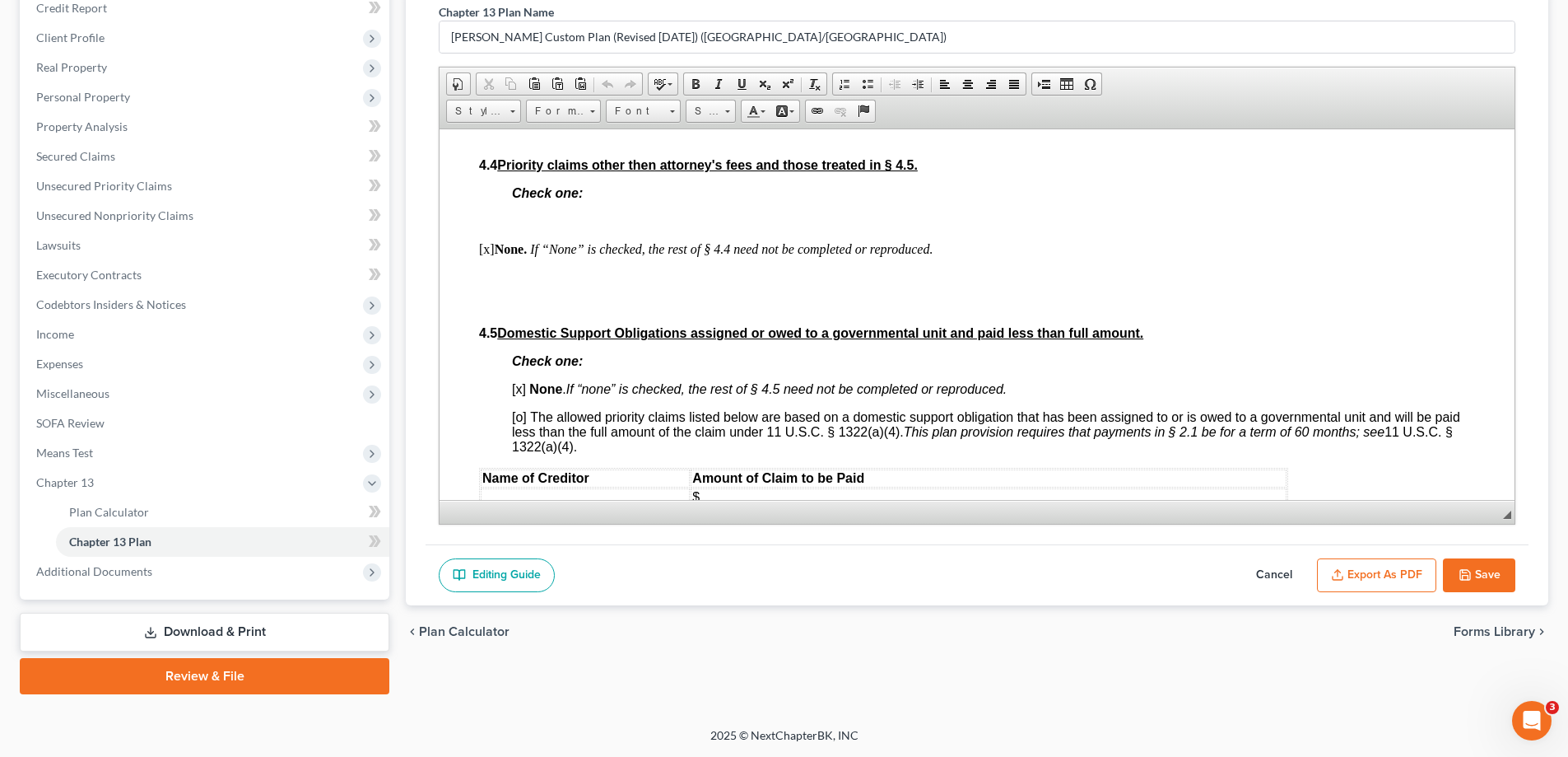
click at [513, 228] on p at bounding box center [994, 221] width 963 height 15
drag, startPoint x: 513, startPoint y: 255, endPoint x: 959, endPoint y: 384, distance: 464.3
drag, startPoint x: 543, startPoint y: 271, endPoint x: 1235, endPoint y: 538, distance: 741.7
click at [543, 271] on span "Paste" at bounding box center [577, 265] width 87 height 21
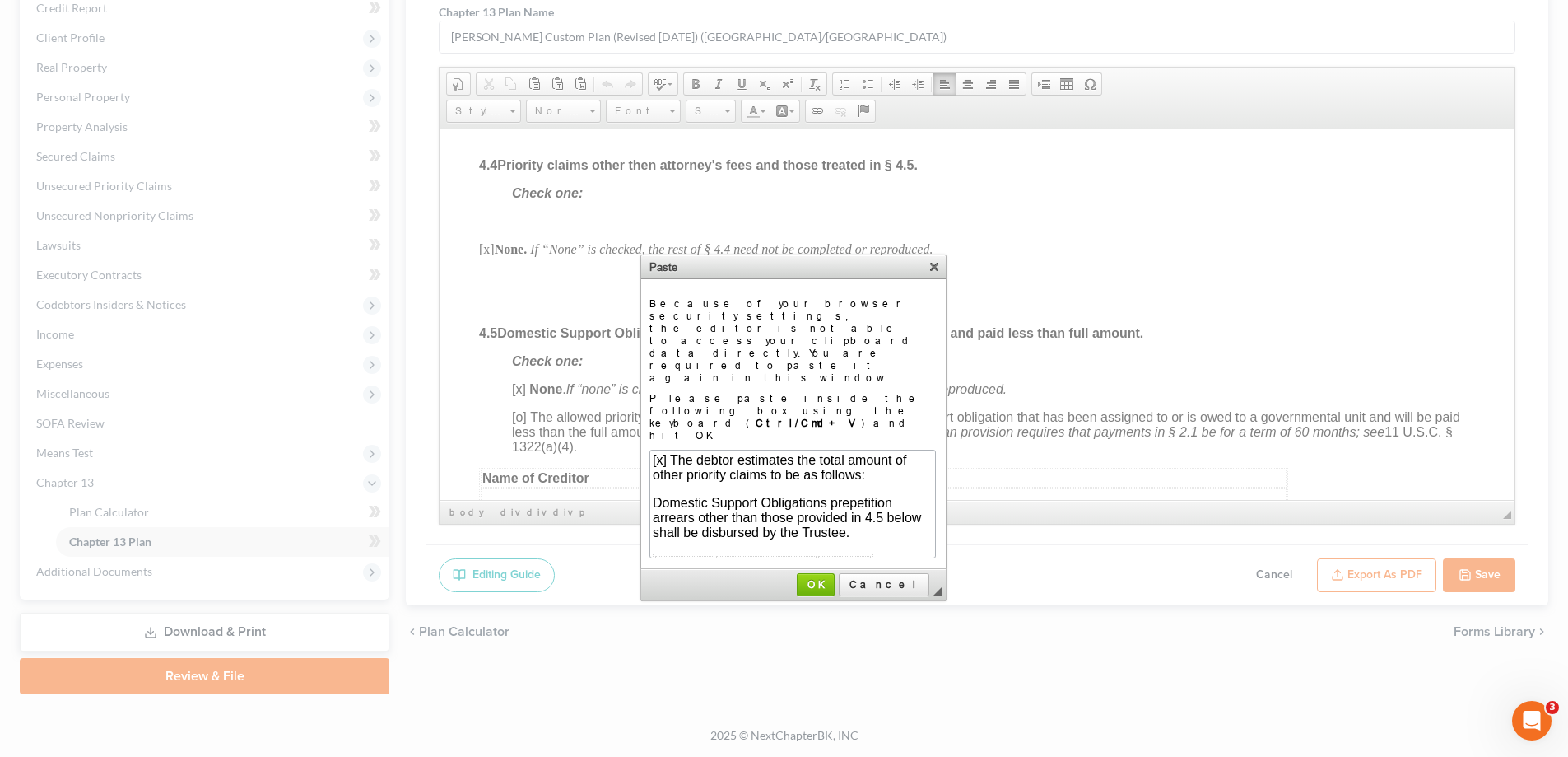
scroll to position [220, 0]
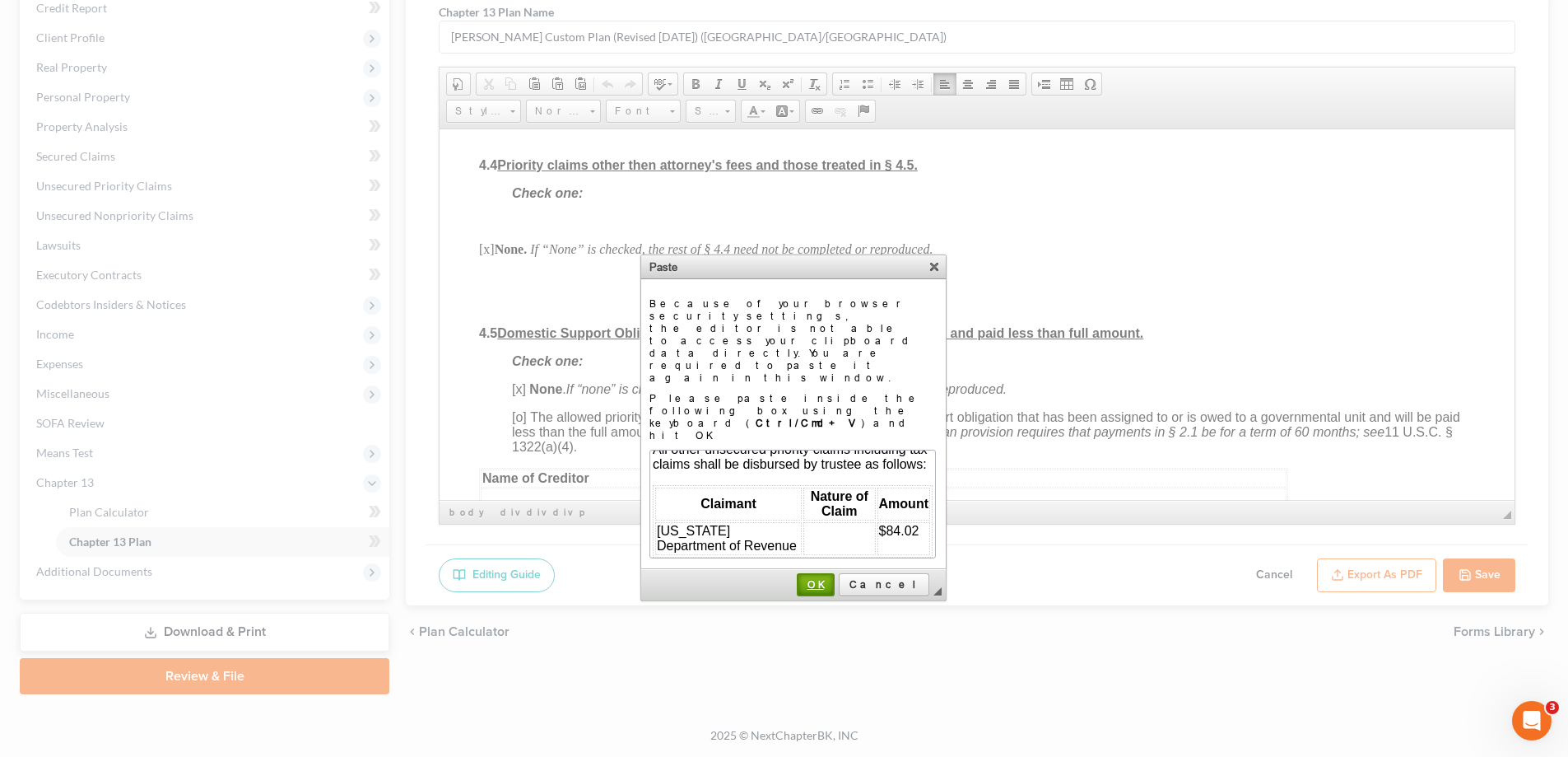
click at [835, 573] on link "OK" at bounding box center [815, 584] width 38 height 23
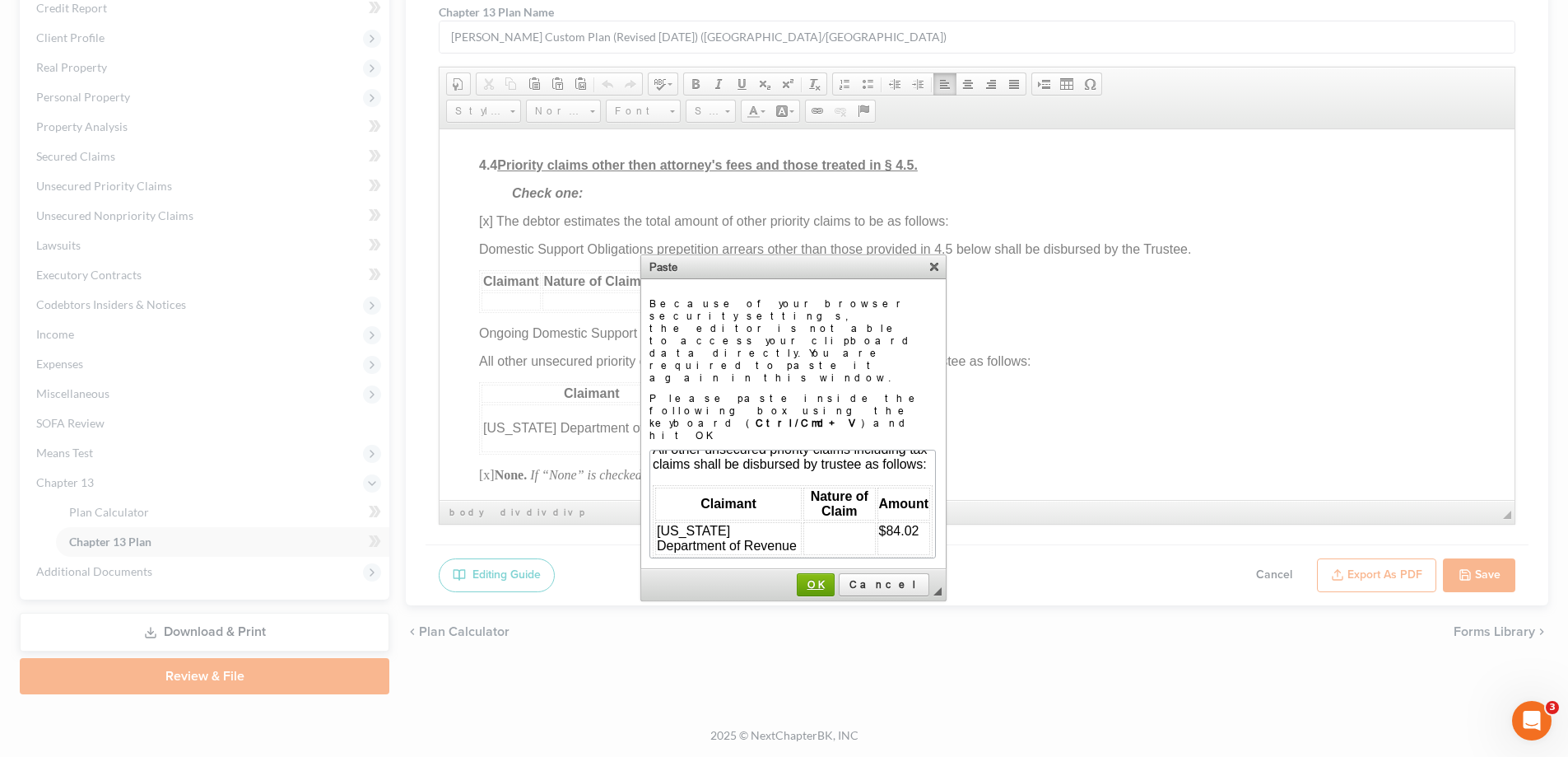
scroll to position [0, 0]
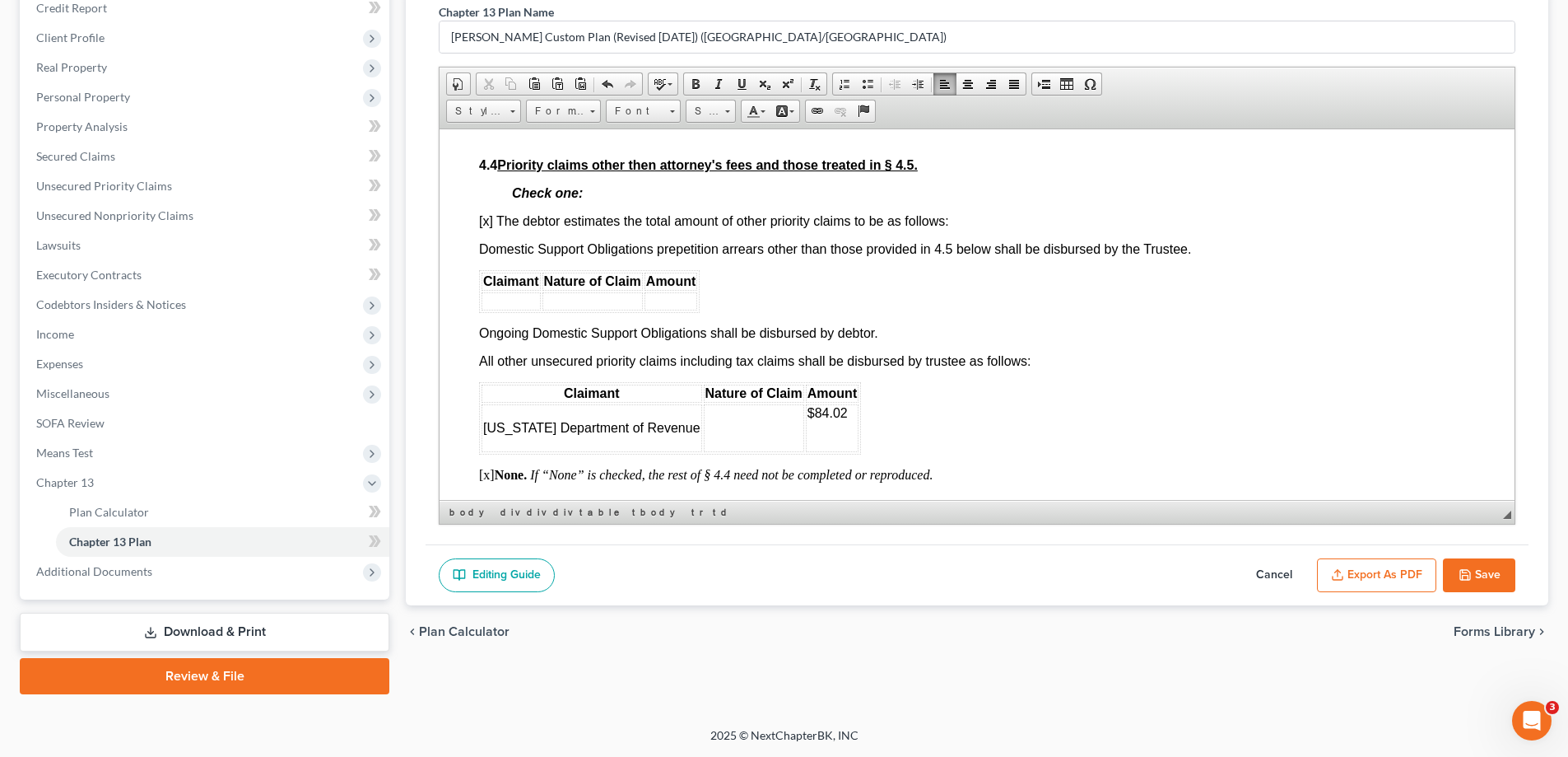
click at [486, 227] on span "[x] The debtor estimates the total amount of other priority claims to be as fol…" at bounding box center [713, 220] width 470 height 14
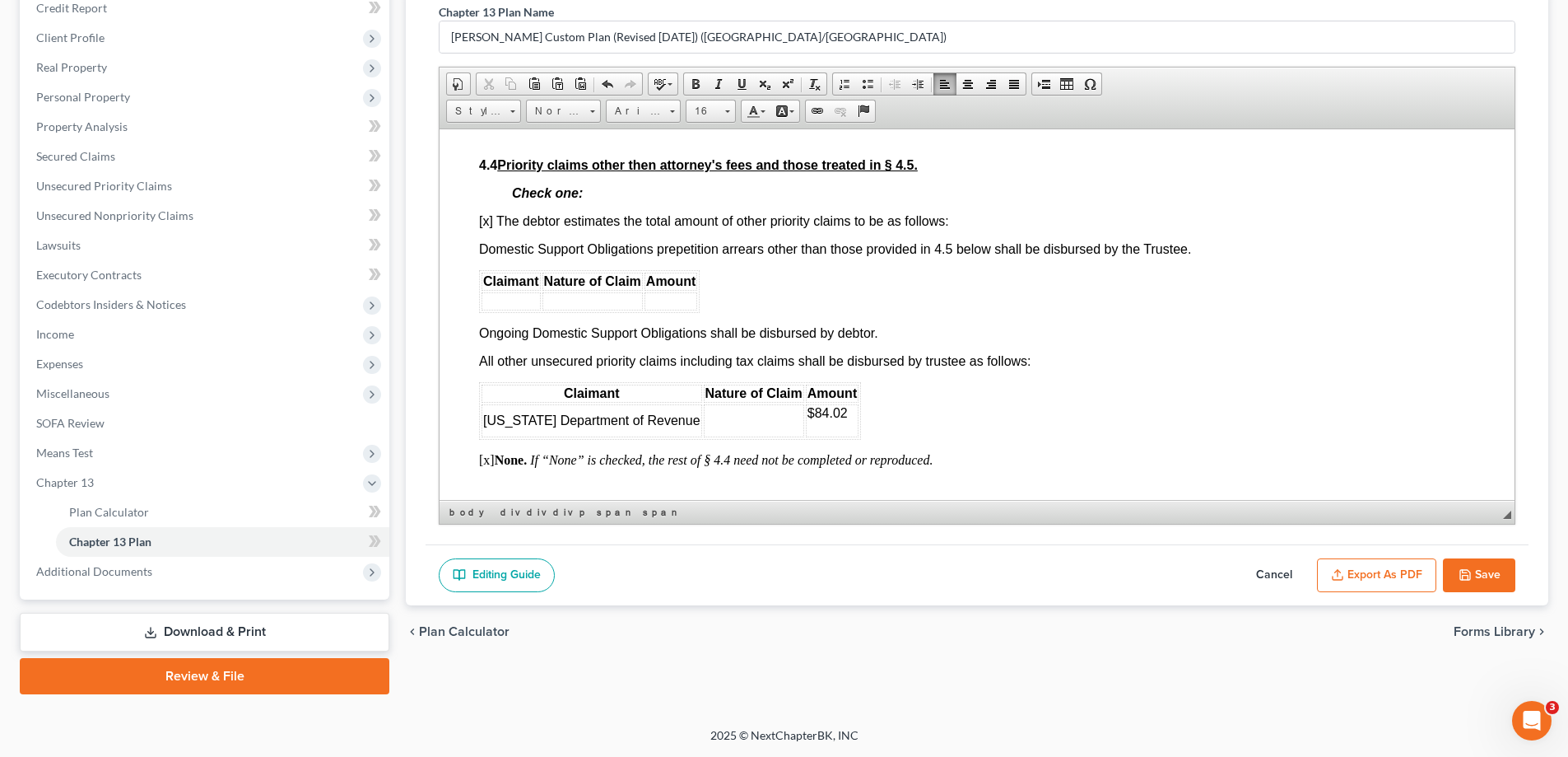
scroll to position [3870, 0]
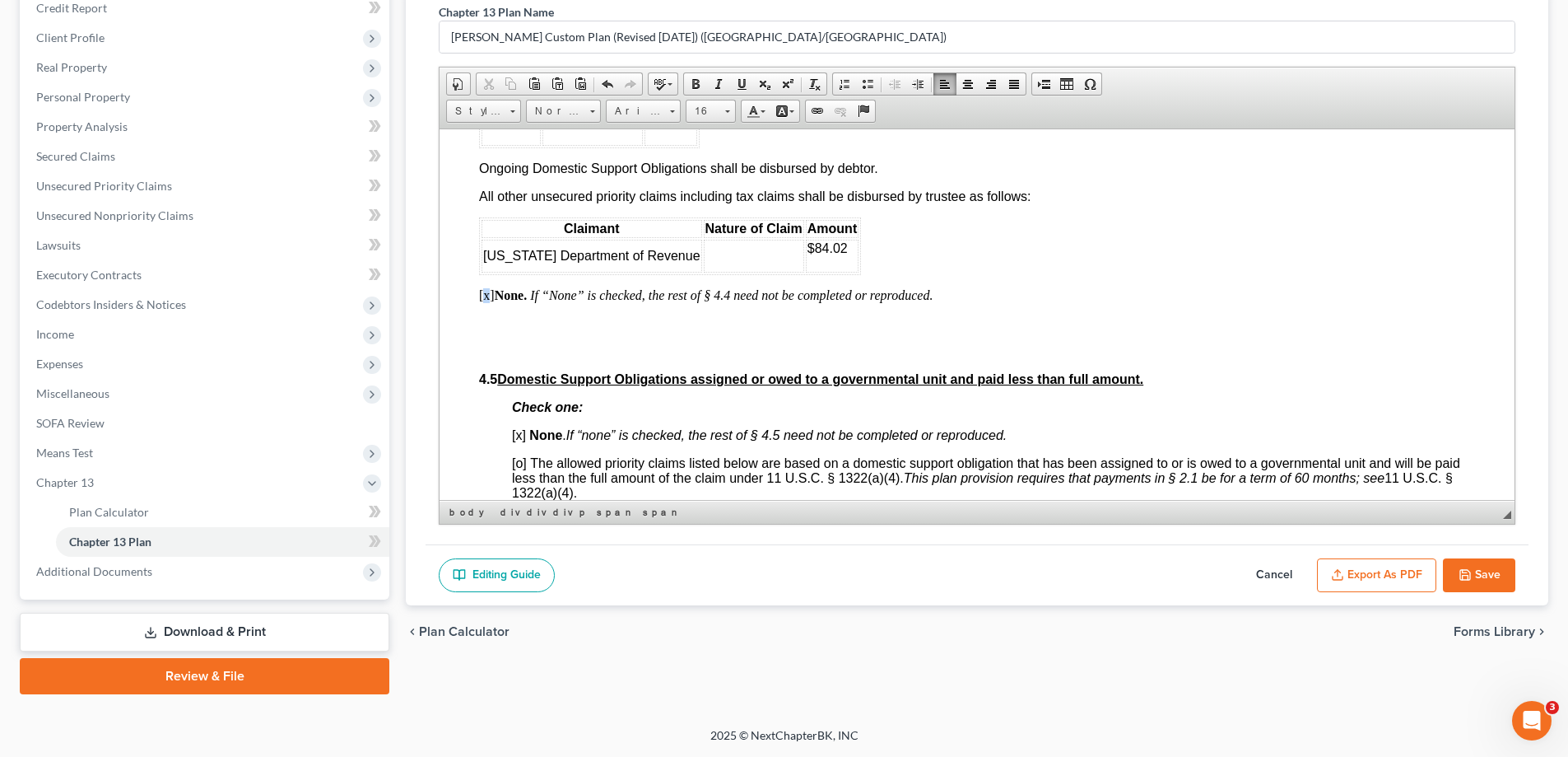
click at [487, 302] on p "[x] None. If “None” is checked, the rest of § 4.4 need not be completed or repr…" at bounding box center [977, 295] width 996 height 15
click at [517, 360] on div "Attorney’s Name Total Fees Fees Debtor Paid pre-petition Fees to be paid throug…" at bounding box center [977, 34] width 996 height 760
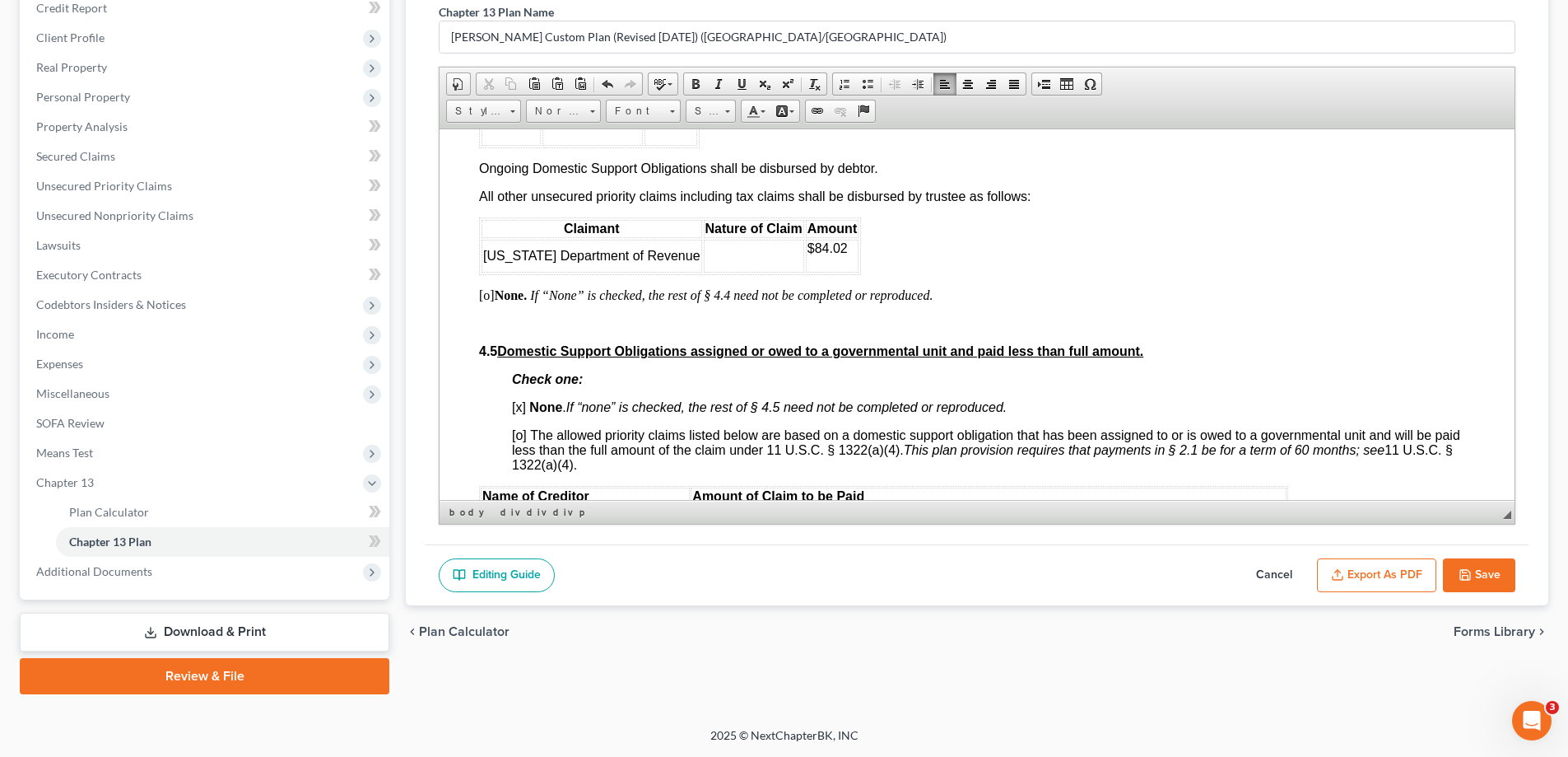
click at [727, 271] on td at bounding box center [754, 255] width 100 height 33
click at [811, 271] on td "$84.02" at bounding box center [832, 255] width 53 height 33
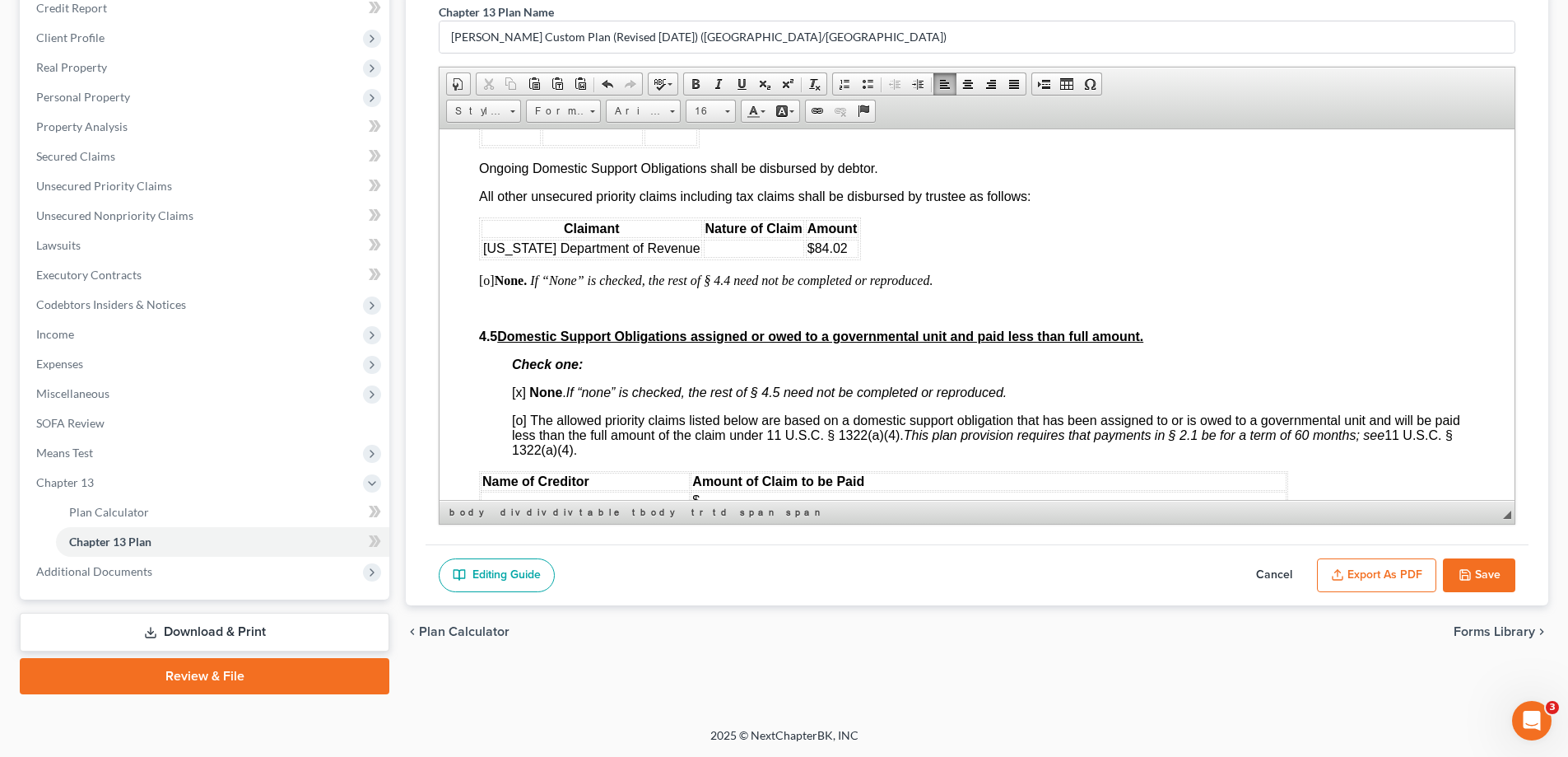
click at [712, 257] on td at bounding box center [754, 248] width 100 height 18
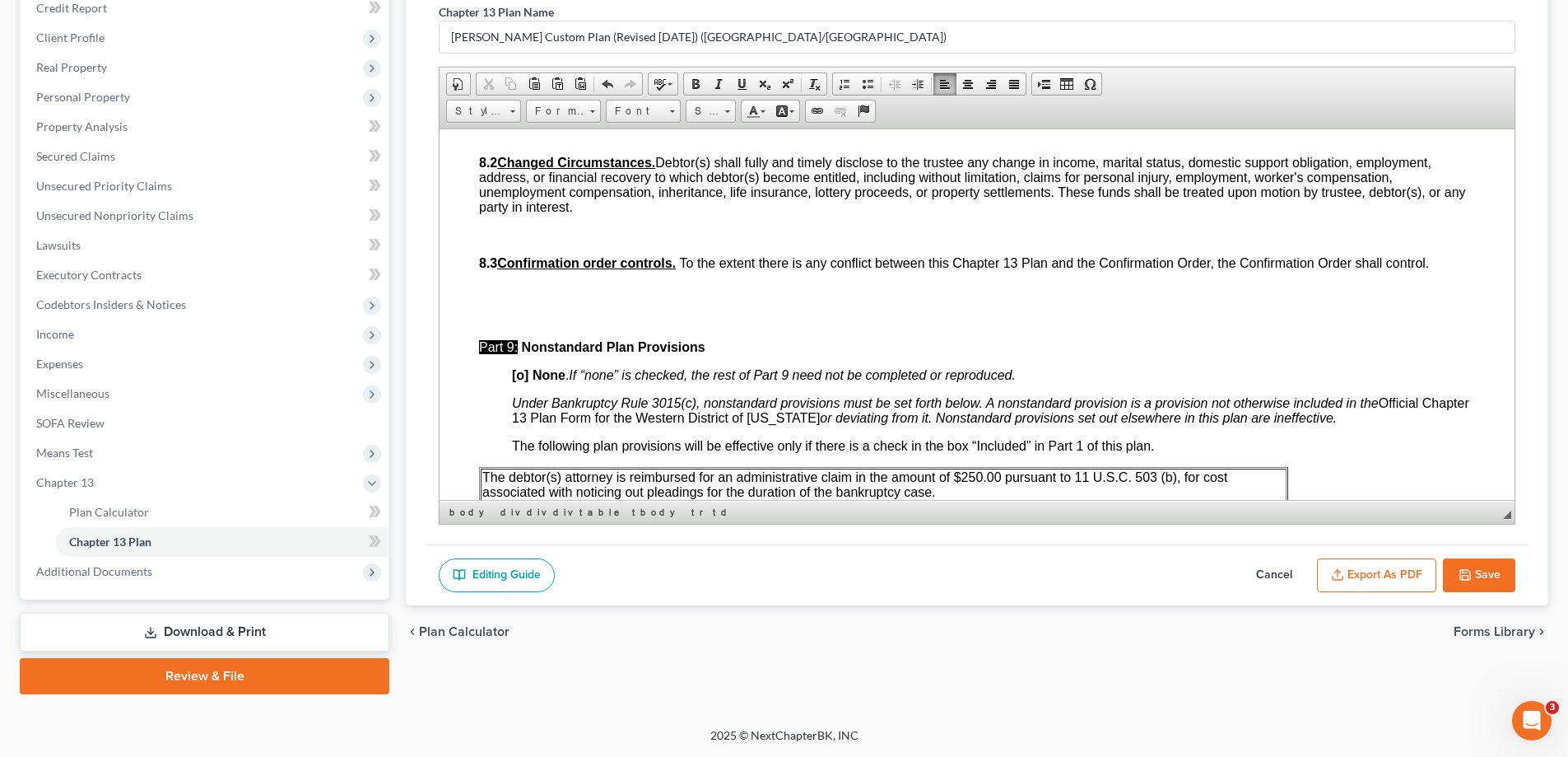
scroll to position [5629, 0]
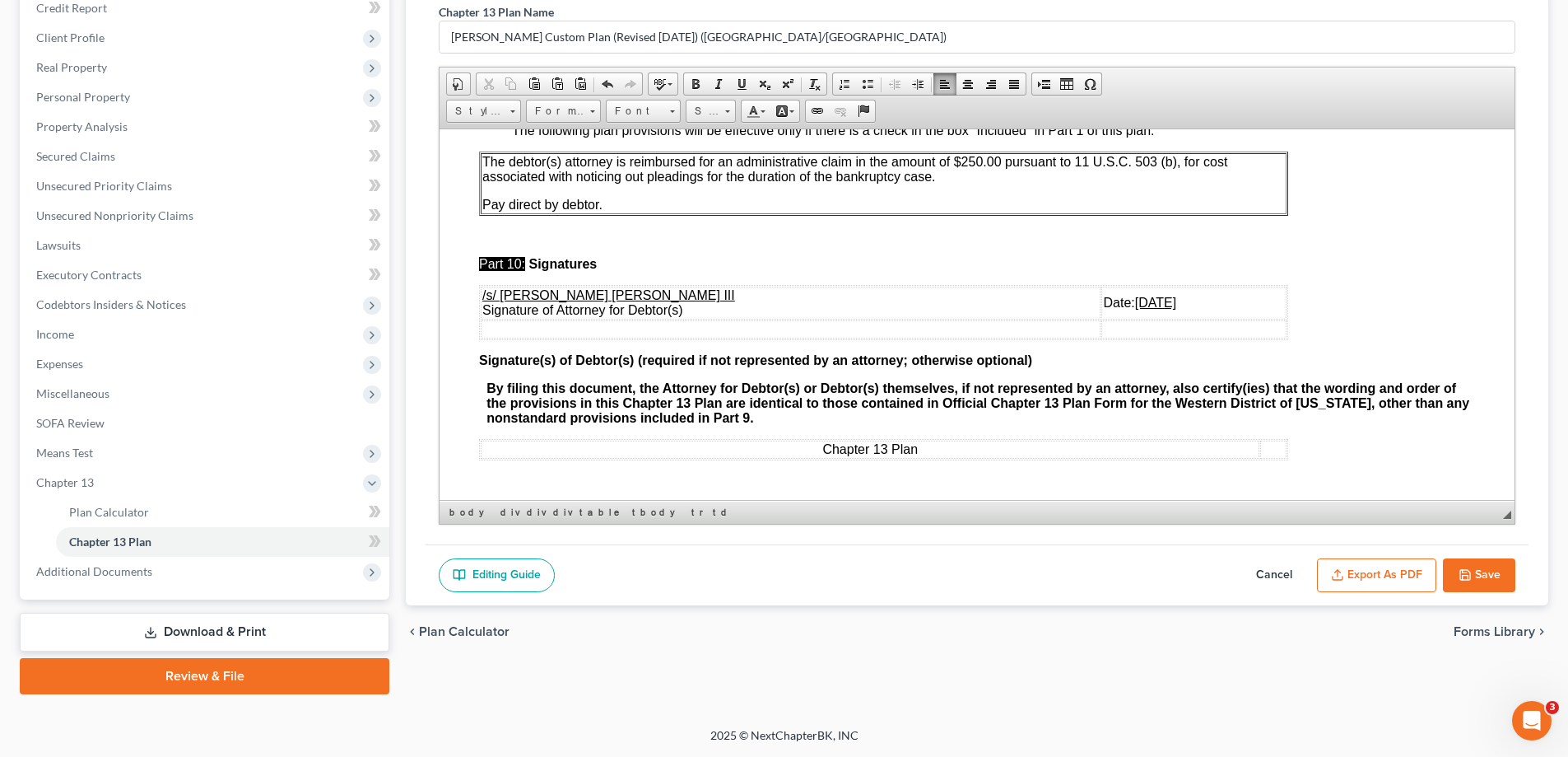
click at [1453, 569] on button "Save" at bounding box center [1479, 575] width 73 height 34
select select "1"
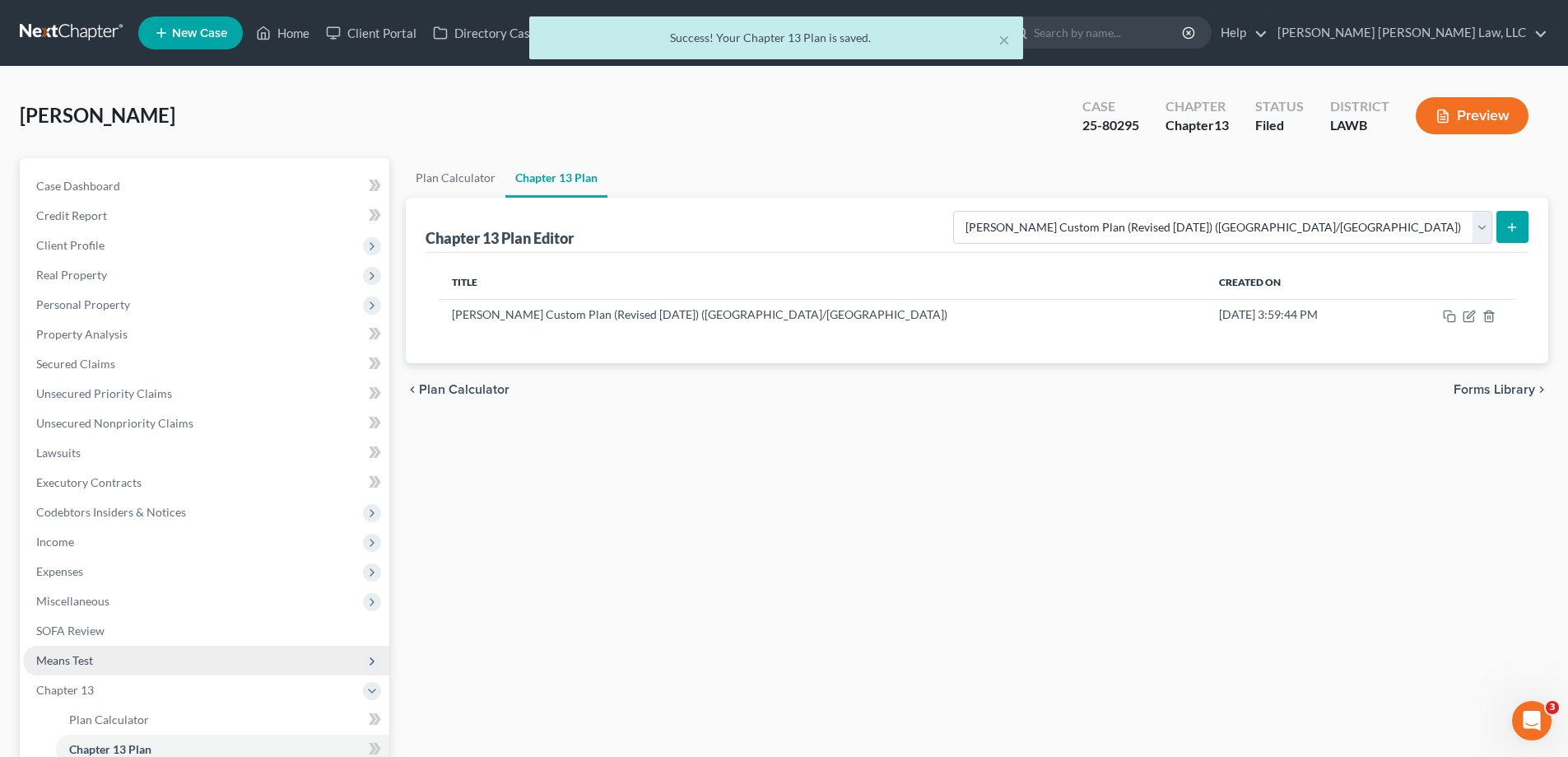
scroll to position [165, 0]
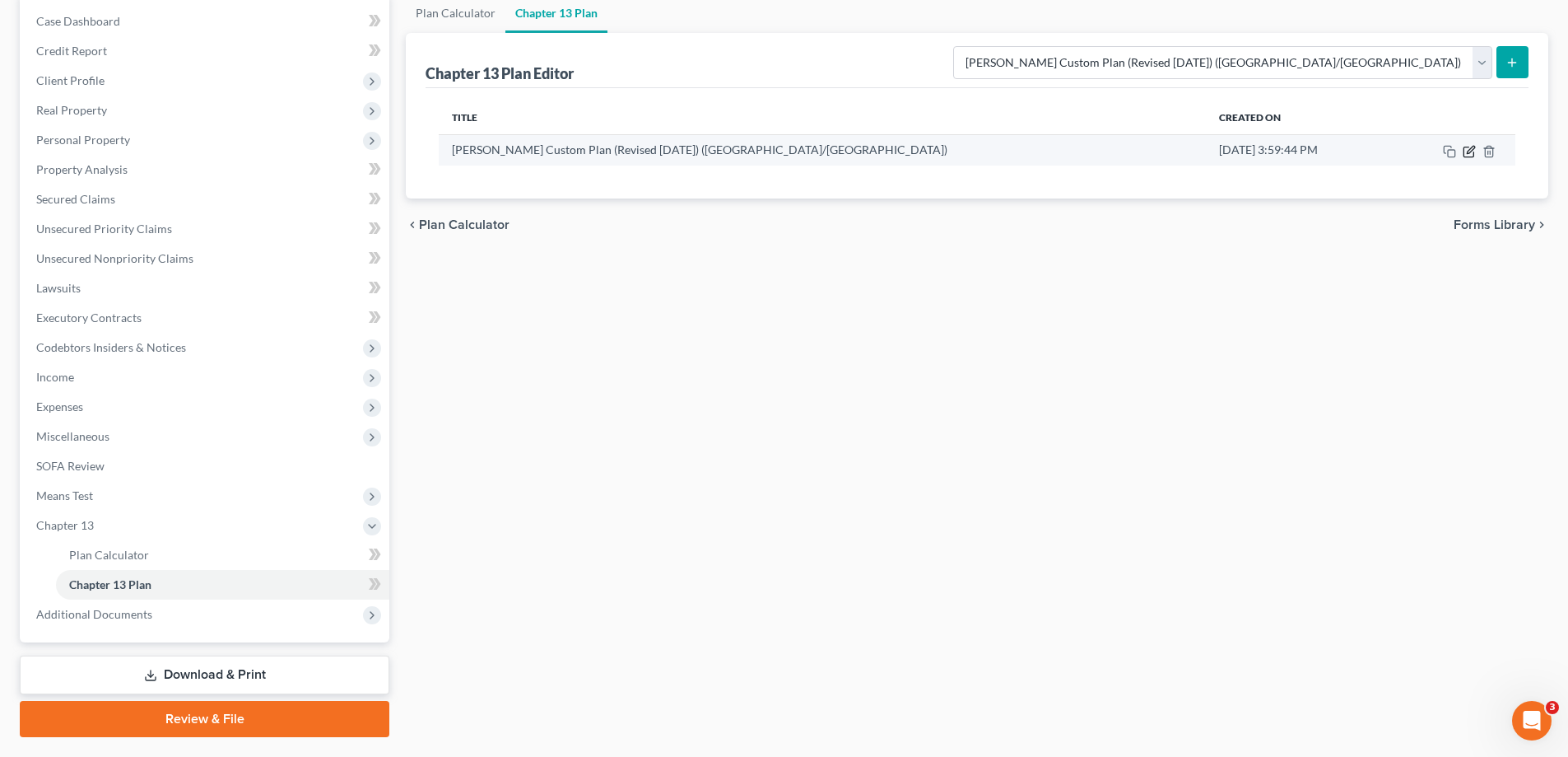
click at [1464, 154] on icon "button" at bounding box center [1468, 152] width 10 height 10
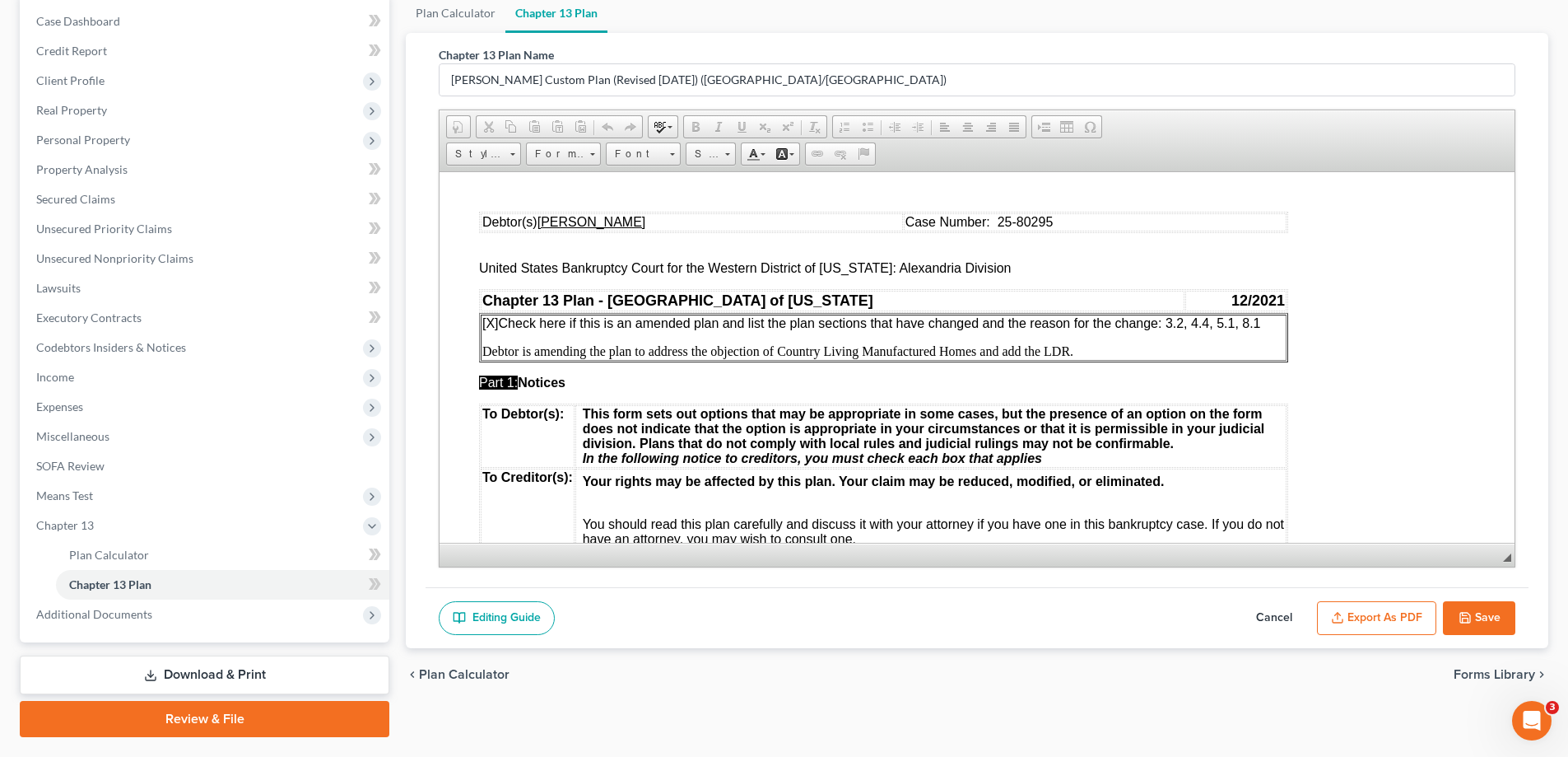
scroll to position [0, 0]
click at [1384, 614] on button "Export as PDF" at bounding box center [1376, 618] width 120 height 34
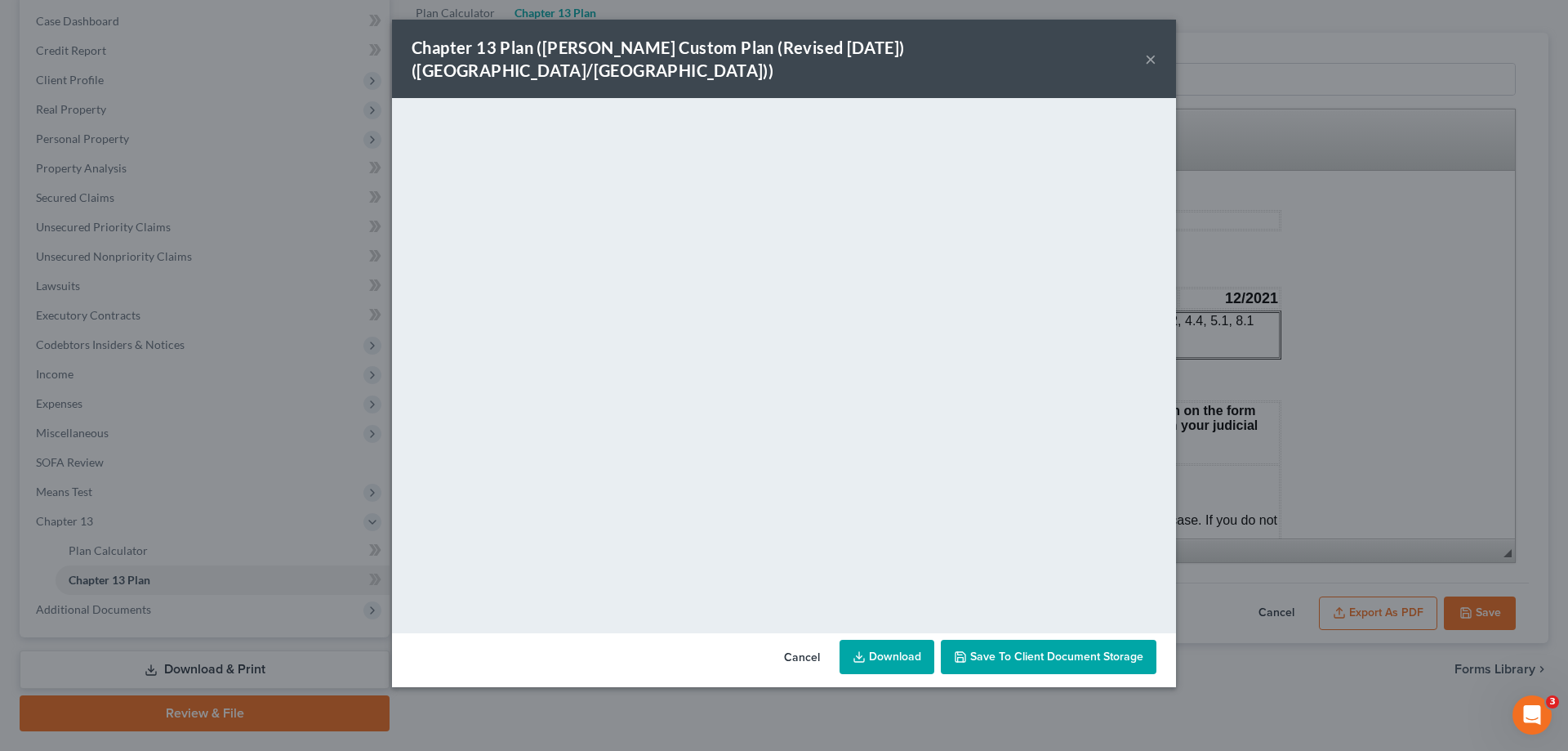
click at [1147, 51] on button "×" at bounding box center [1151, 59] width 12 height 20
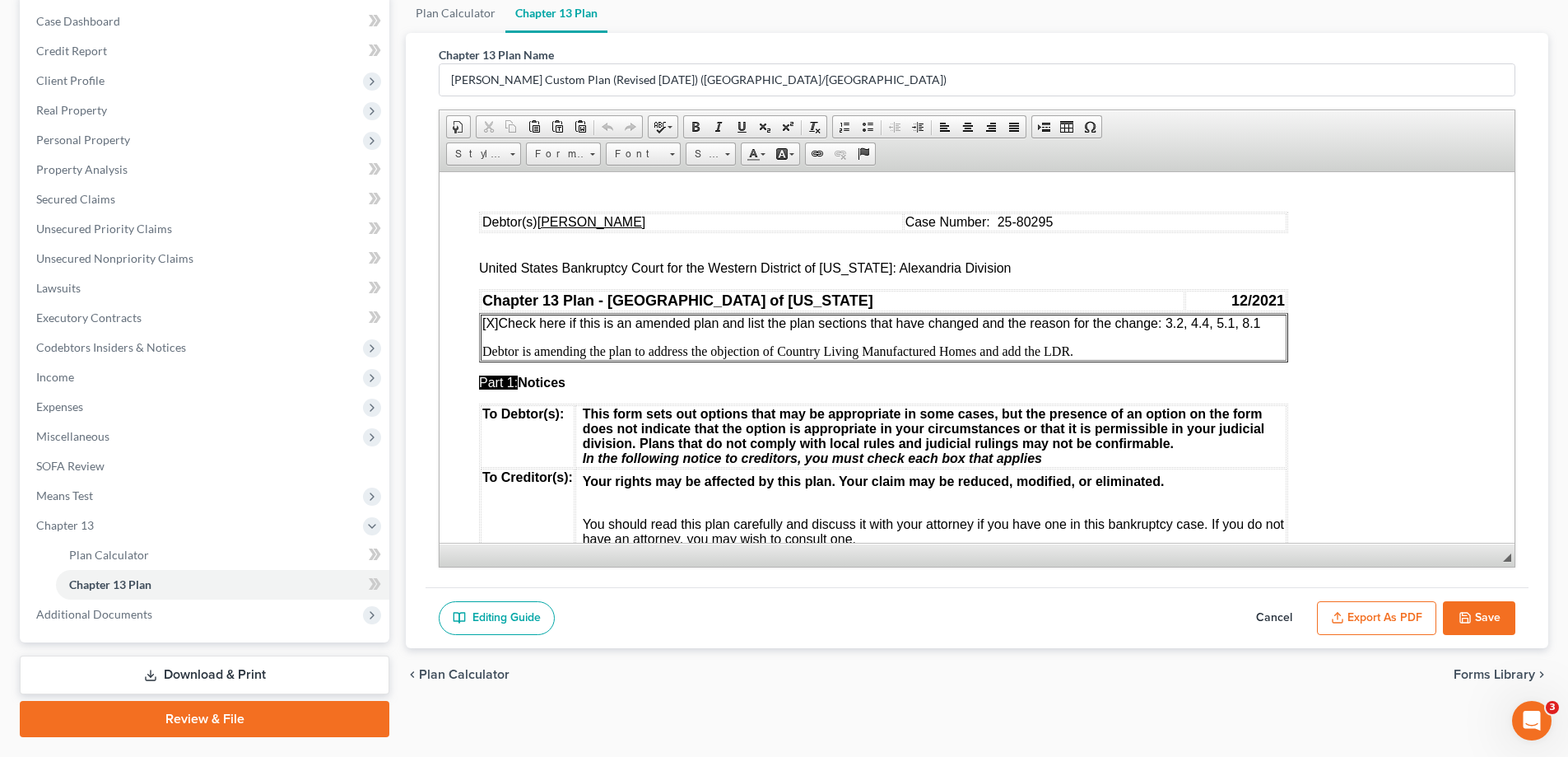
click at [1506, 637] on div "Editing Guide Cancel Export as PDF Save" at bounding box center [977, 618] width 1103 height 62
click at [1486, 618] on button "Save" at bounding box center [1479, 618] width 73 height 34
select select "1"
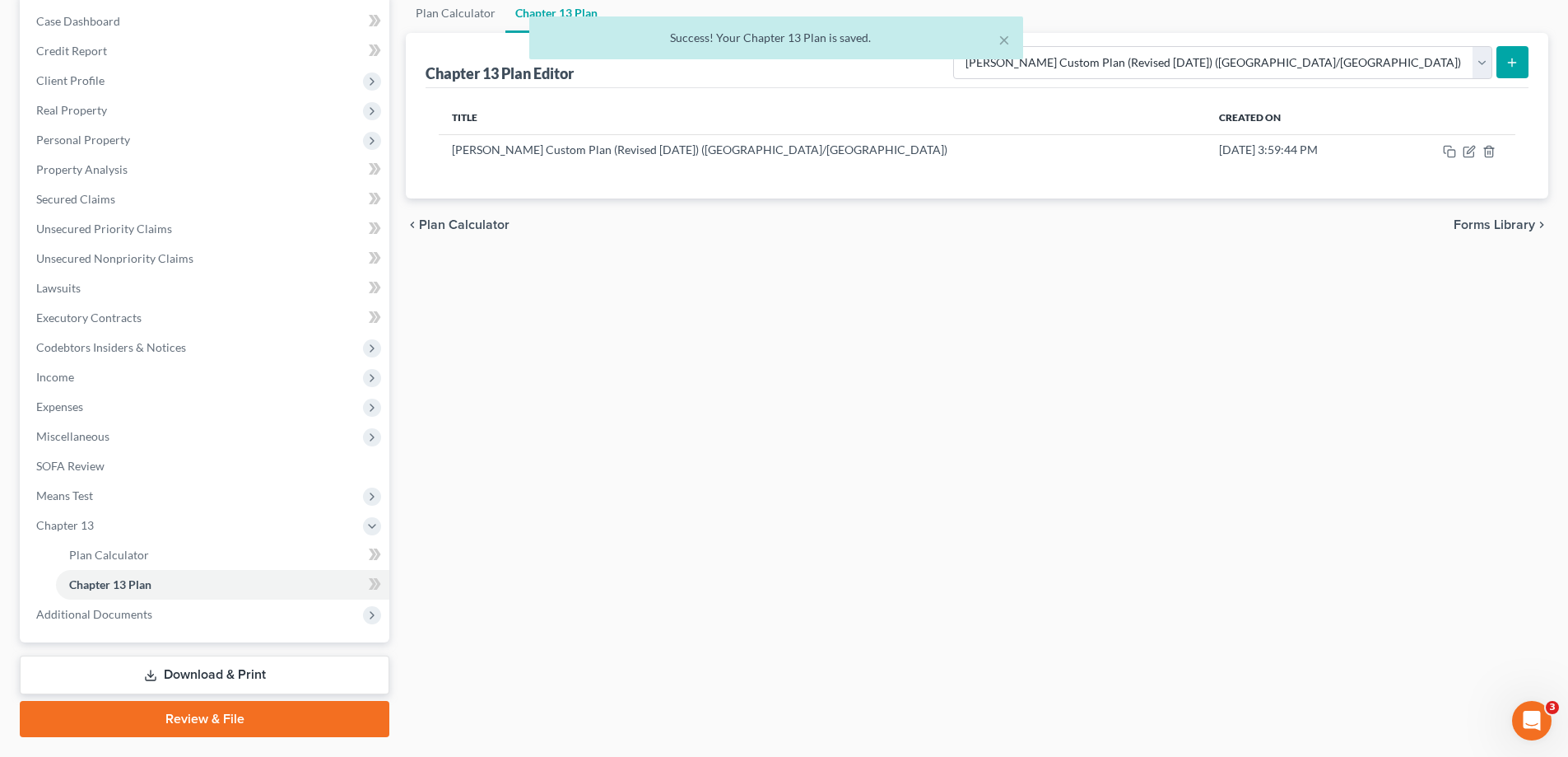
click at [314, 666] on link "Download & Print" at bounding box center [204, 675] width 369 height 39
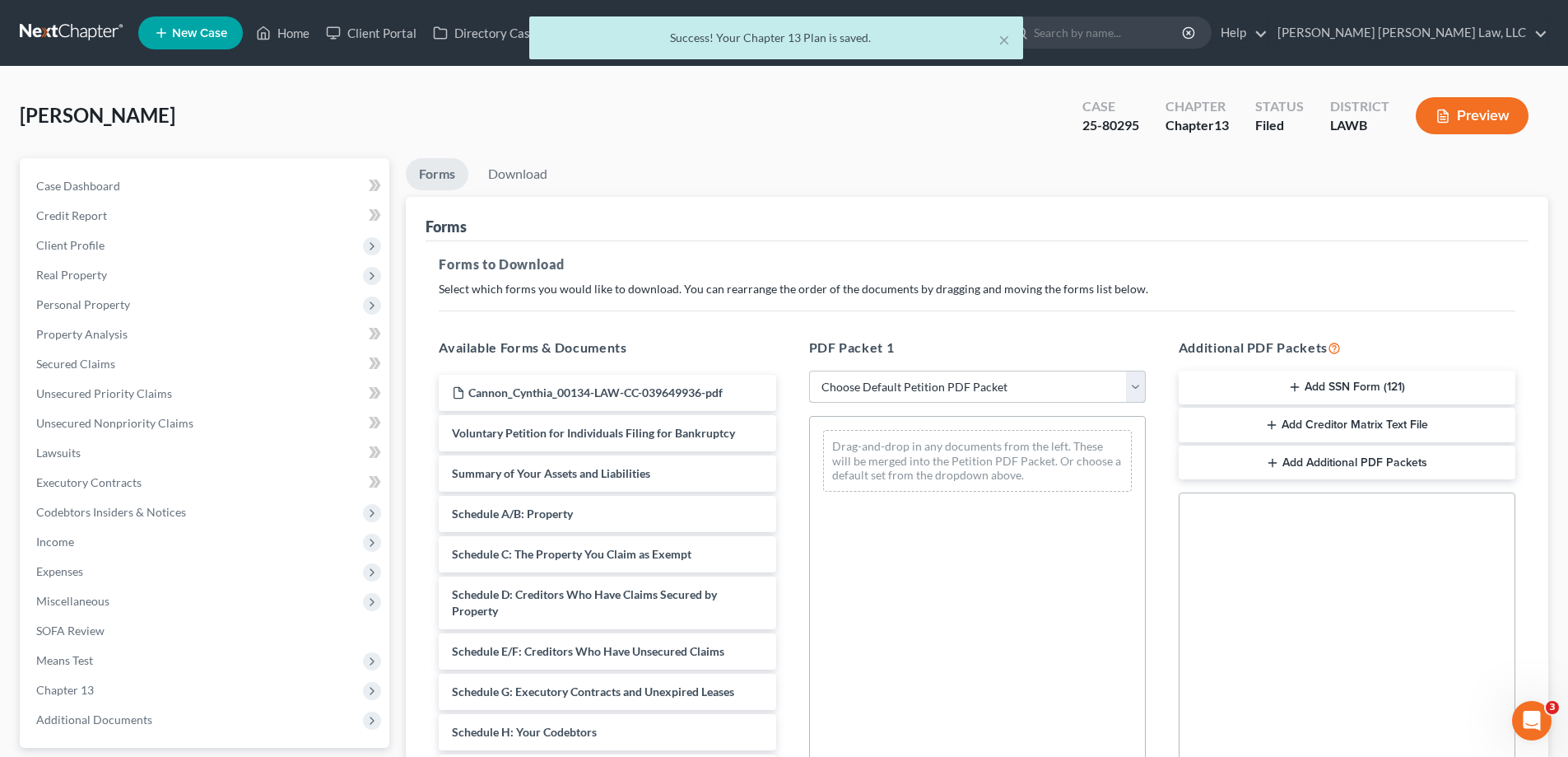
click at [937, 390] on select "Choose Default Petition PDF Packet Complete Bankruptcy Petition (all forms and …" at bounding box center [978, 386] width 337 height 33
select select "2"
click at [810, 370] on select "Choose Default Petition PDF Packet Complete Bankruptcy Petition (all forms and …" at bounding box center [978, 386] width 337 height 33
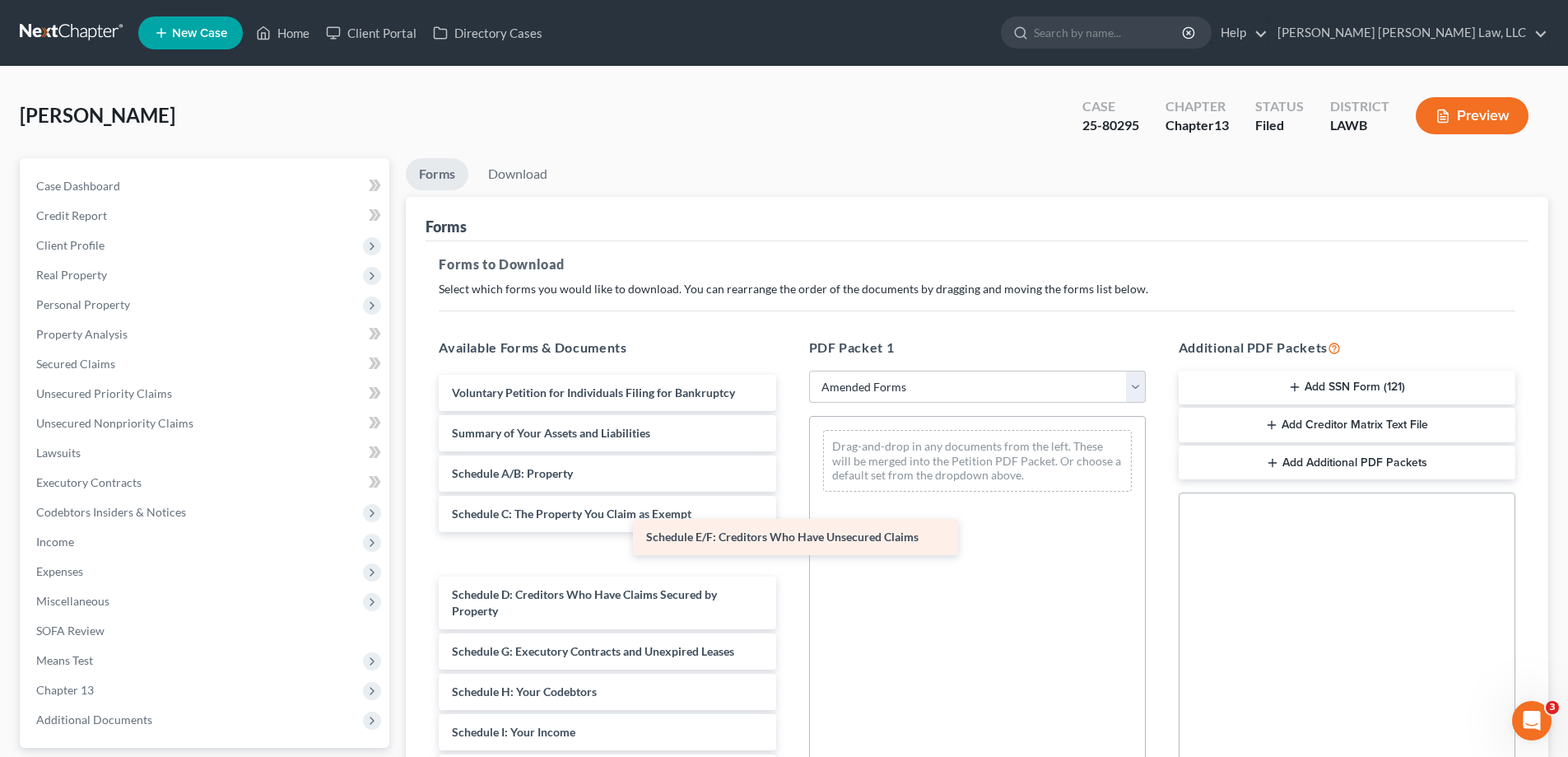
drag, startPoint x: 578, startPoint y: 607, endPoint x: 938, endPoint y: 453, distance: 391.6
click at [789, 453] on div "Schedule E/F: Creditors Who Have Unsecured Claims Voluntary Petition for Indivi…" at bounding box center [607, 739] width 363 height 731
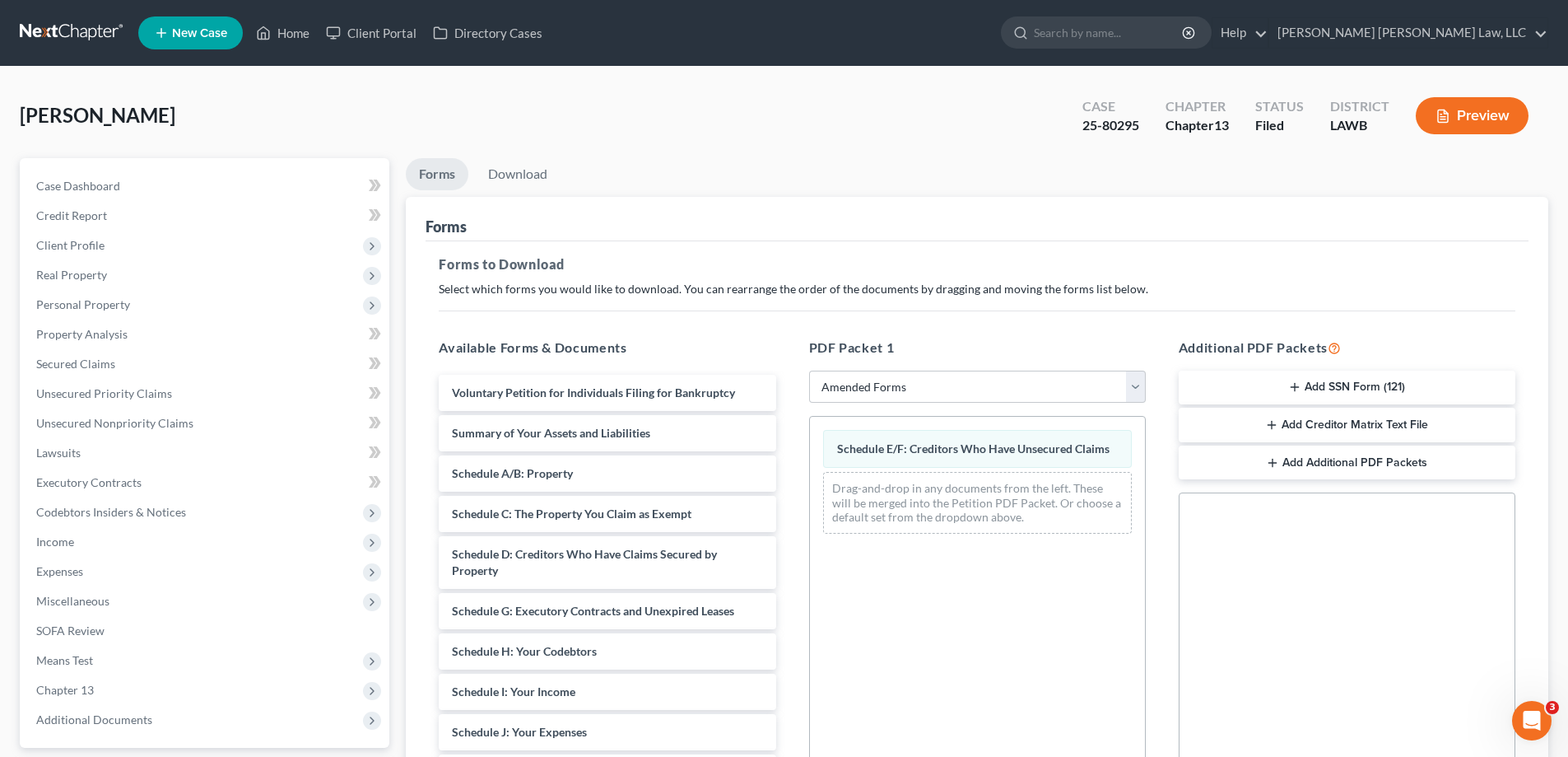
scroll to position [246, 0]
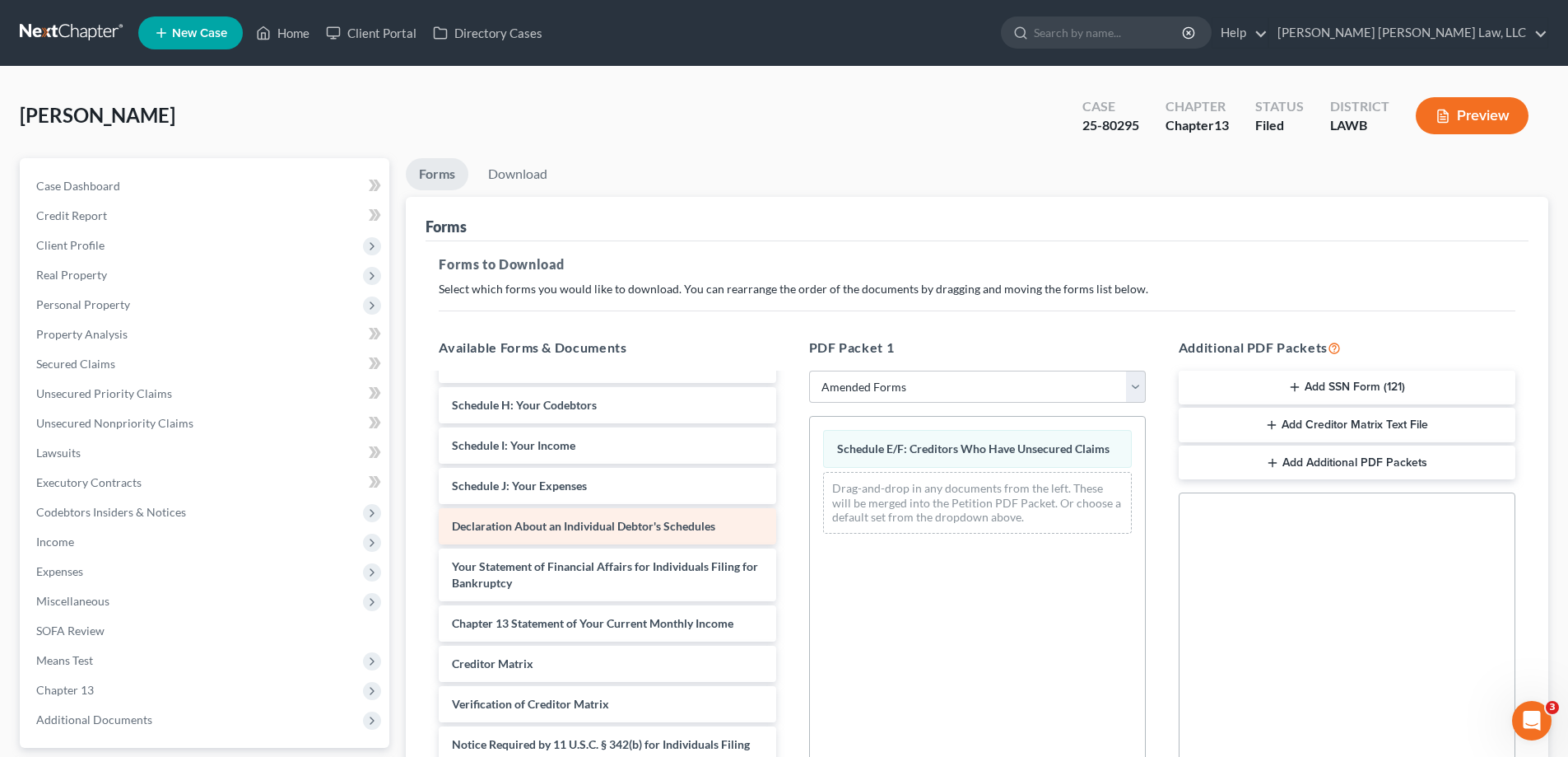
click at [789, 500] on div "Voluntary Petition for Individuals Filing for Bankruptcy Summary of Your Assets…" at bounding box center [607, 473] width 363 height 691
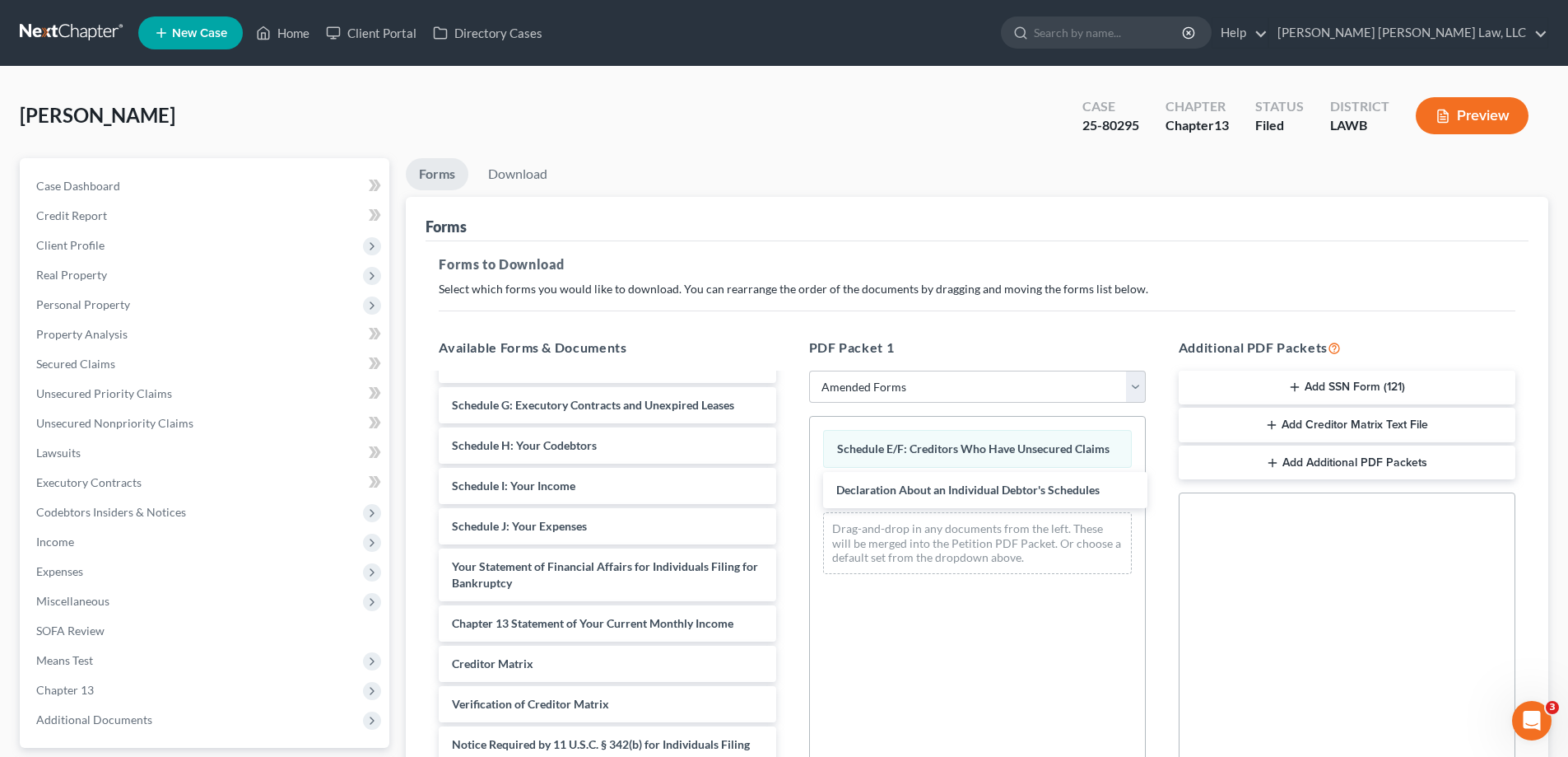
scroll to position [206, 0]
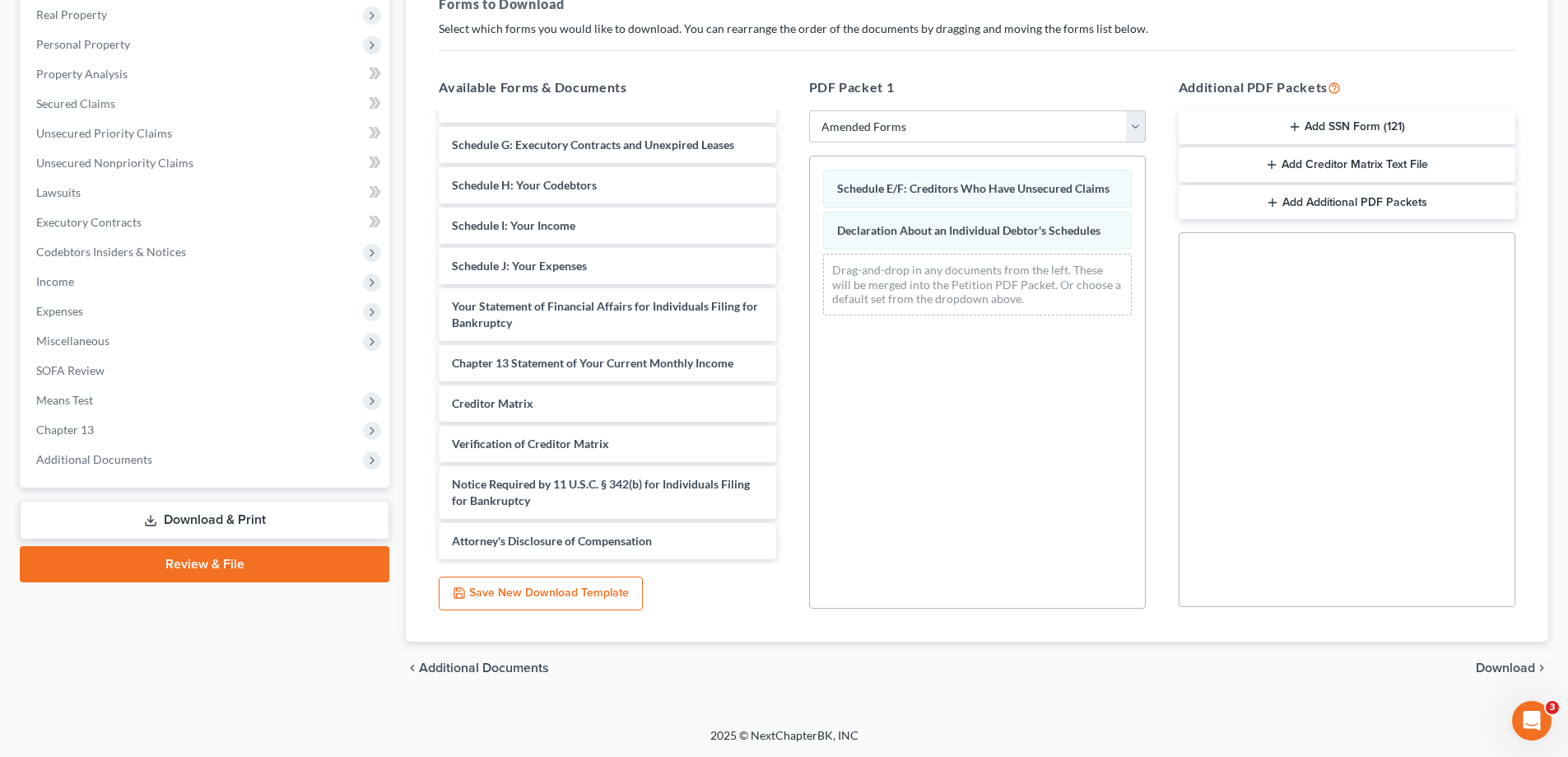
click at [1511, 664] on span "Download" at bounding box center [1505, 668] width 59 height 13
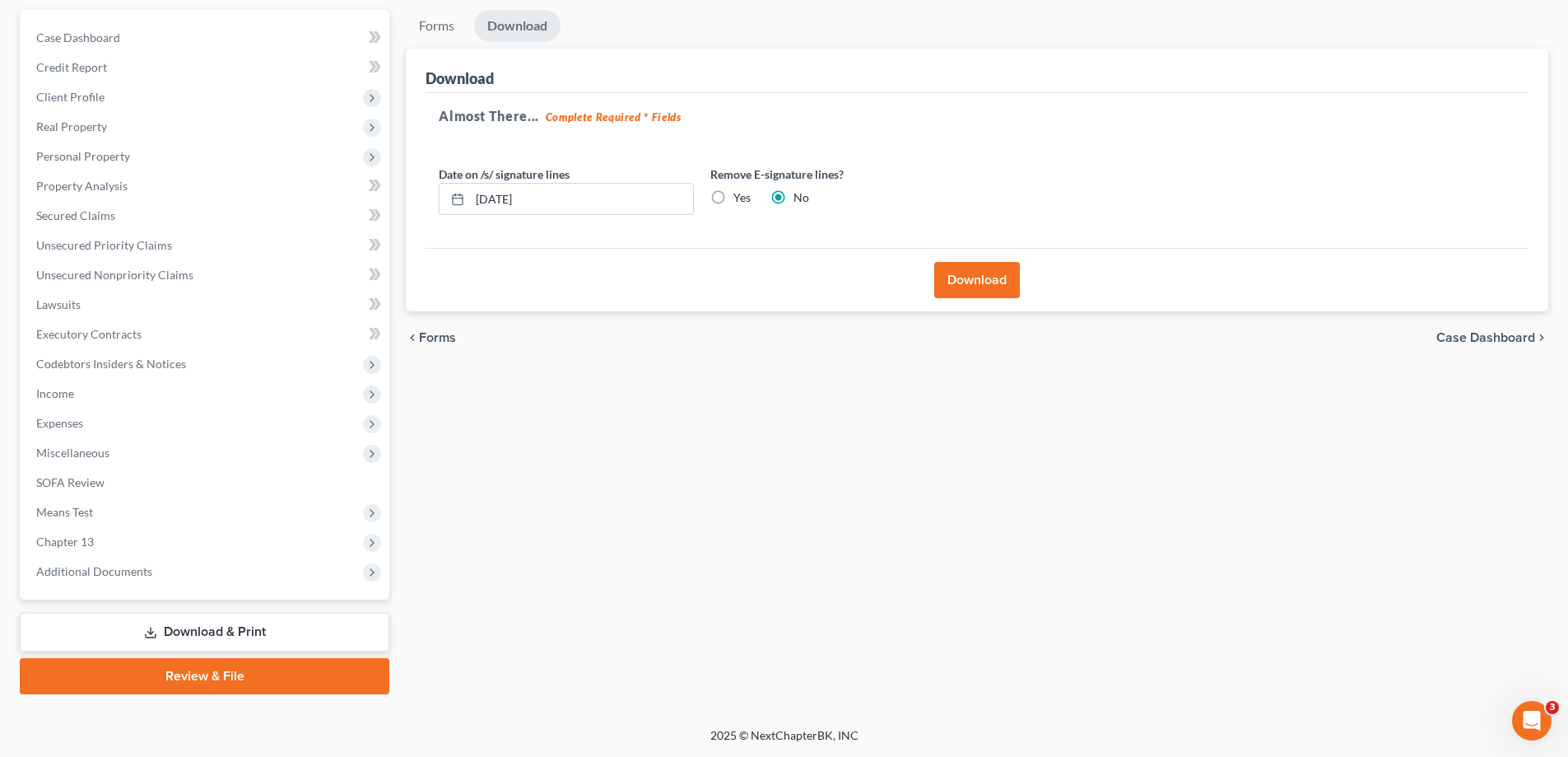
click at [966, 288] on button "Download" at bounding box center [977, 280] width 85 height 36
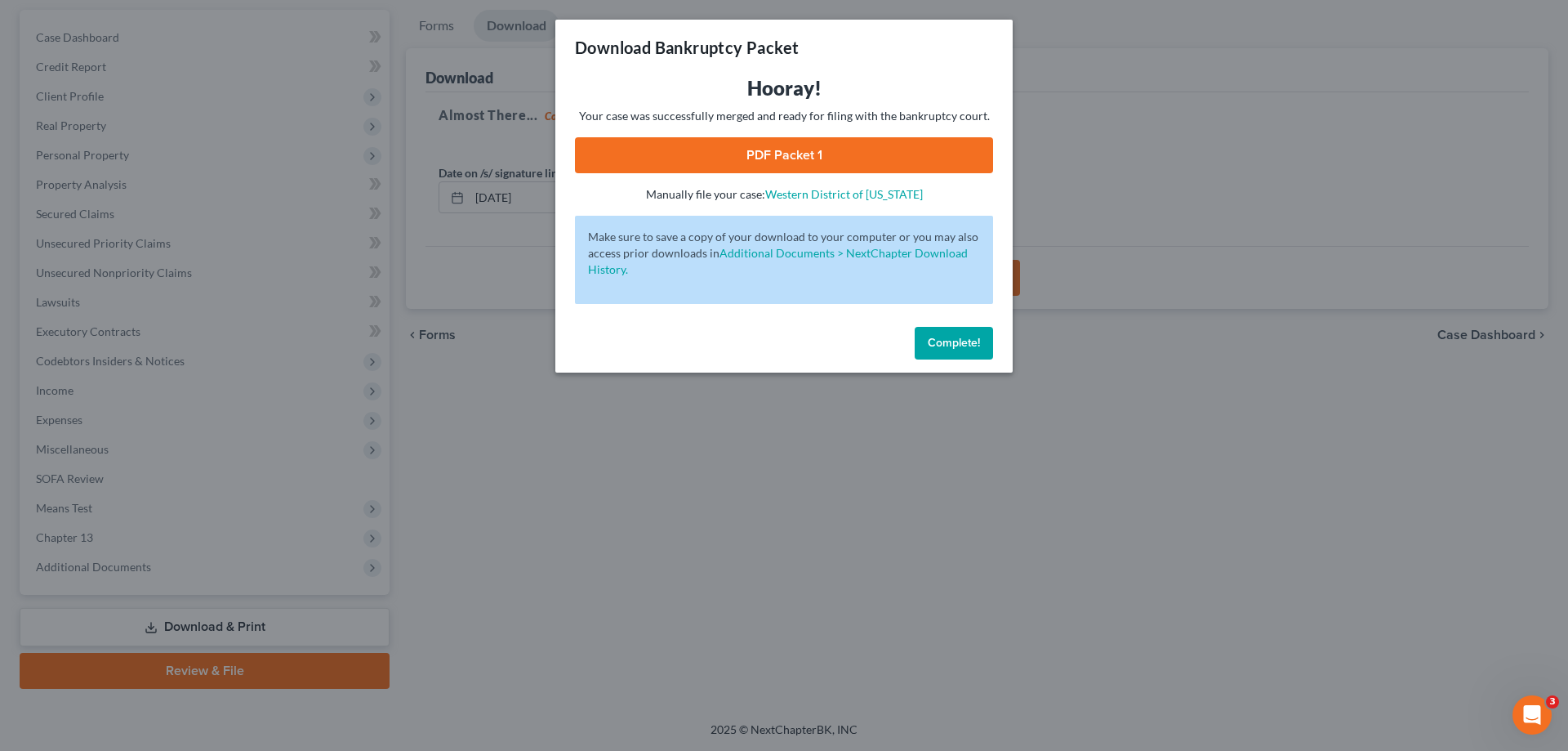
click at [931, 164] on link "PDF Packet 1" at bounding box center [783, 155] width 418 height 36
